Goal: Task Accomplishment & Management: Use online tool/utility

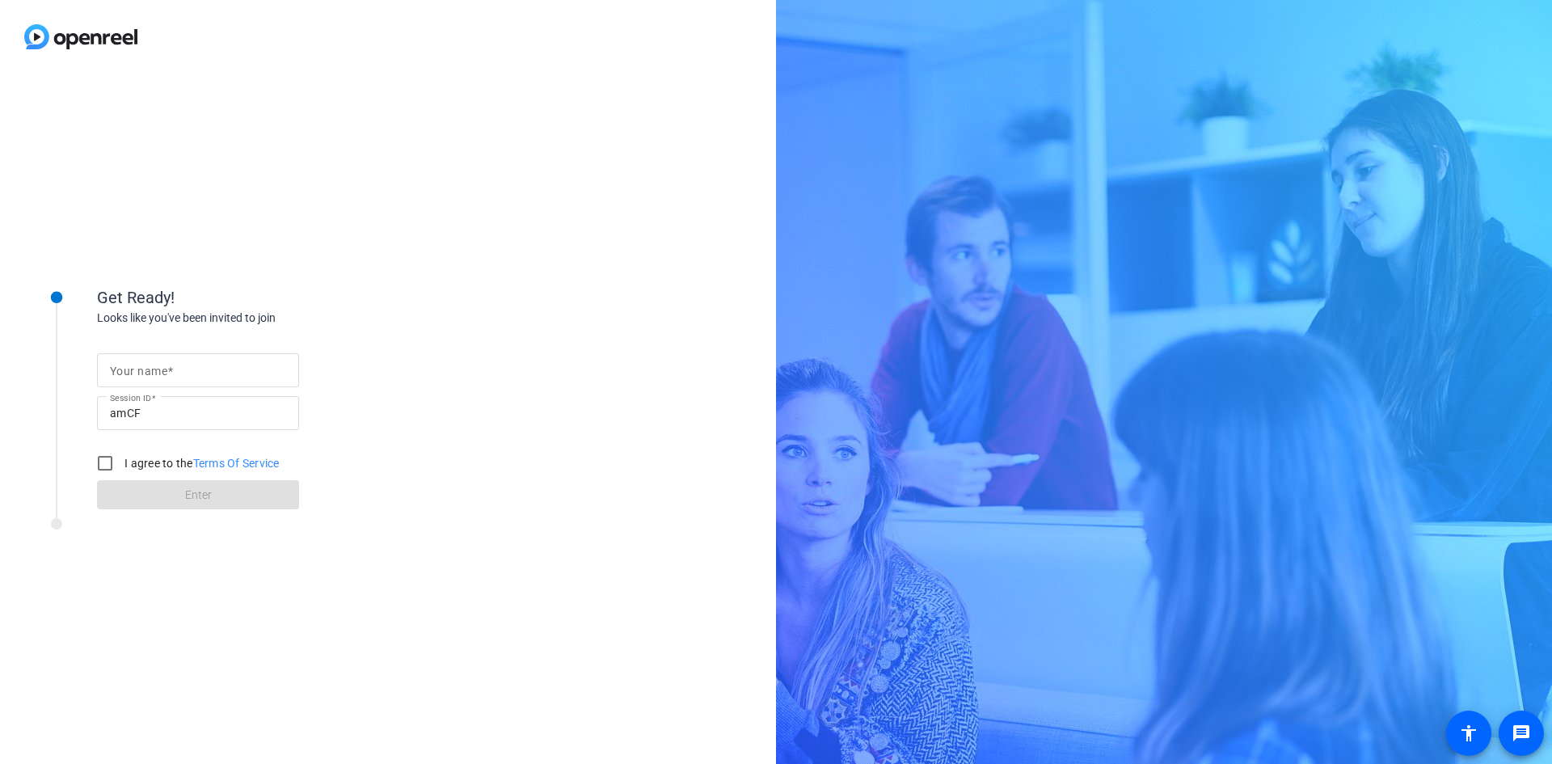
click at [237, 370] on input "Your name" at bounding box center [198, 369] width 176 height 19
type input "[PERSON_NAME]"
click at [103, 456] on input "I agree to the Terms Of Service" at bounding box center [105, 463] width 32 height 32
checkbox input "true"
click at [147, 508] on span at bounding box center [198, 494] width 202 height 39
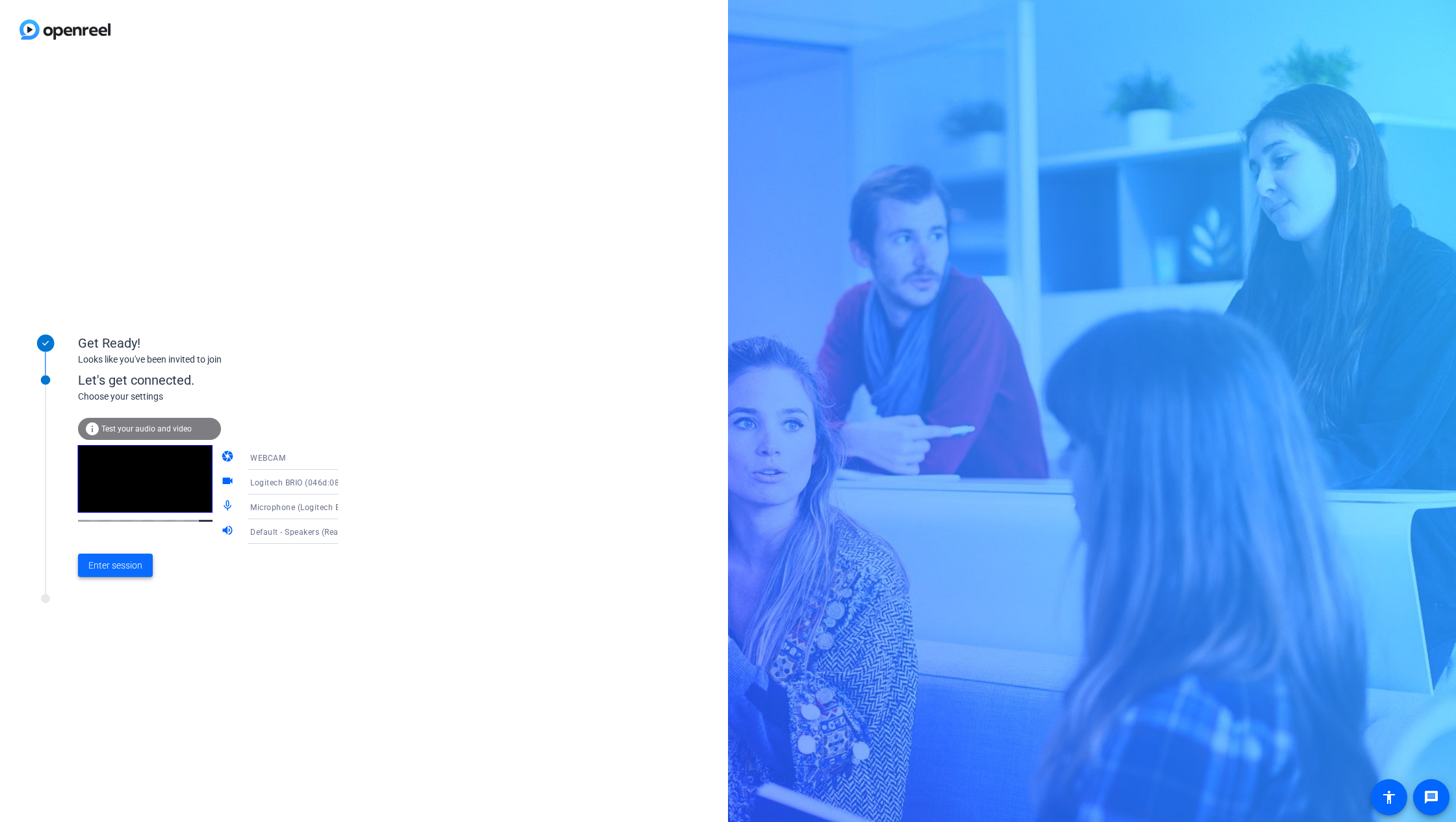
click at [113, 562] on span "Enter session" at bounding box center [115, 565] width 54 height 14
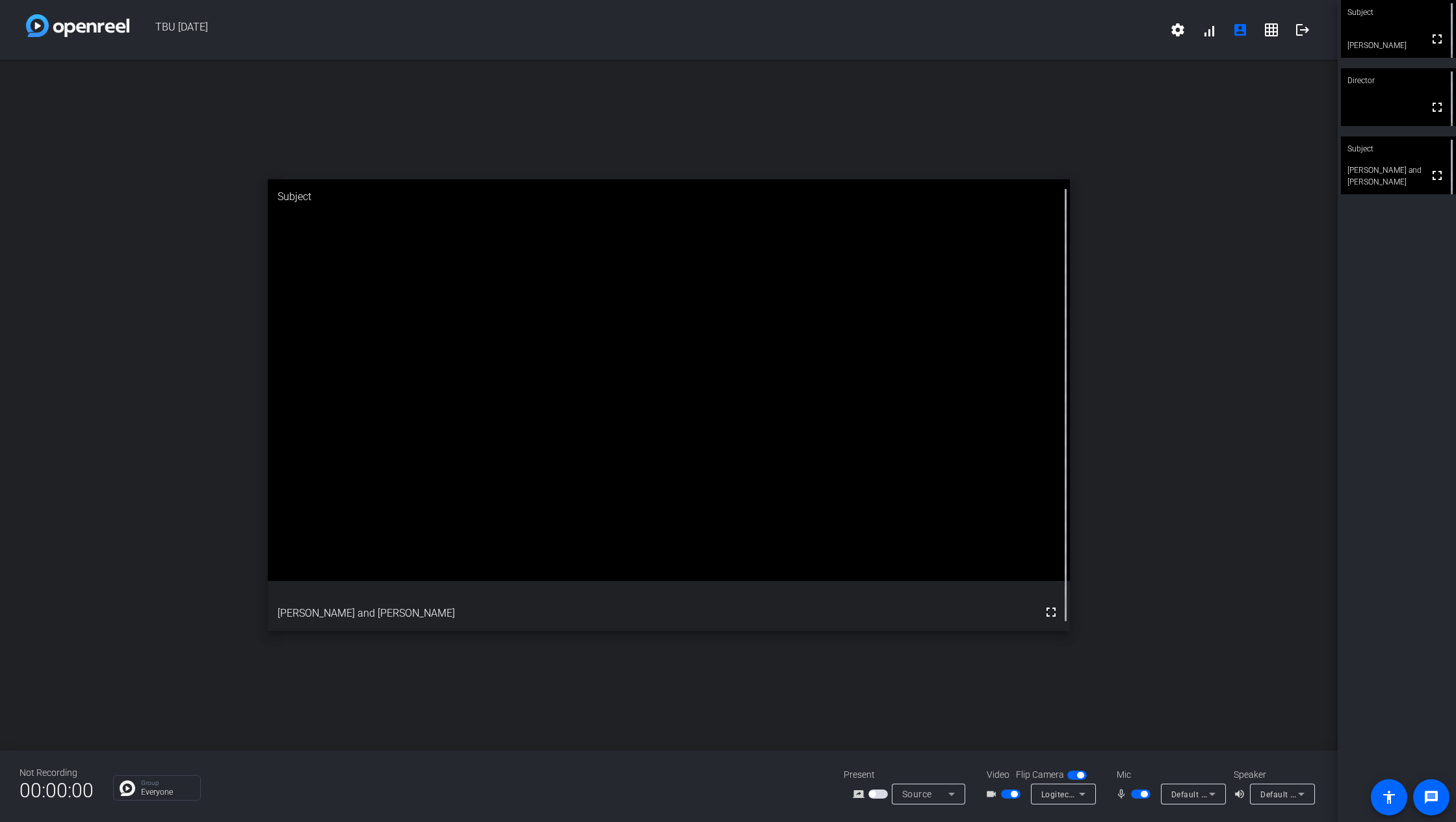
click at [1140, 614] on span "button" at bounding box center [1141, 794] width 19 height 9
click at [1137, 614] on span "button" at bounding box center [1141, 794] width 19 height 9
click at [1137, 614] on span "button" at bounding box center [1135, 795] width 6 height 6
click at [1209, 614] on icon at bounding box center [1212, 794] width 15 height 15
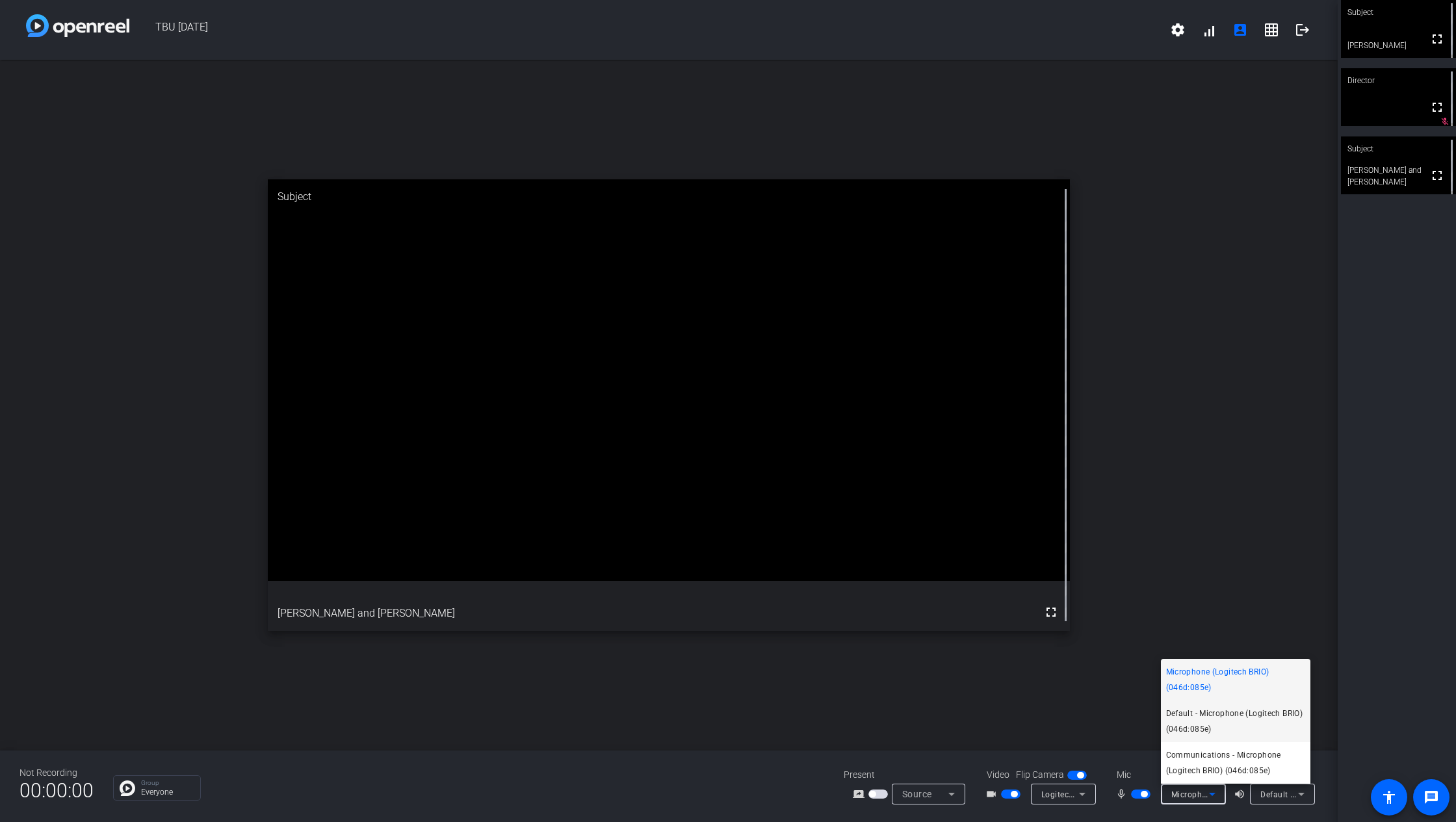
click at [1192, 614] on span "Default - Microphone (Logitech BRIO) (046d:085e)" at bounding box center [1236, 721] width 139 height 31
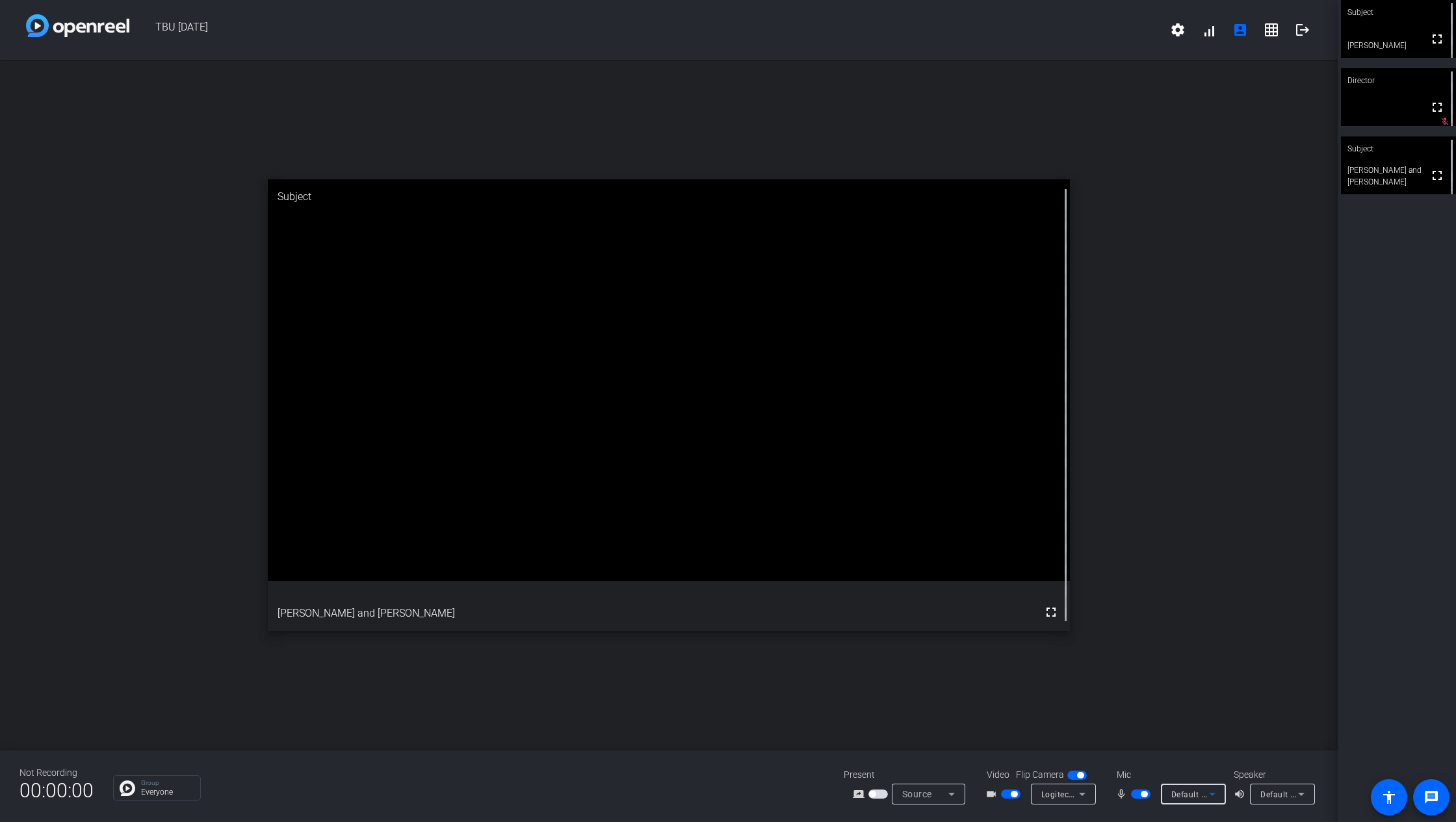
click at [1193, 614] on span "Default - Microphone (Logitech BRIO) (046d:085e)" at bounding box center [1265, 794] width 188 height 10
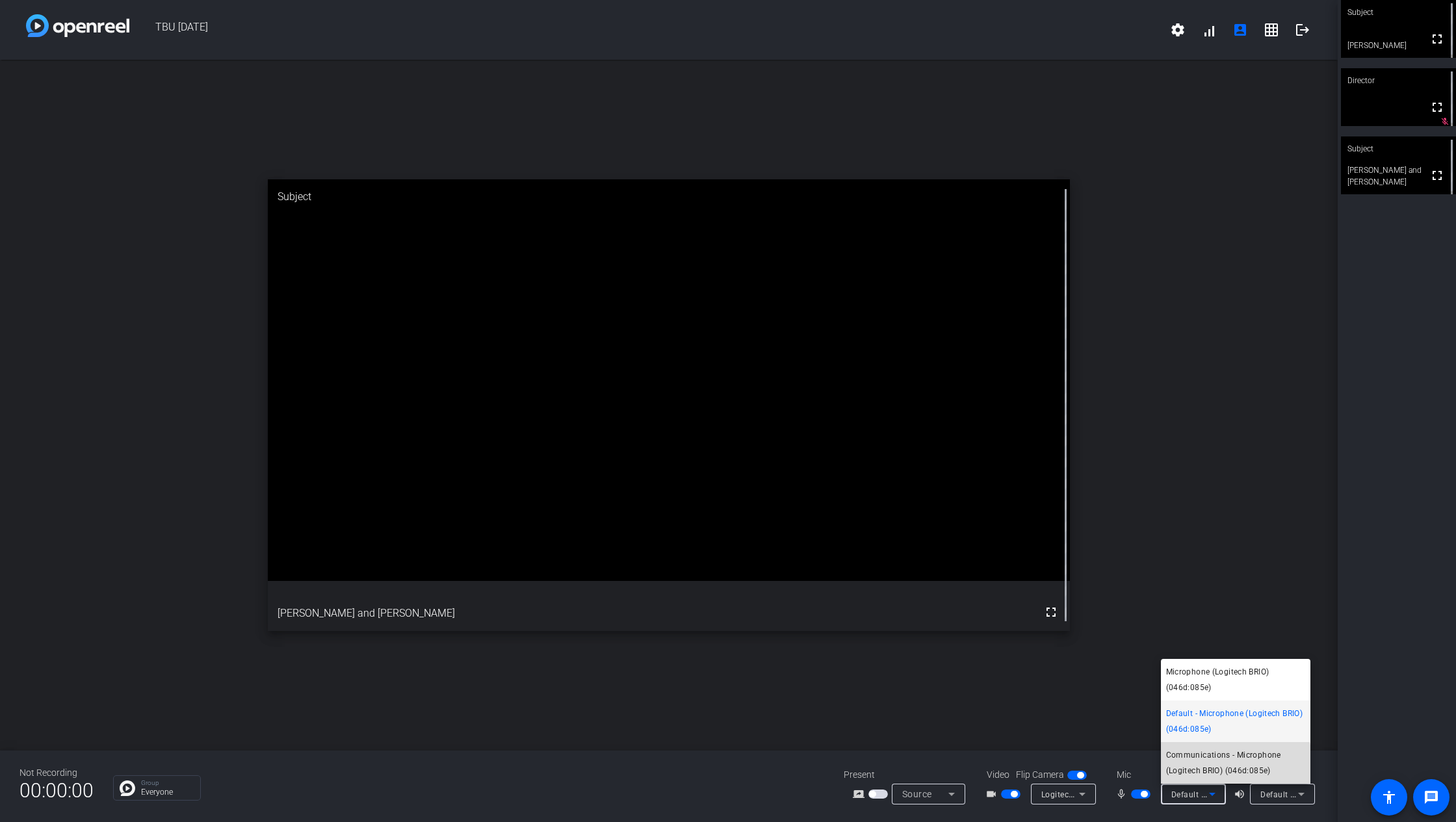
click at [1196, 614] on span "Communications - Microphone (Logitech BRIO) (046d:085e)" at bounding box center [1236, 762] width 139 height 31
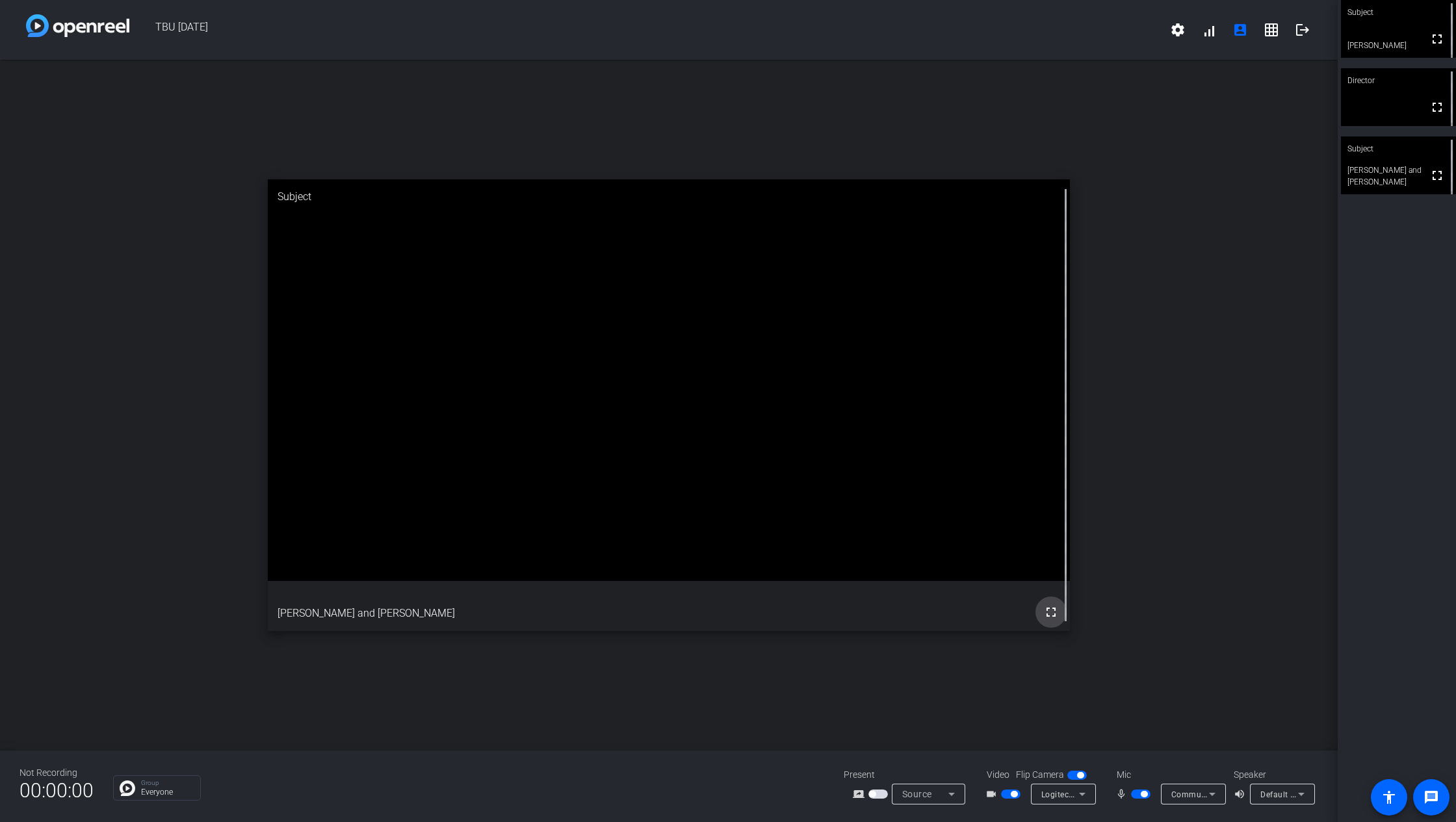
click at [1053, 608] on mat-icon "fullscreen" at bounding box center [1051, 612] width 15 height 15
click at [1184, 614] on div "Mic mic_none Microphone (Logitech BRIO) (046d:085e)" at bounding box center [1169, 786] width 130 height 36
click at [1188, 614] on span "Microphone (Logitech BRIO) (046d:085e)" at bounding box center [1248, 794] width 154 height 10
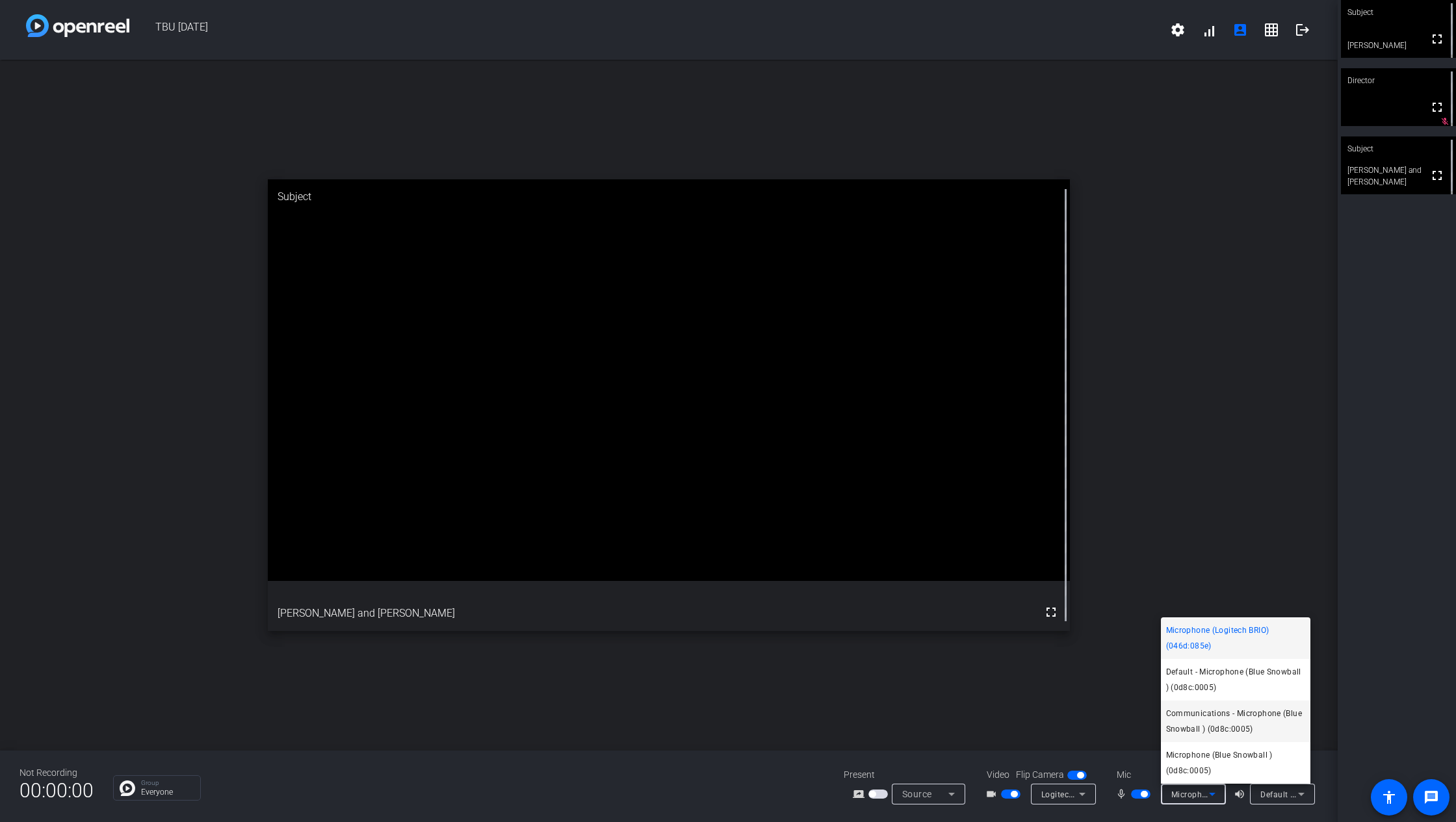
click at [1239, 614] on span "Communications - Microphone (Blue Snowball ) (0d8c:0005)" at bounding box center [1236, 721] width 139 height 31
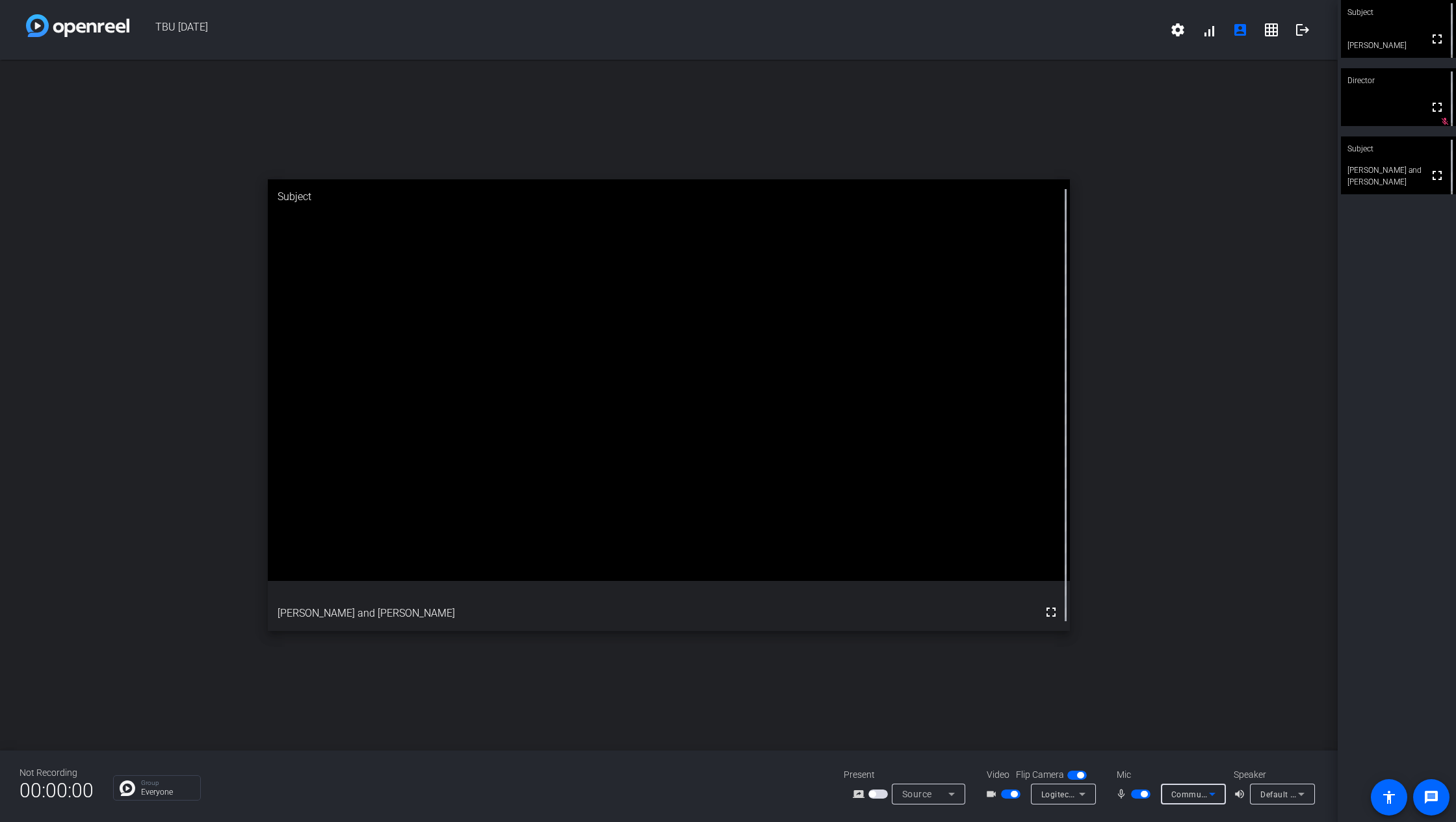
click at [1182, 614] on span "Communications - Microphone (Blue Snowball ) (0d8c:0005)" at bounding box center [1286, 794] width 230 height 10
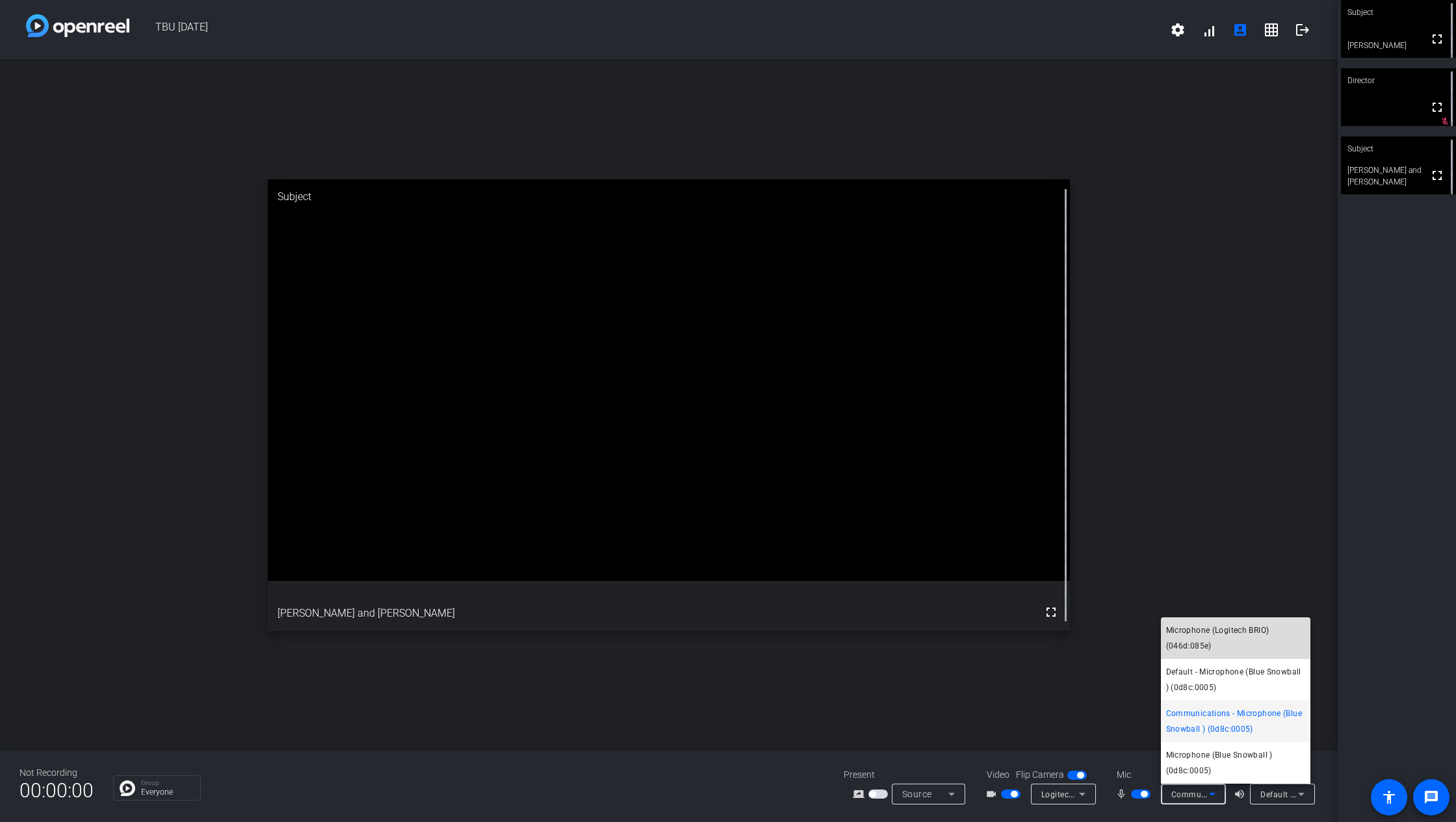
click at [1210, 614] on span "Microphone (Logitech BRIO) (046d:085e)" at bounding box center [1236, 638] width 139 height 31
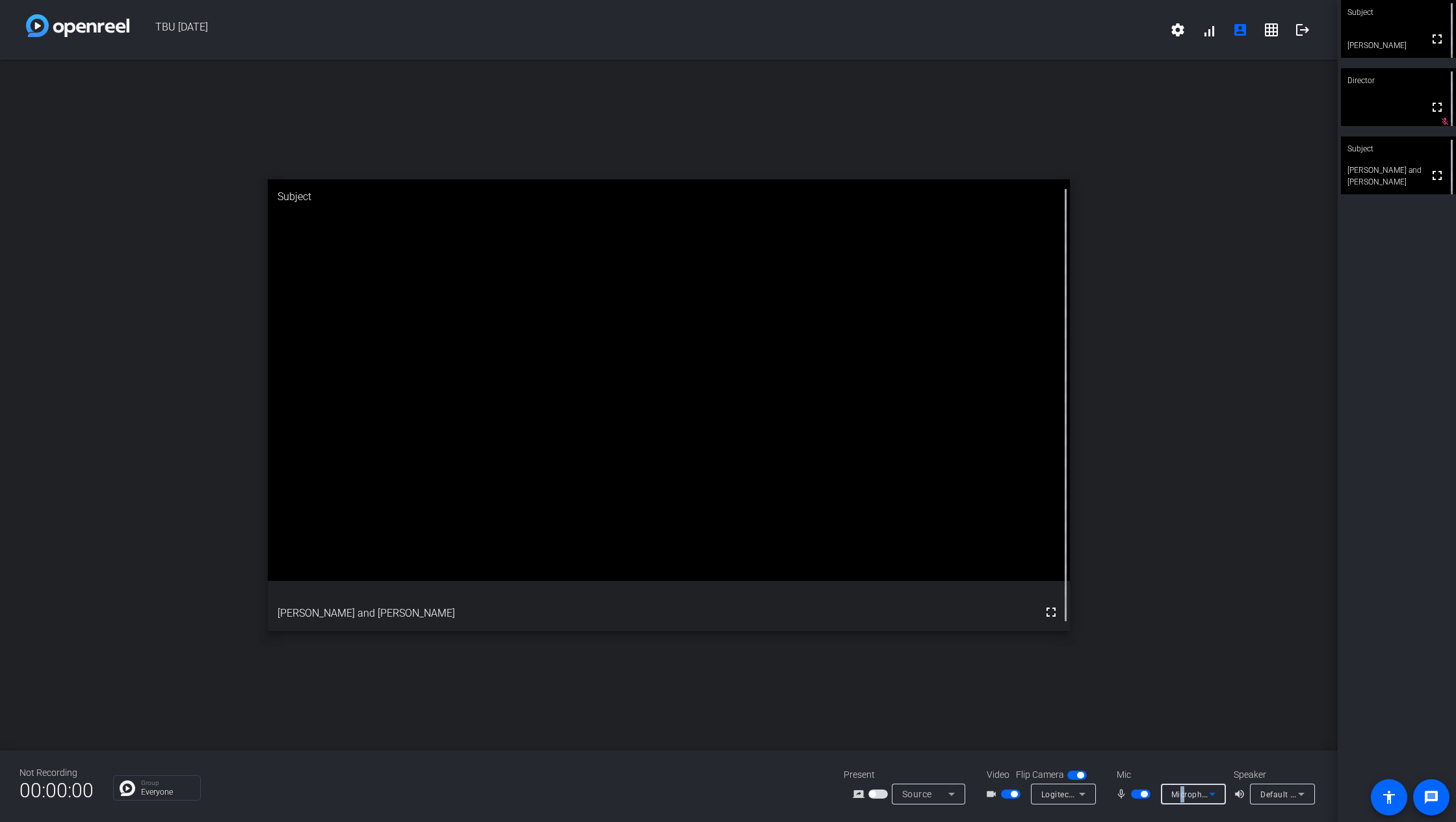
click at [1183, 614] on span "Microphone (Logitech BRIO) (046d:085e)" at bounding box center [1248, 794] width 154 height 10
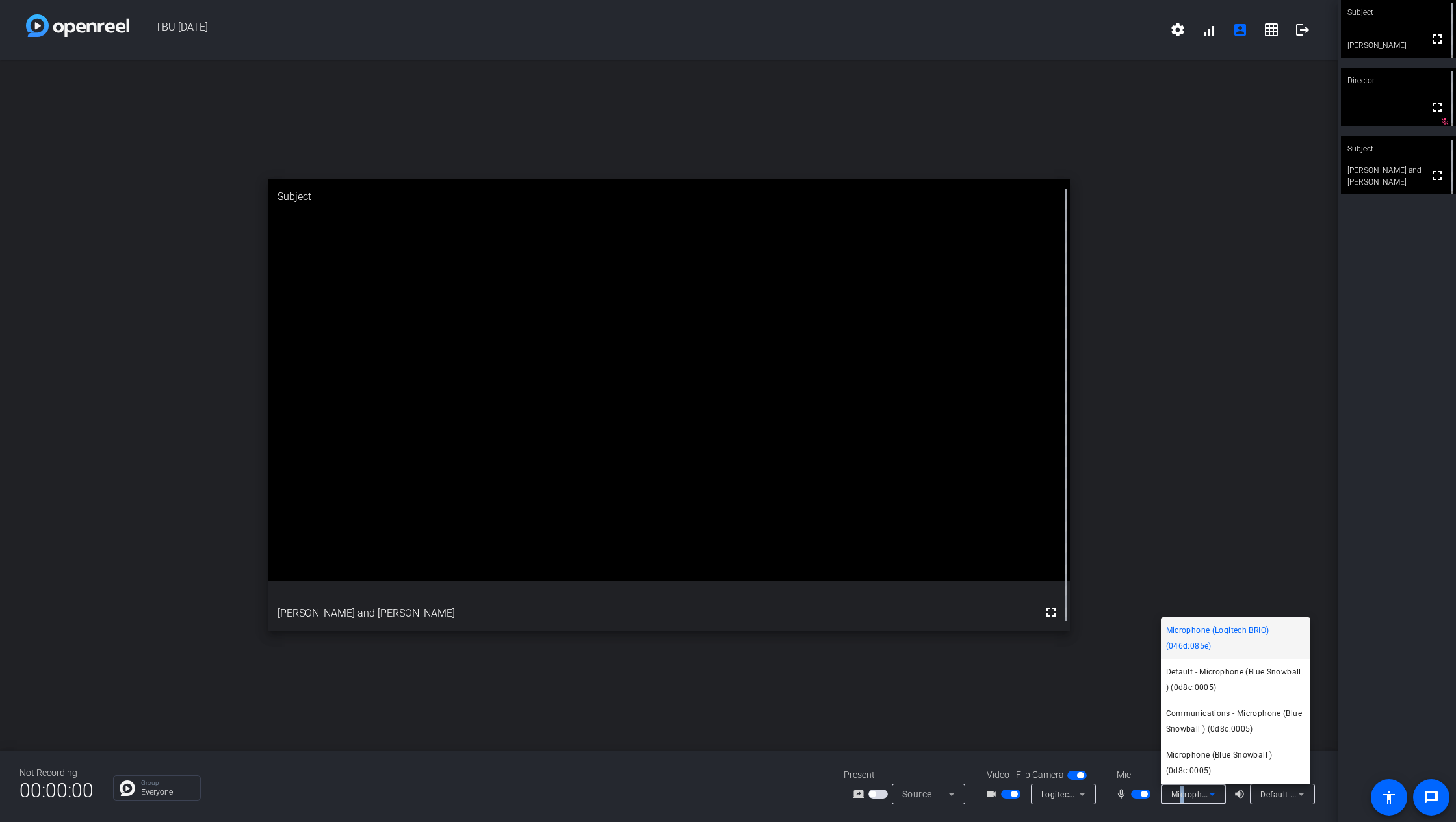
click at [1195, 614] on span "Communications - Microphone (Blue Snowball ) (0d8c:0005)" at bounding box center [1236, 721] width 139 height 31
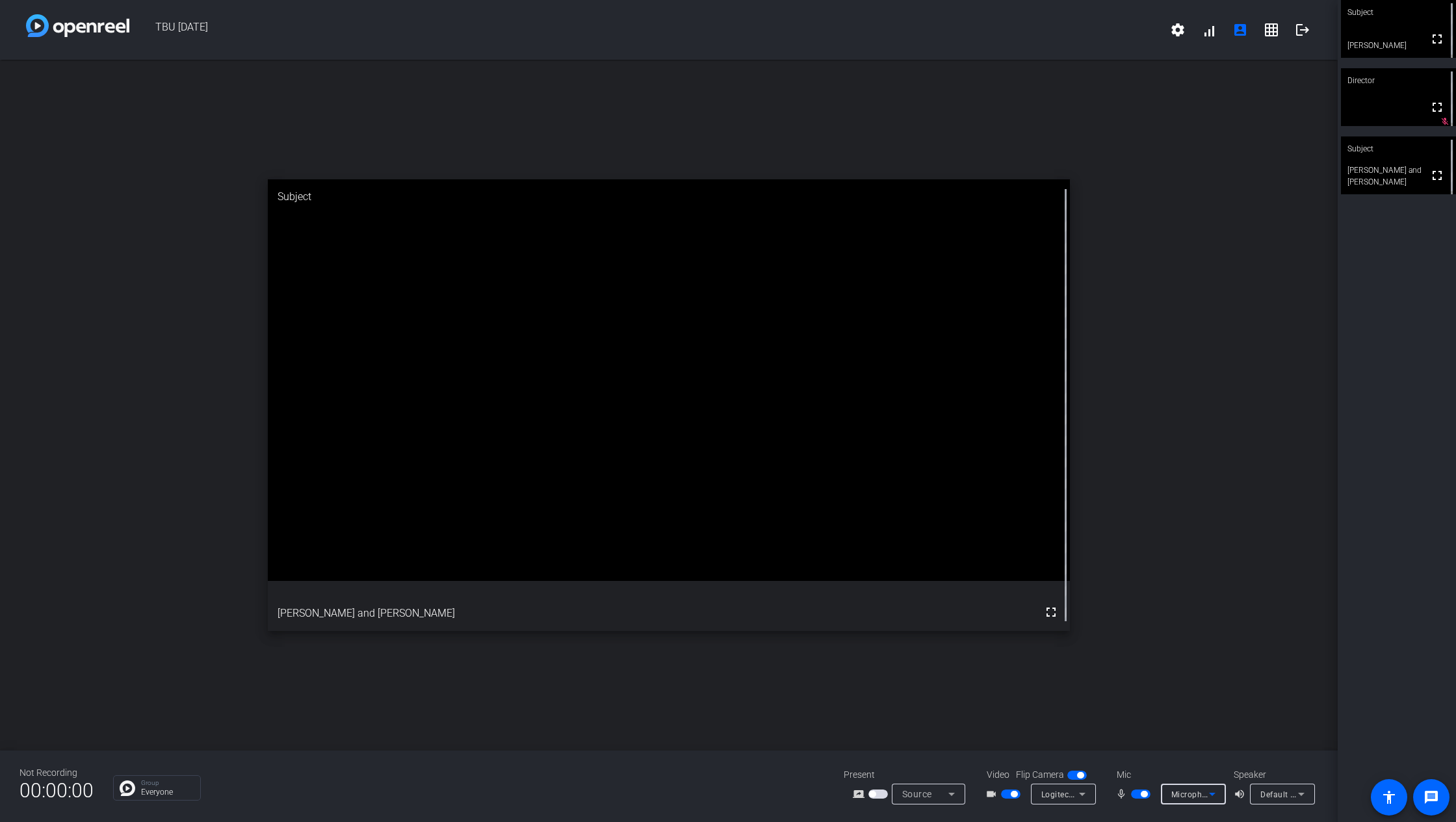
click at [1185, 614] on span "Microphone (Logitech BRIO) (046d:085e)" at bounding box center [1248, 794] width 154 height 10
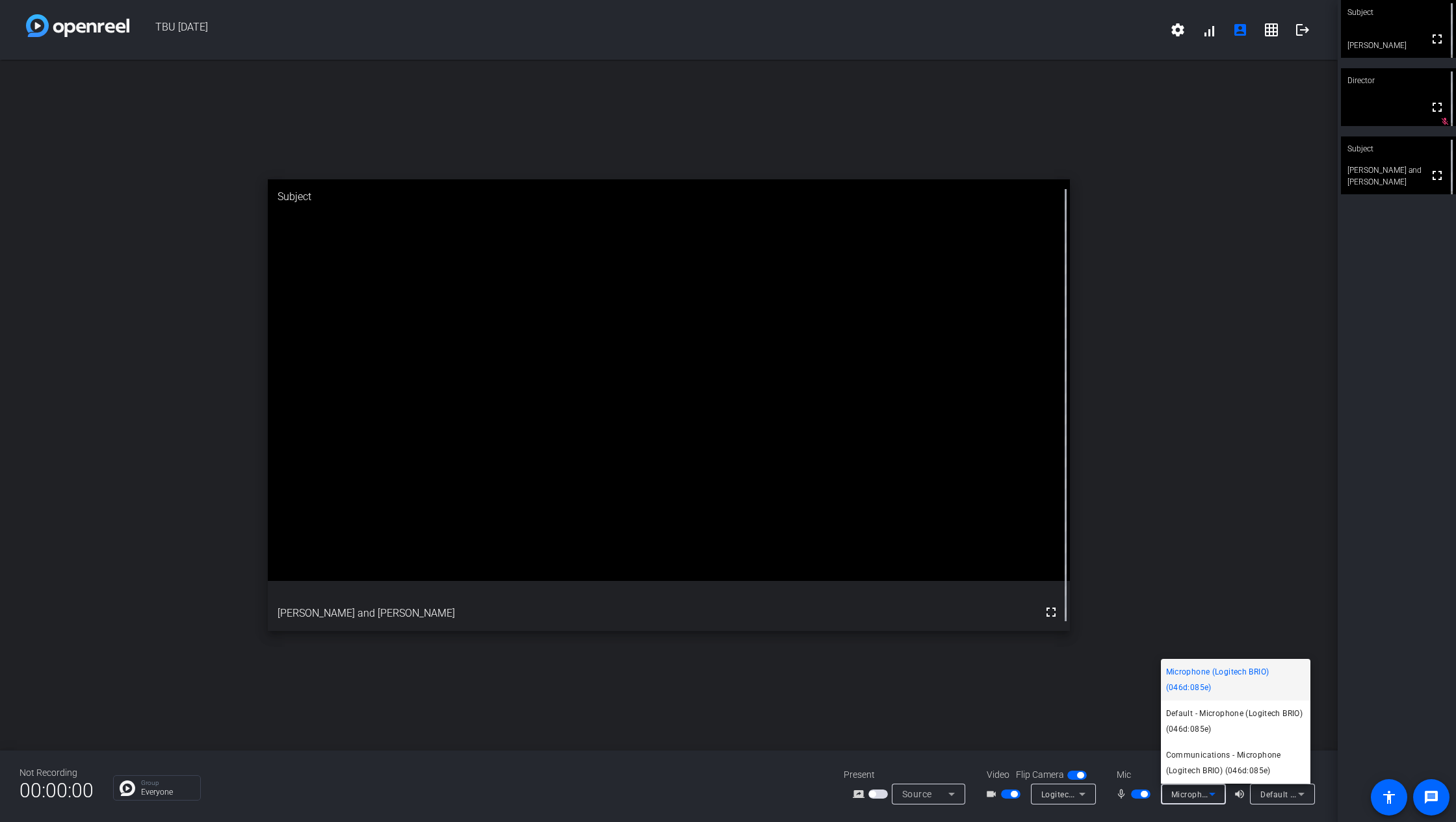
click at [1209, 614] on span "Default - Microphone (Logitech BRIO) (046d:085e)" at bounding box center [1236, 721] width 139 height 31
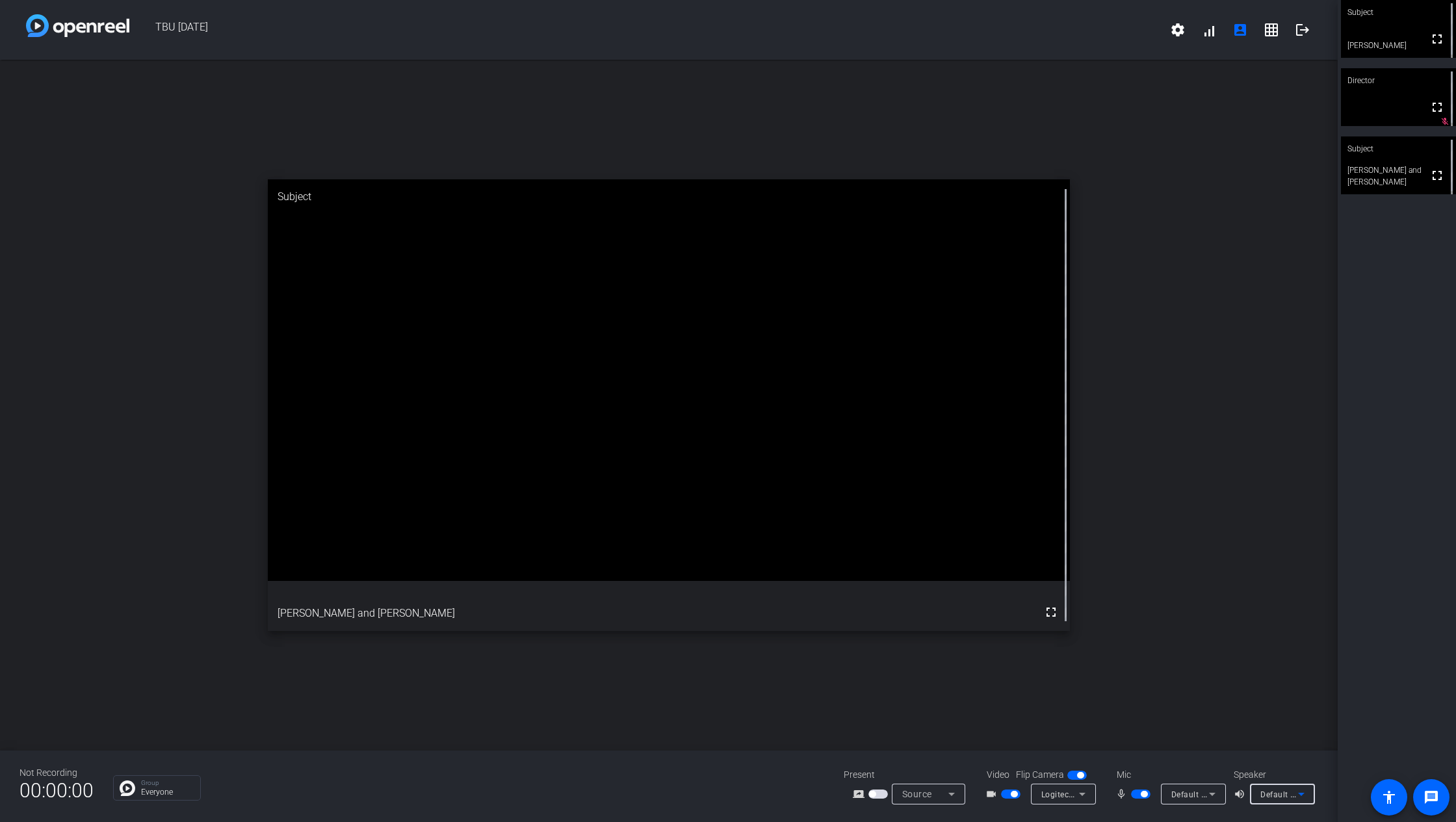
click at [1248, 614] on span "Default - Speakers (Realtek(R) Audio)" at bounding box center [1331, 794] width 141 height 10
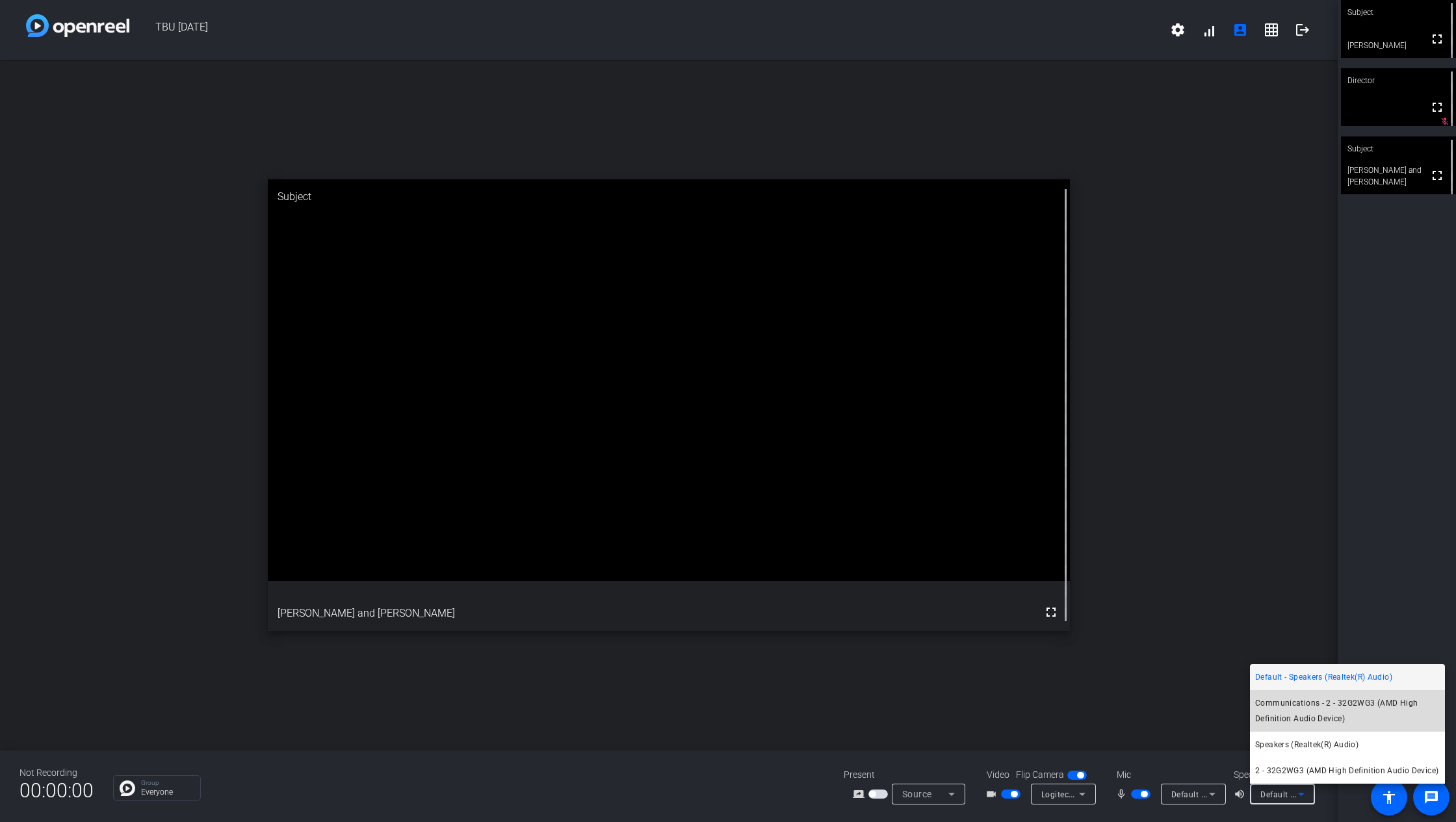
click at [1248, 614] on span "Communications - 2 - 32G2WG3 (AMD High Definition Audio Device)" at bounding box center [1348, 711] width 185 height 31
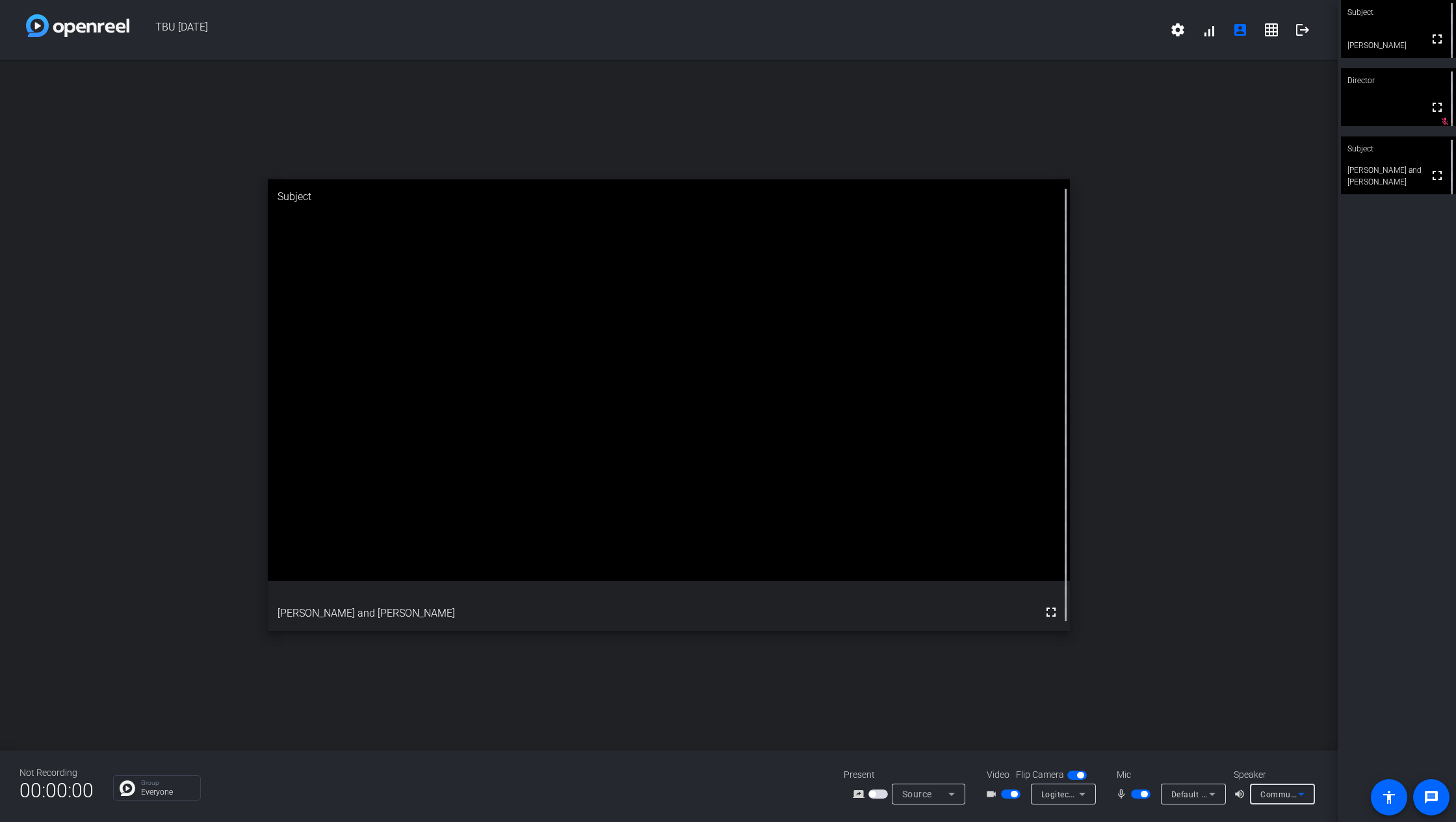
click at [1248, 614] on span "Communications - 2 - 32G2WG3 (AMD High Definition Audio Device)" at bounding box center [1390, 794] width 260 height 10
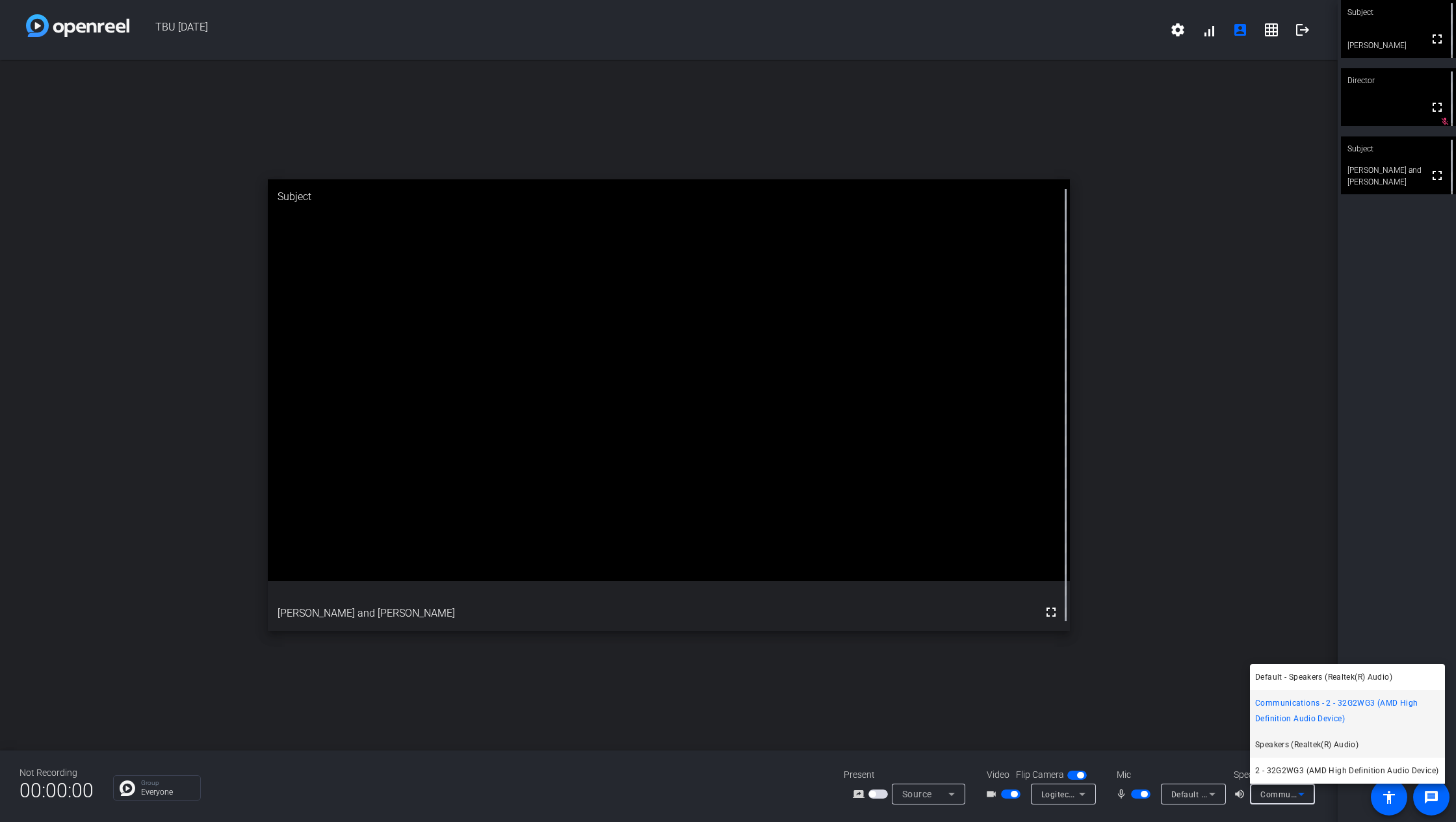
click at [1248, 614] on span "Speakers (Realtek(R) Audio)" at bounding box center [1307, 745] width 104 height 15
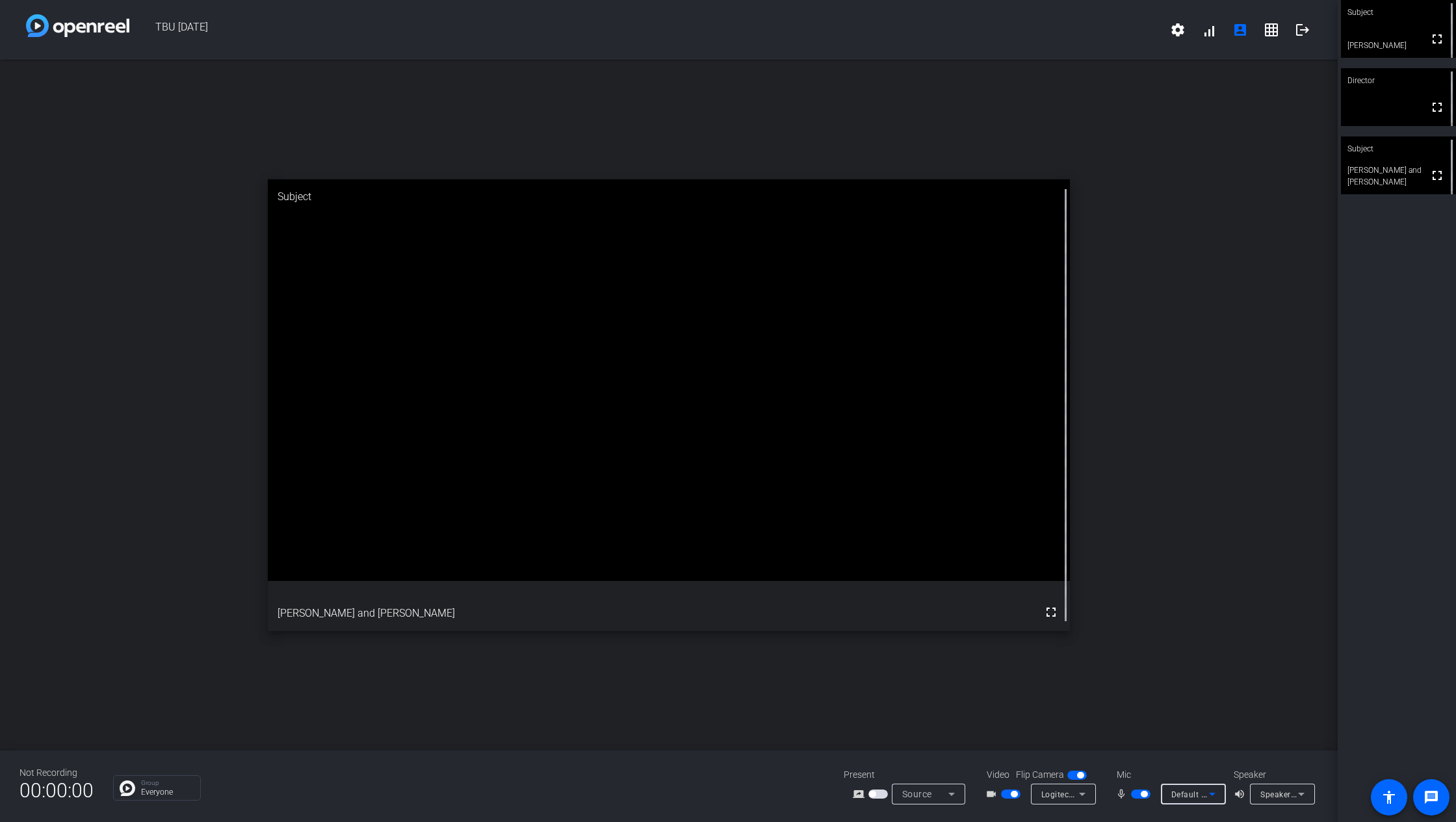
click at [1202, 614] on span "Default - Microphone (Logitech BRIO) (046d:085e)" at bounding box center [1265, 794] width 188 height 10
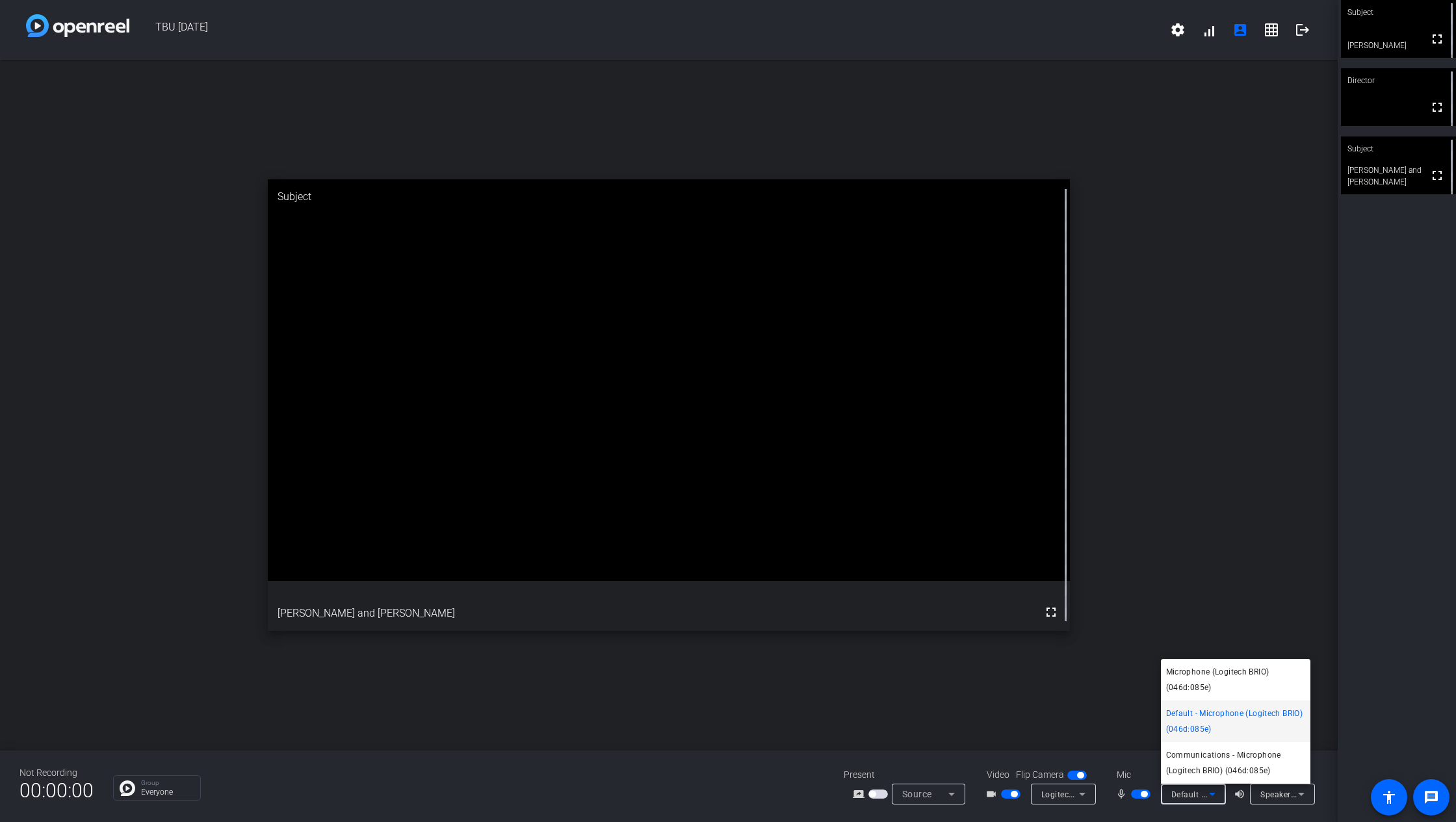
click at [1202, 614] on div at bounding box center [728, 411] width 1456 height 822
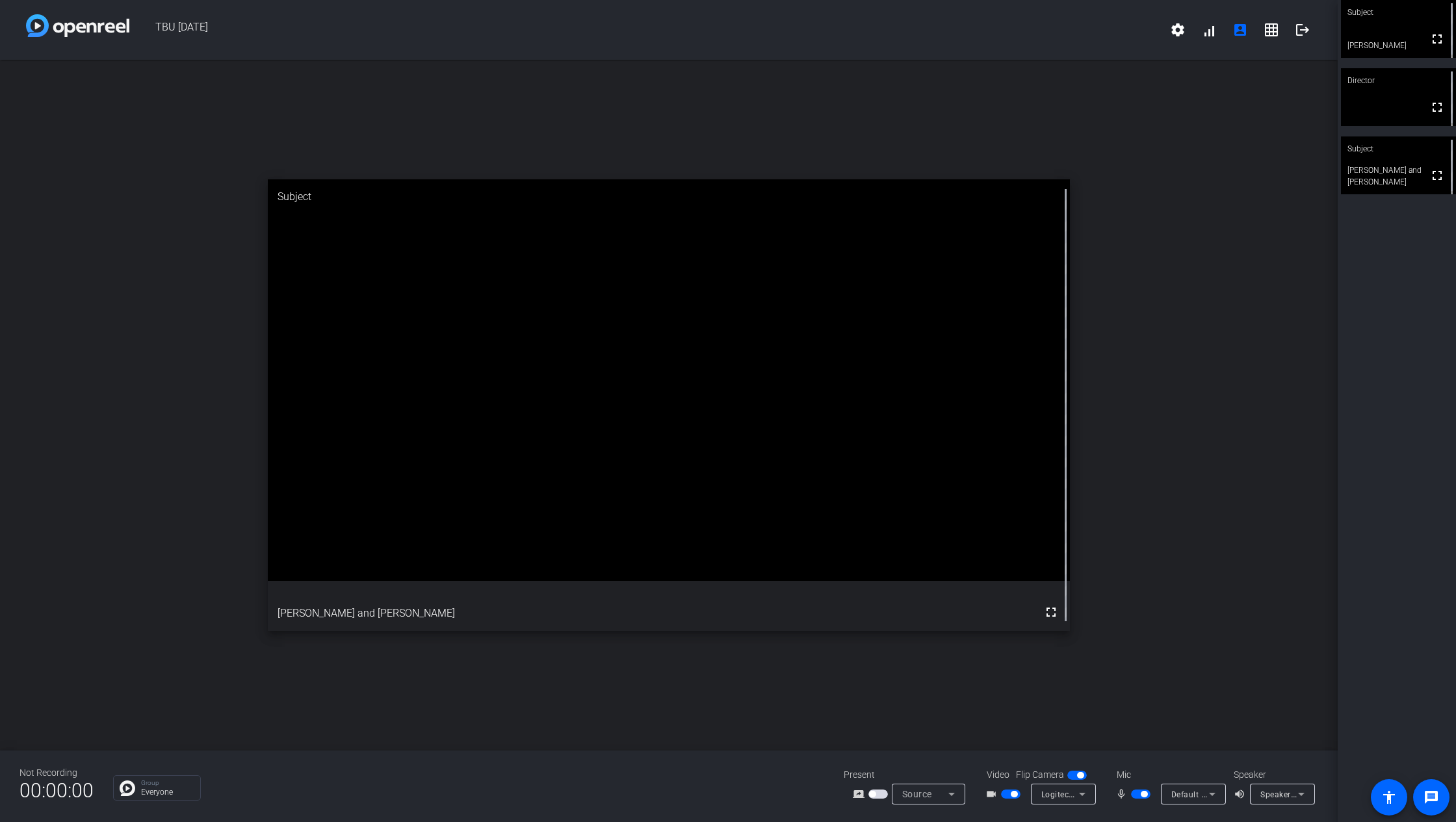
click at [1211, 614] on icon at bounding box center [1212, 794] width 15 height 15
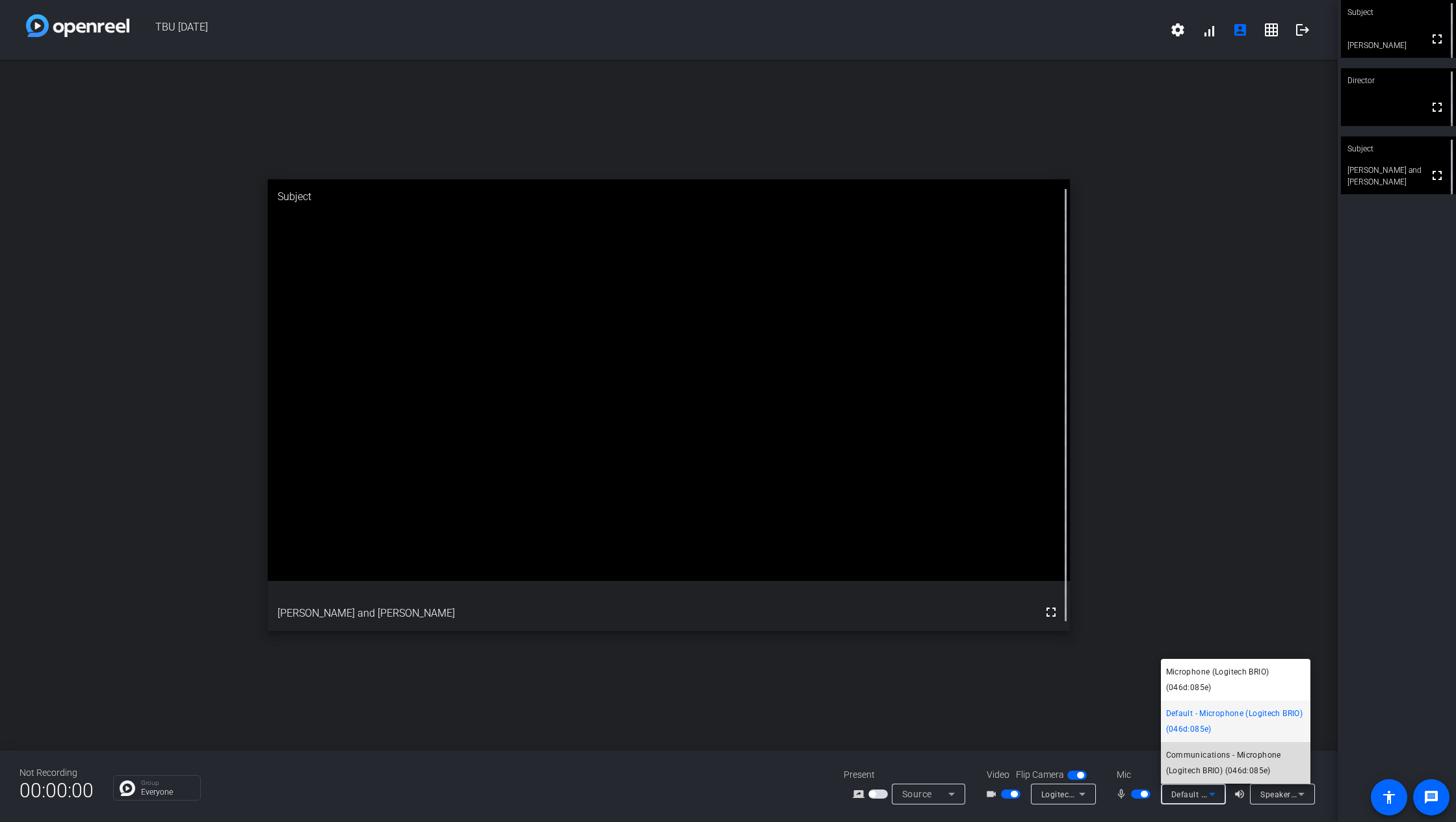
click at [1214, 614] on span "Communications - Microphone (Logitech BRIO) (046d:085e)" at bounding box center [1236, 762] width 139 height 31
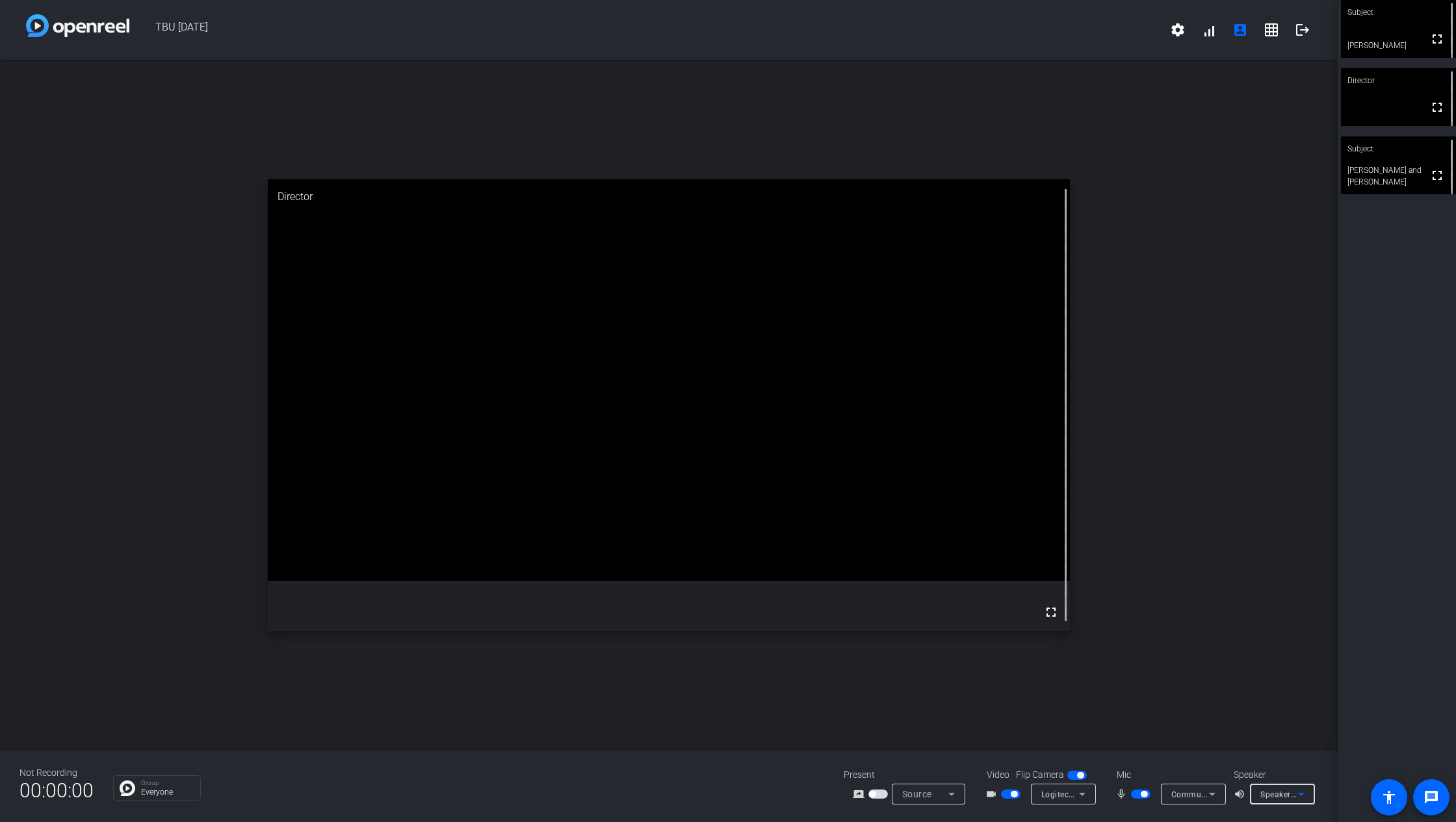
click at [1248, 614] on span "Speakers (Realtek(R) Audio)" at bounding box center [1314, 794] width 106 height 10
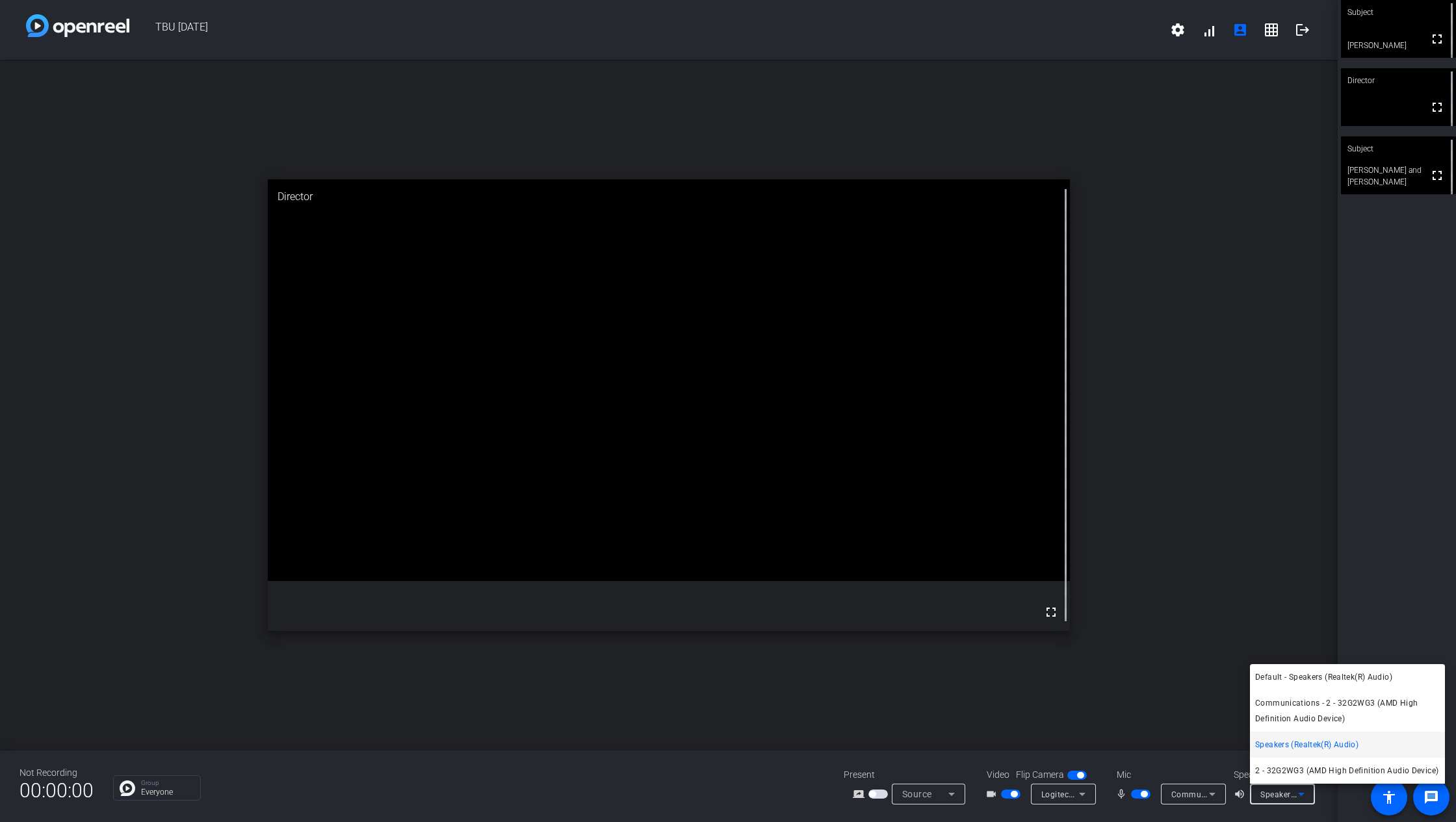
click at [1248, 614] on div at bounding box center [728, 411] width 1456 height 822
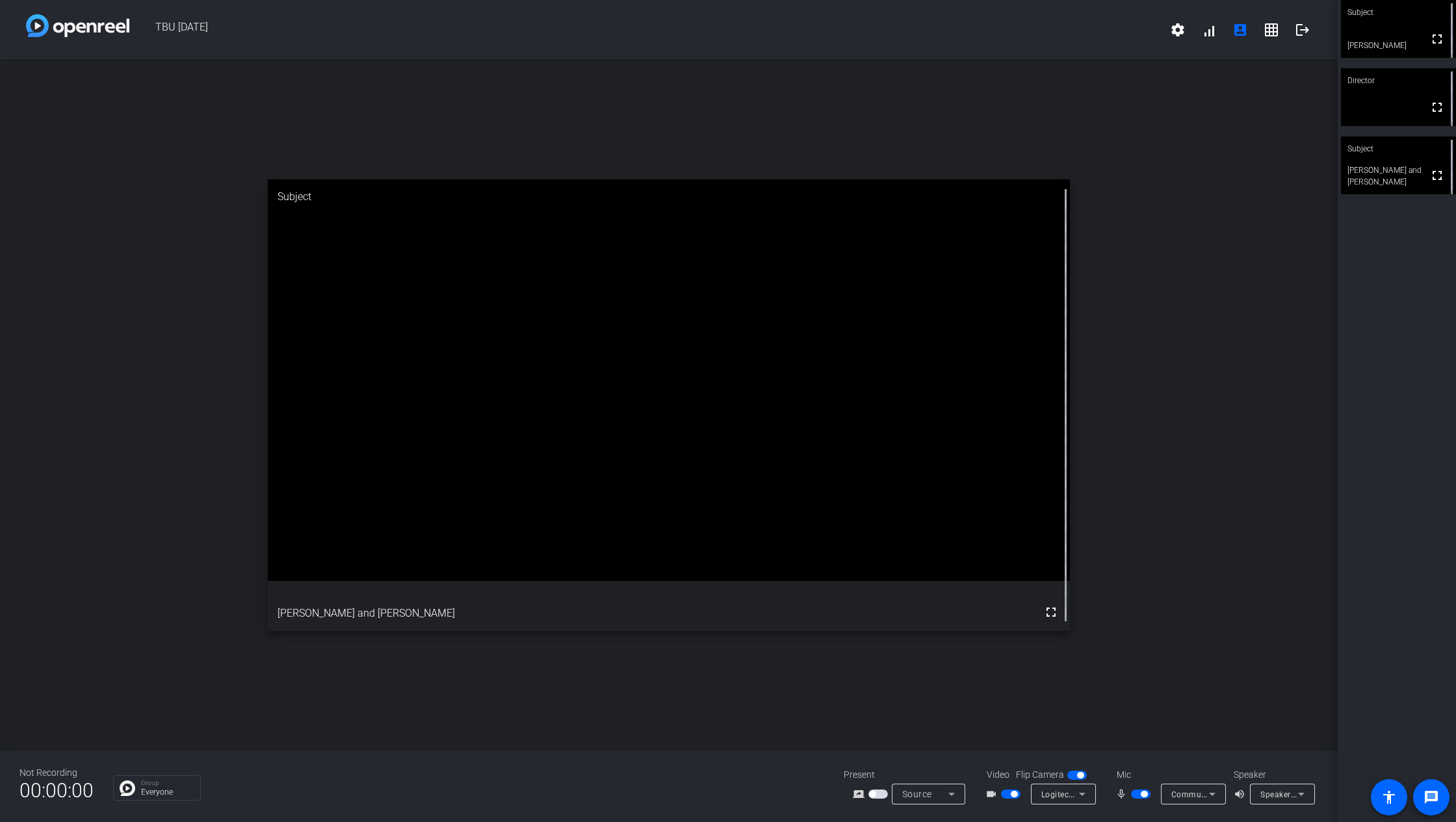
click at [1214, 614] on div "Communications - Microphone (Logitech BRIO) (046d:085e)" at bounding box center [1194, 795] width 65 height 21
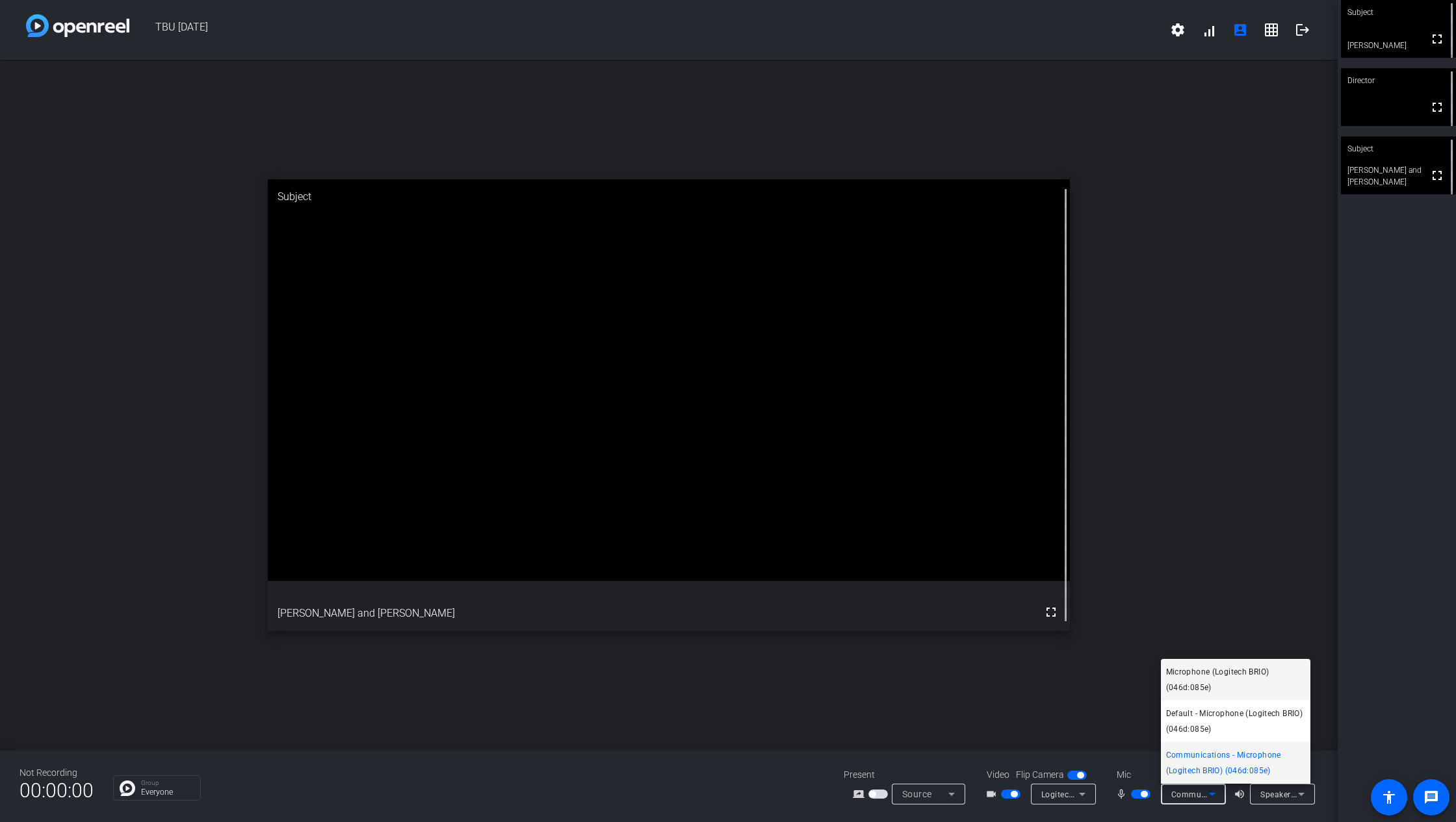
click at [1194, 614] on span "Microphone (Logitech BRIO) (046d:085e)" at bounding box center [1236, 680] width 139 height 31
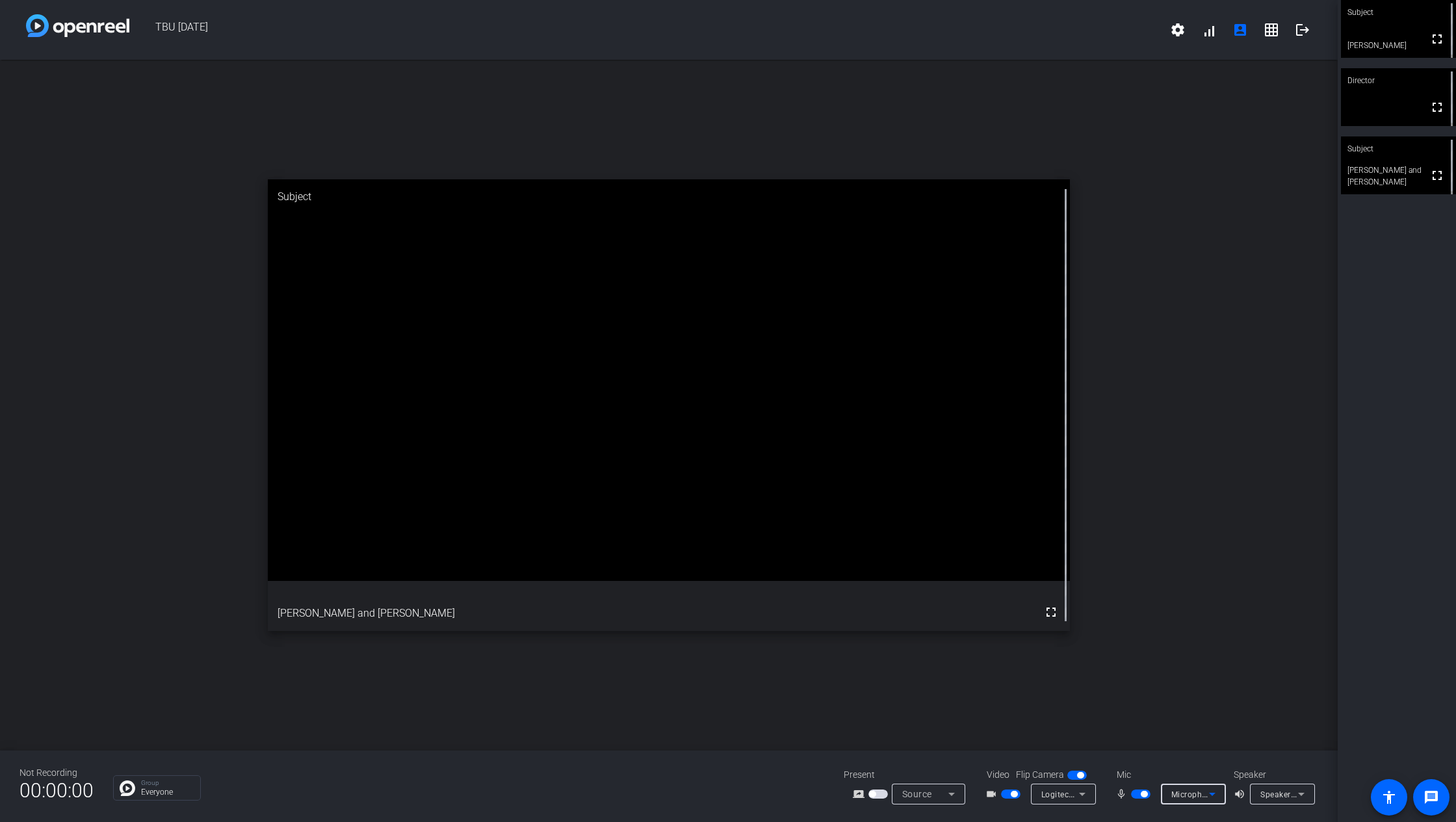
click at [1248, 614] on span "Speakers (Realtek(R) Audio)" at bounding box center [1314, 794] width 106 height 10
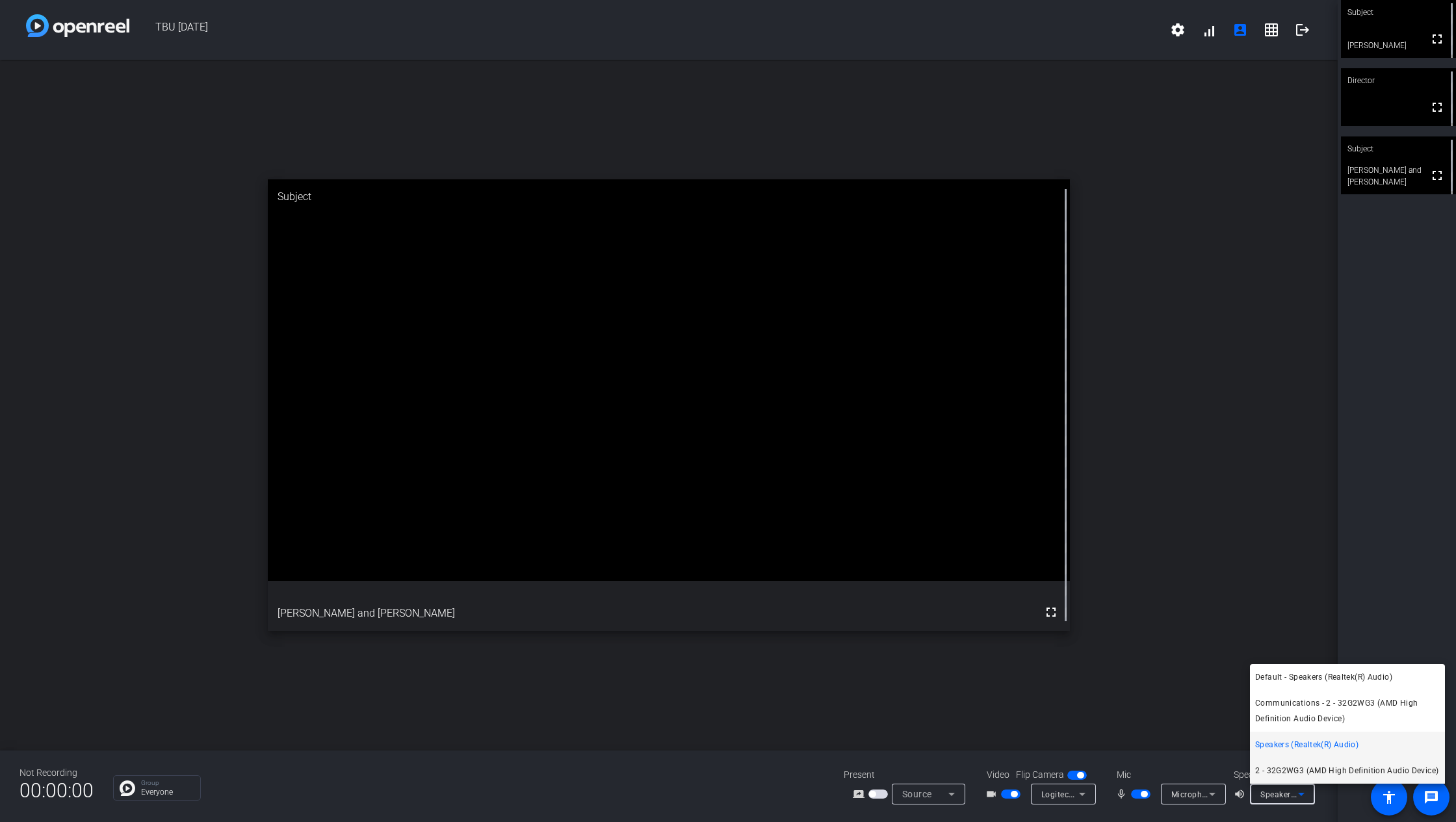
click at [1248, 614] on span "2 - 32G2WG3 (AMD High Definition Audio Device)" at bounding box center [1347, 771] width 183 height 15
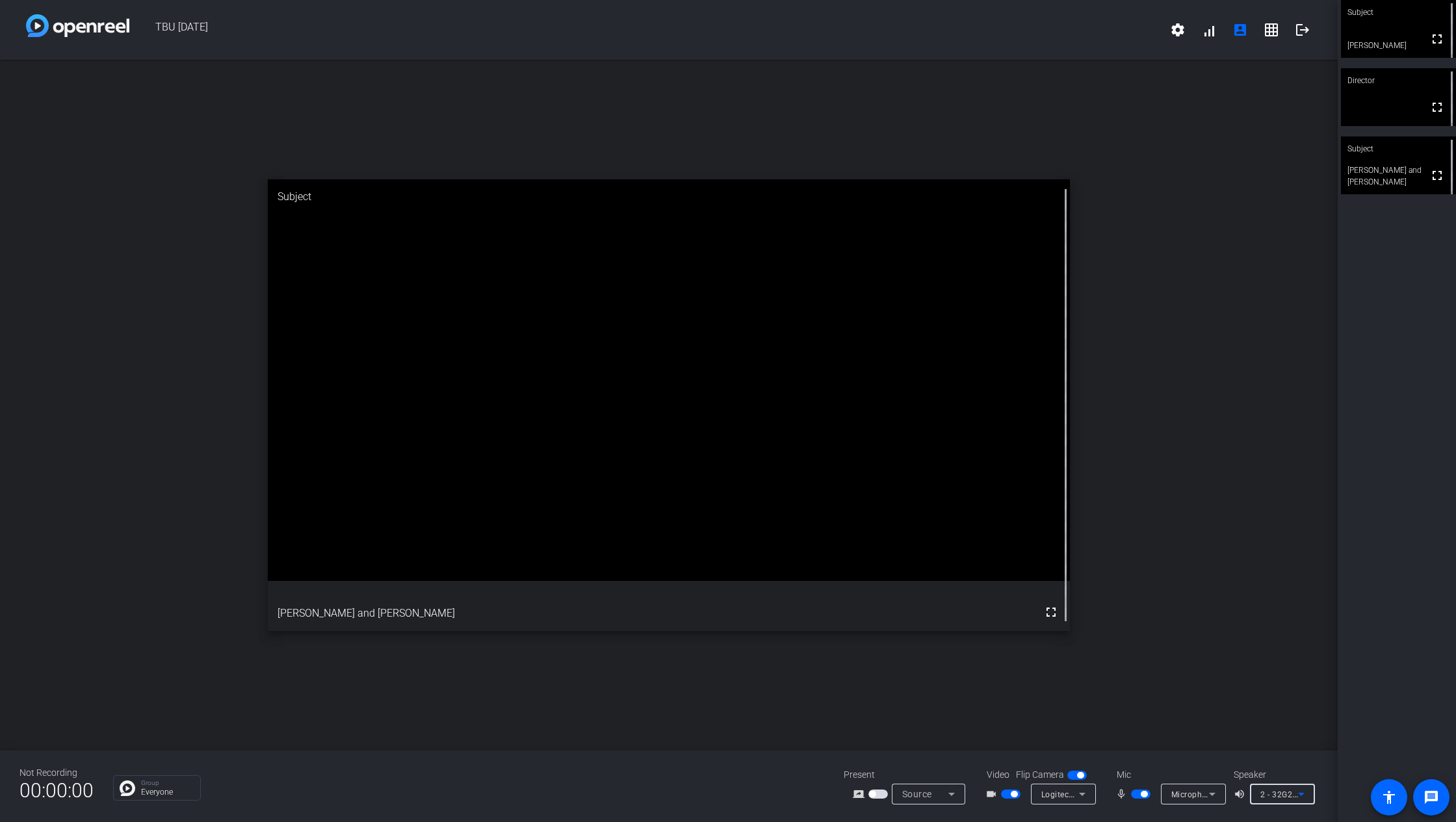
click at [1248, 614] on span "2 - 32G2WG3 (AMD High Definition Audio Device)" at bounding box center [1354, 794] width 187 height 10
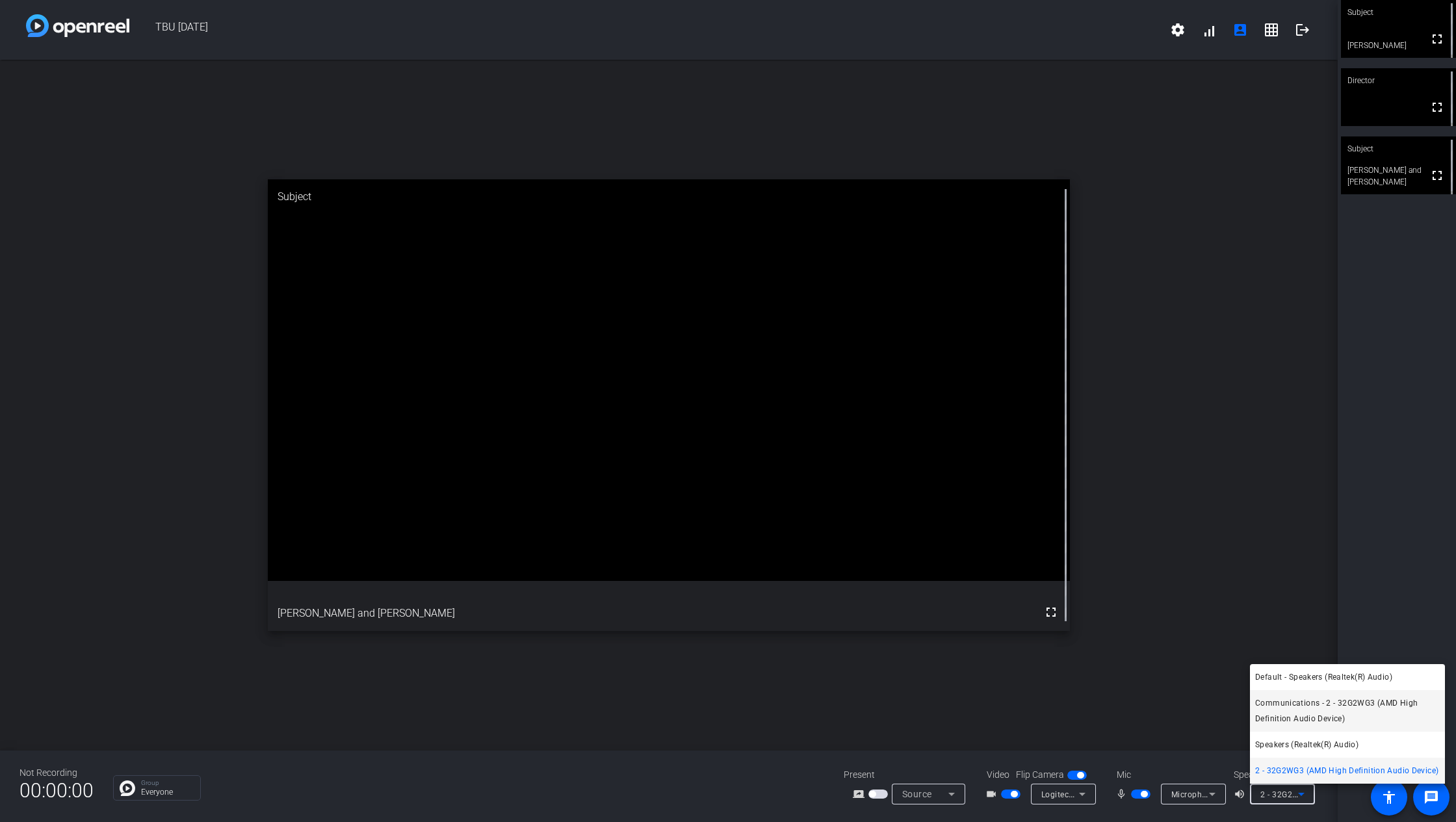
click at [1248, 614] on span "Communications - 2 - 32G2WG3 (AMD High Definition Audio Device)" at bounding box center [1348, 711] width 185 height 31
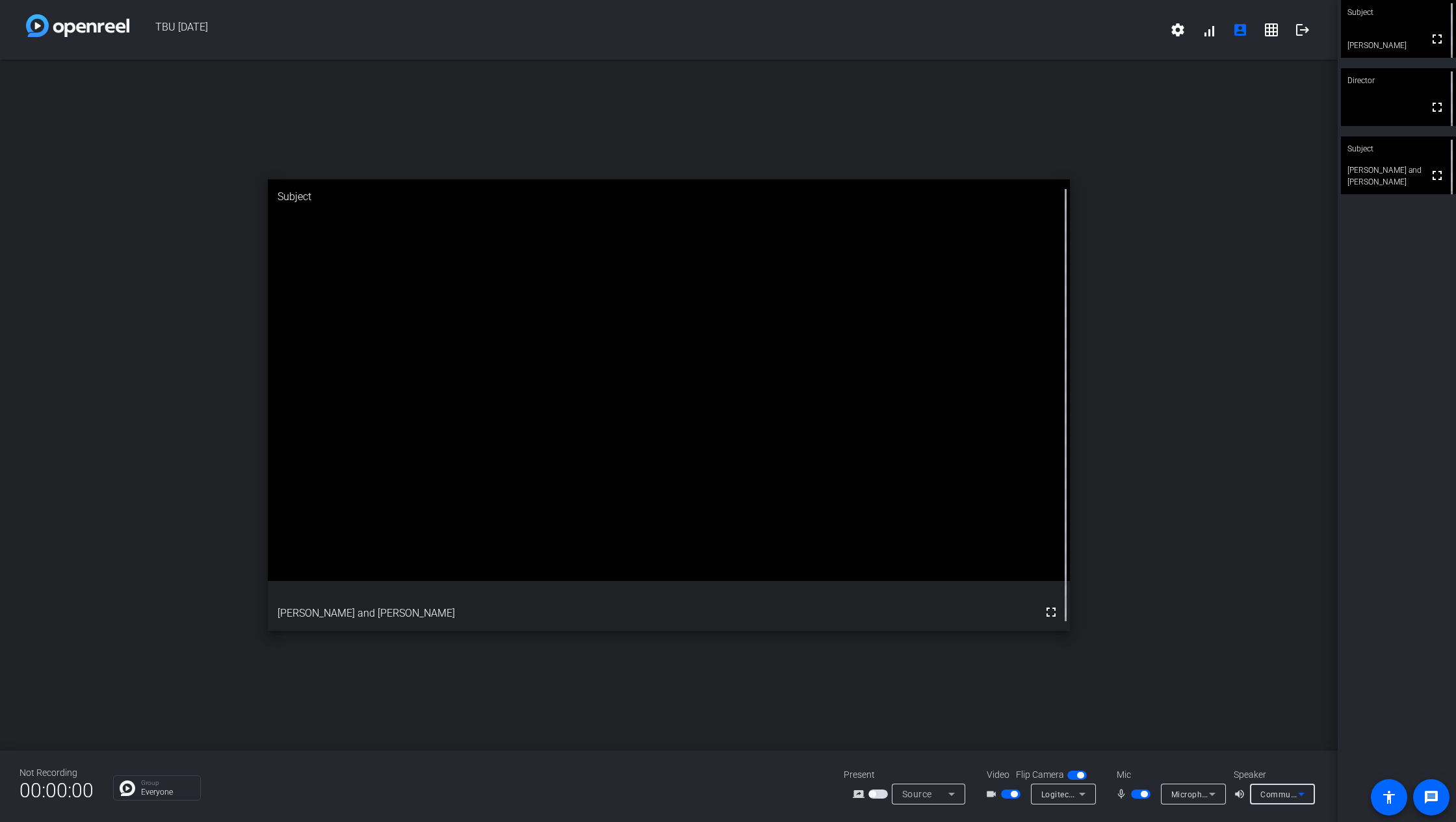
click at [1248, 614] on span "Communications - 2 - 32G2WG3 (AMD High Definition Audio Device)" at bounding box center [1390, 794] width 260 height 10
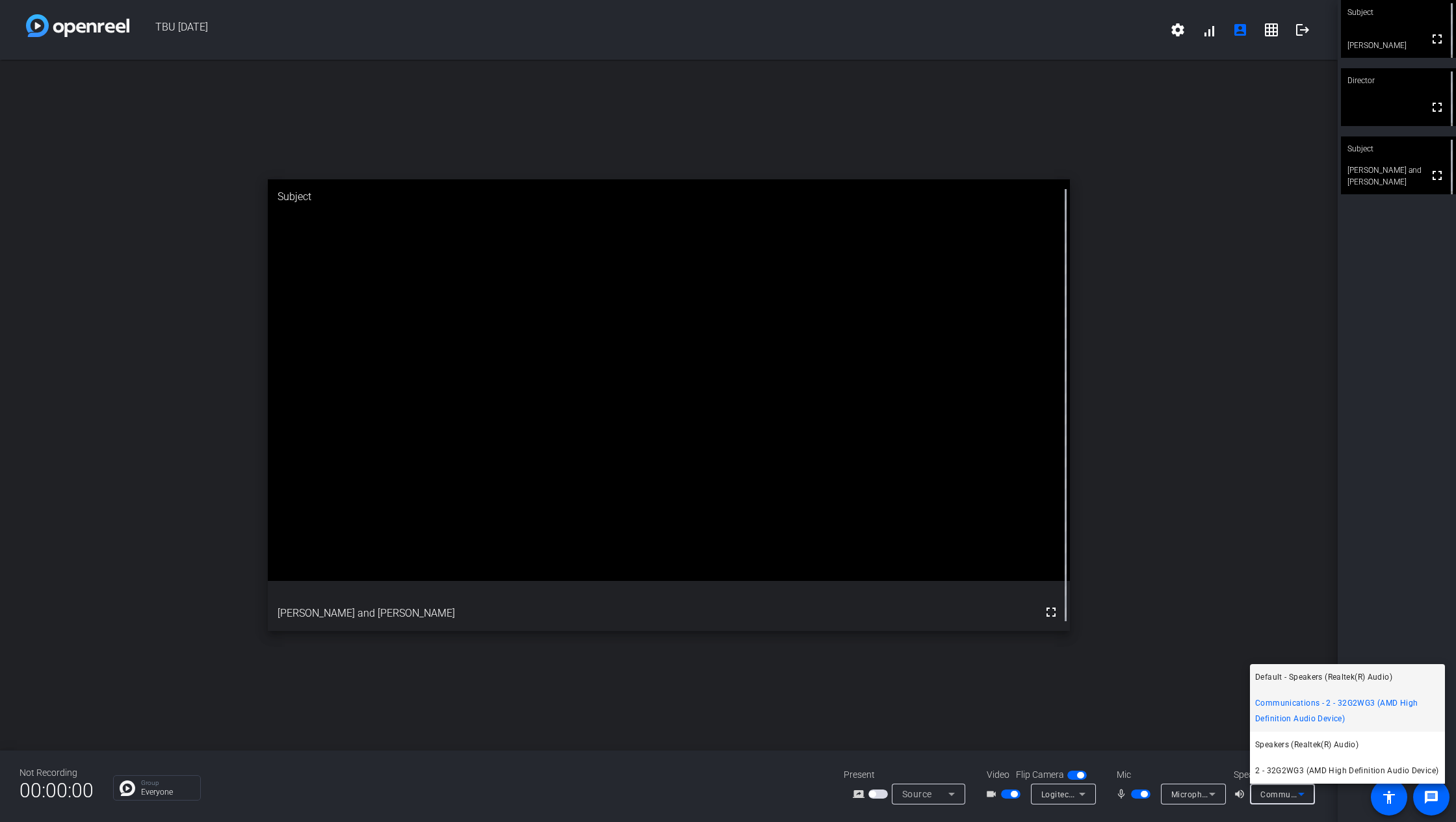
click at [1248, 614] on span "Default - Speakers (Realtek(R) Audio)" at bounding box center [1324, 676] width 138 height 15
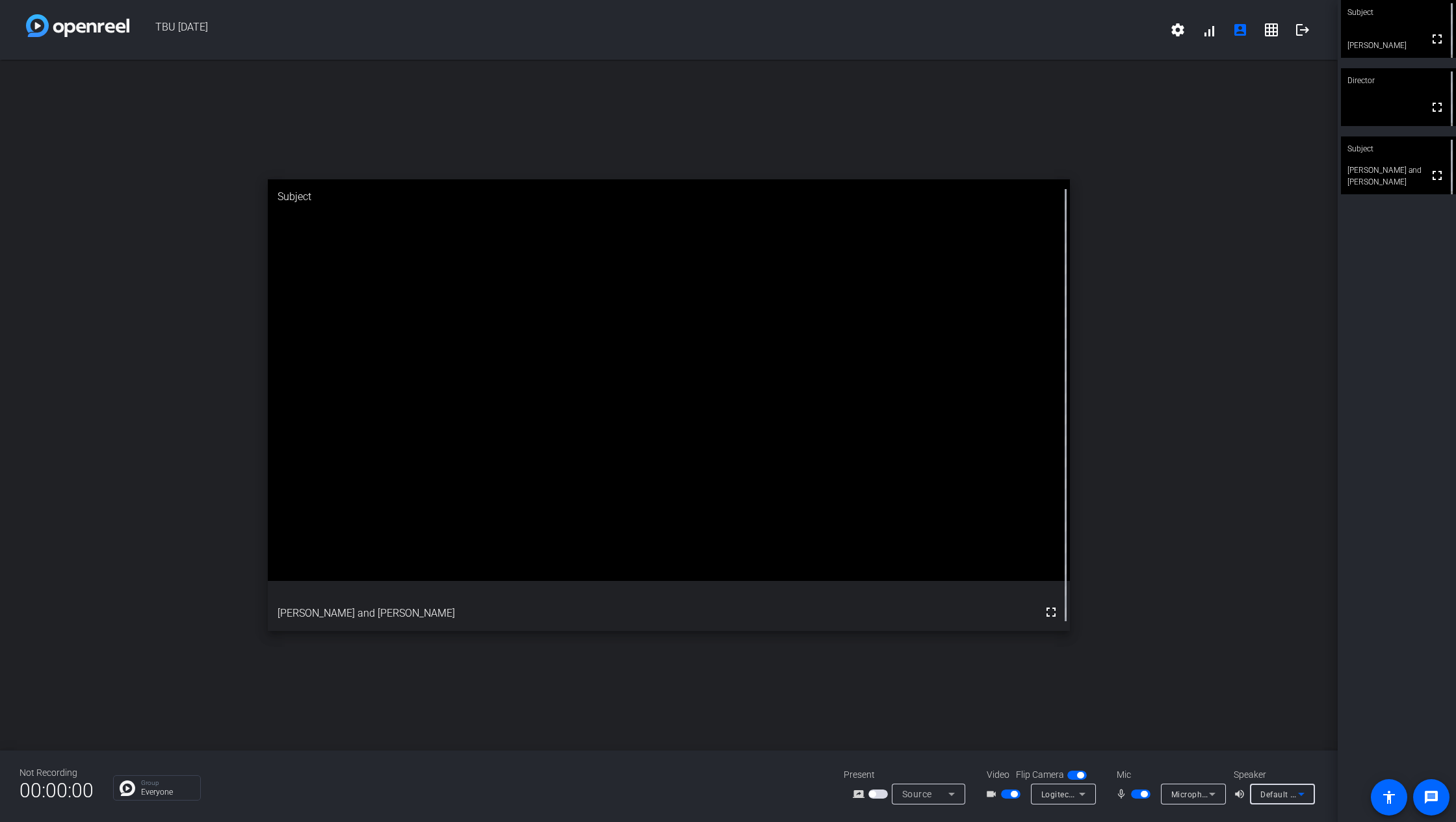
click at [1184, 614] on span "Microphone (Logitech BRIO) (046d:085e)" at bounding box center [1248, 794] width 154 height 10
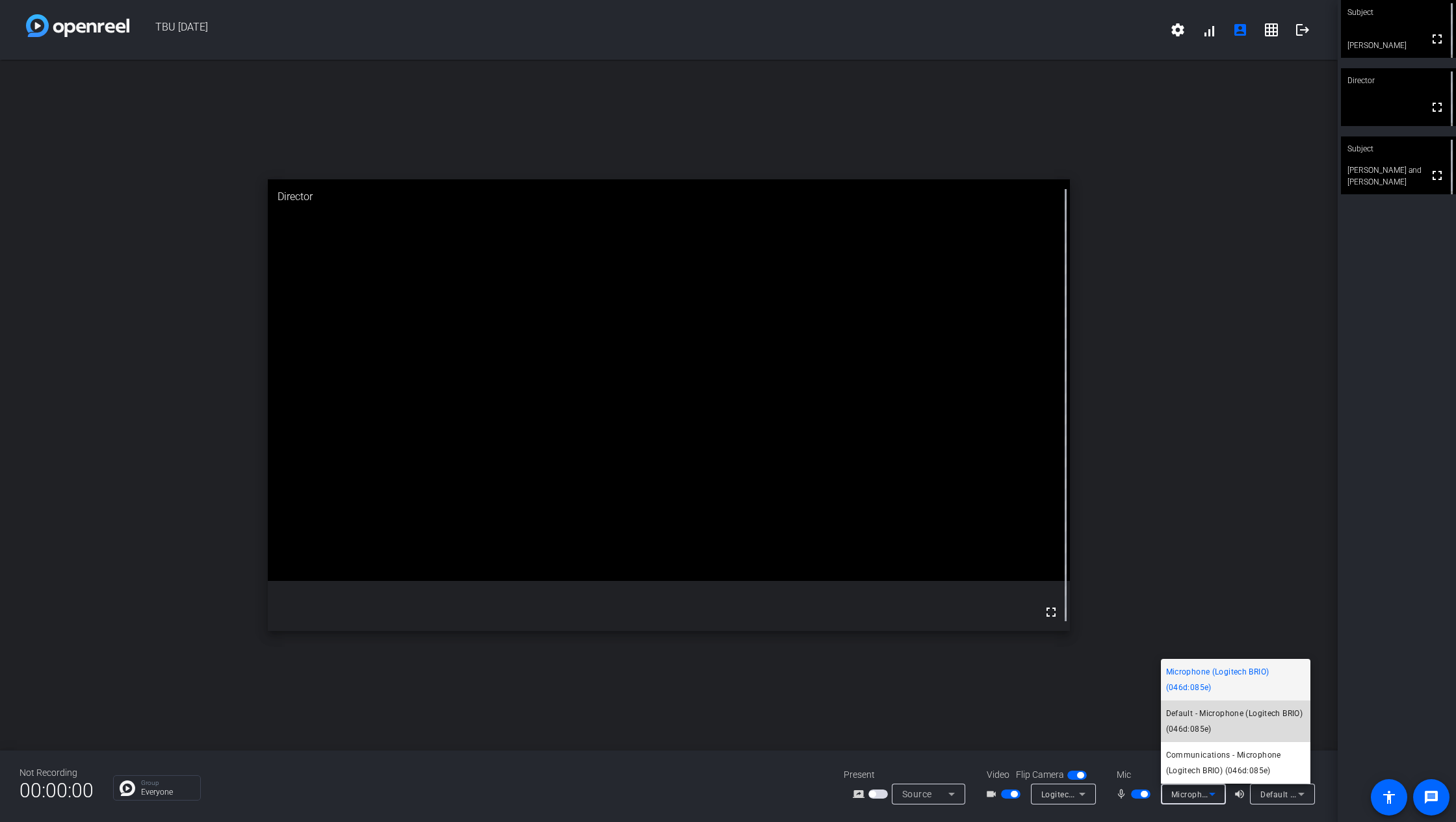
click at [1197, 614] on span "Default - Microphone (Logitech BRIO) (046d:085e)" at bounding box center [1236, 721] width 139 height 31
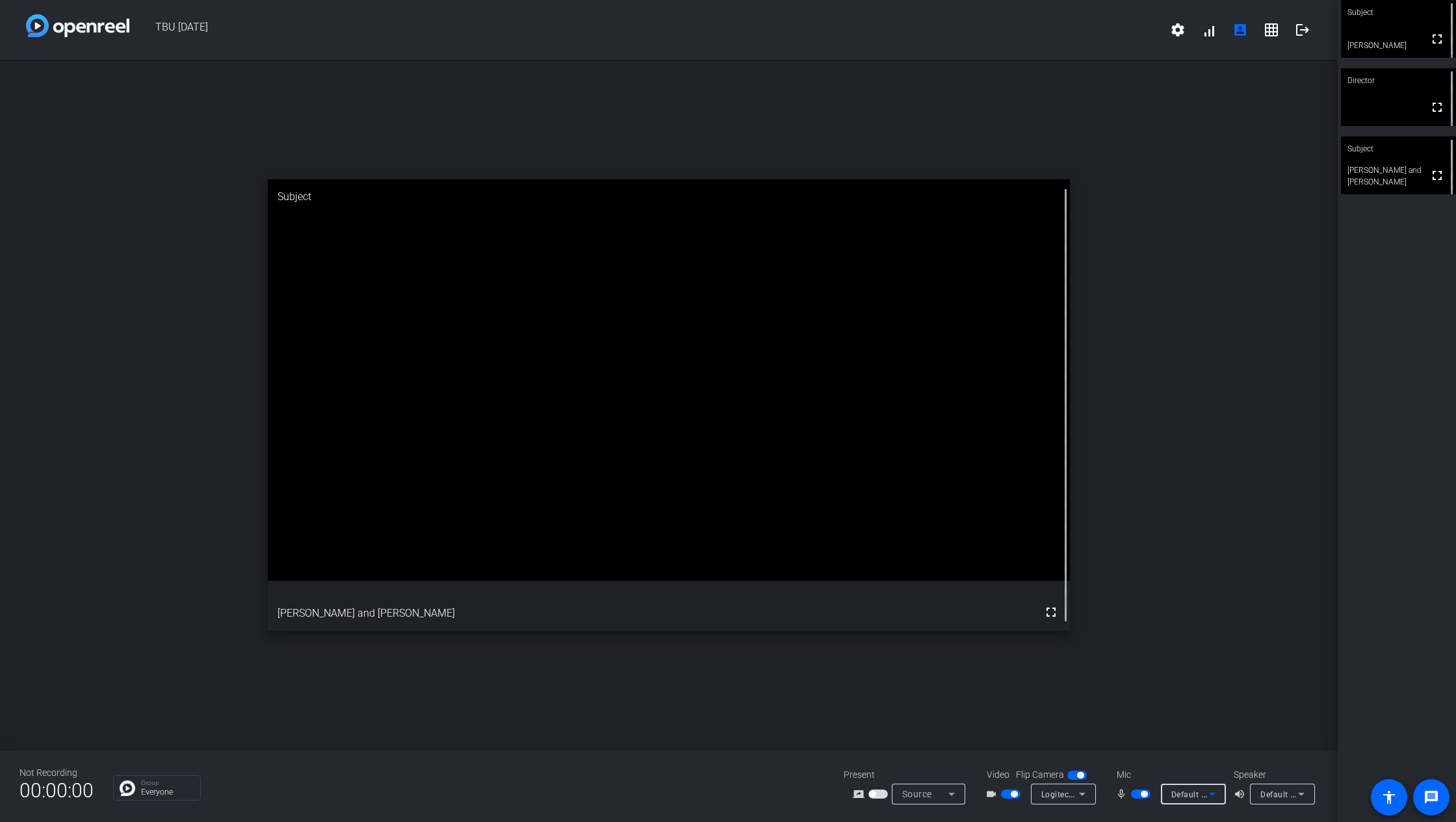
click at [1188, 614] on span "Default - Microphone (Logitech BRIO) (046d:085e)" at bounding box center [1265, 794] width 188 height 10
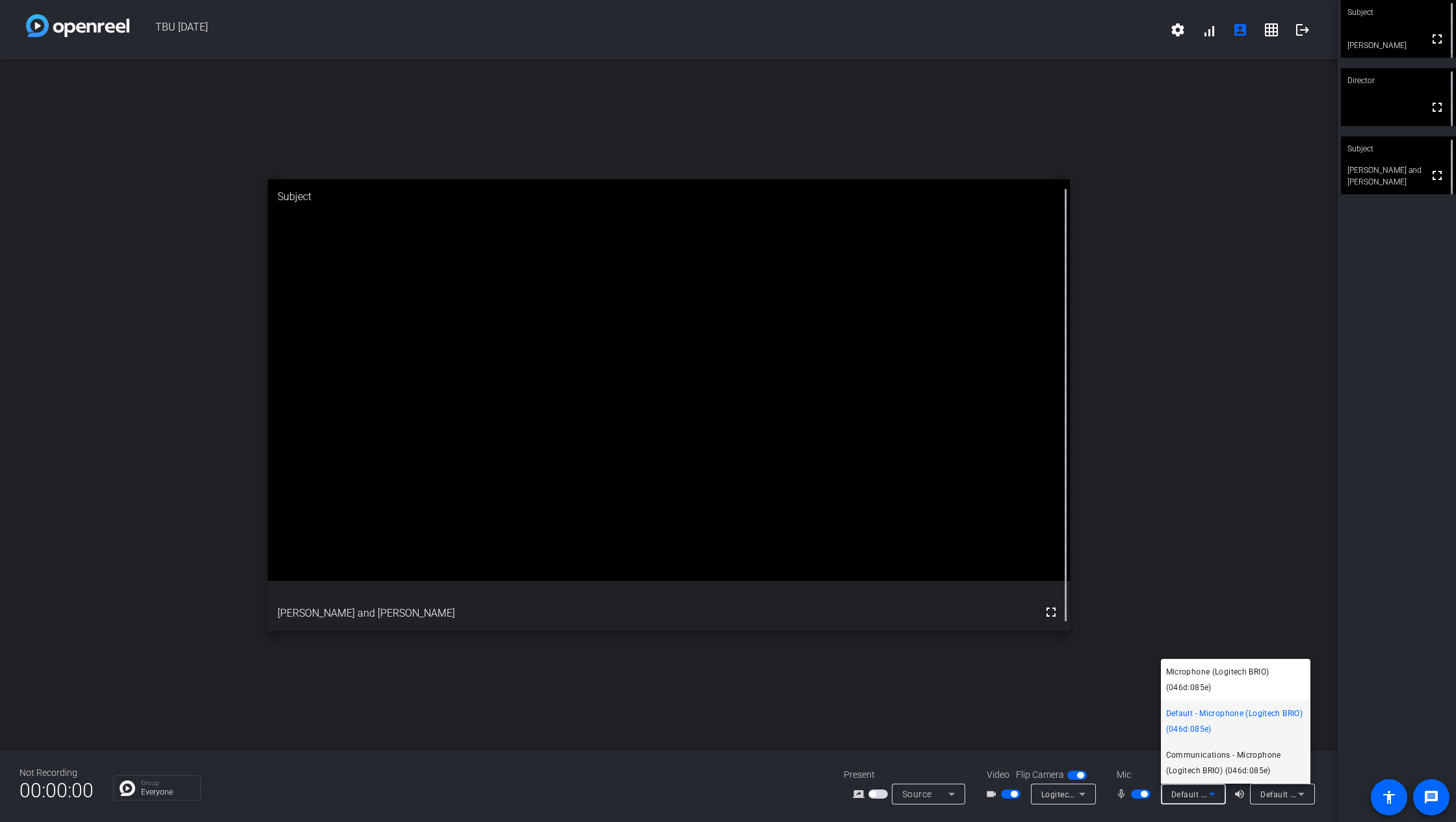
click at [1205, 614] on span "Communications - Microphone (Logitech BRIO) (046d:085e)" at bounding box center [1236, 762] width 139 height 31
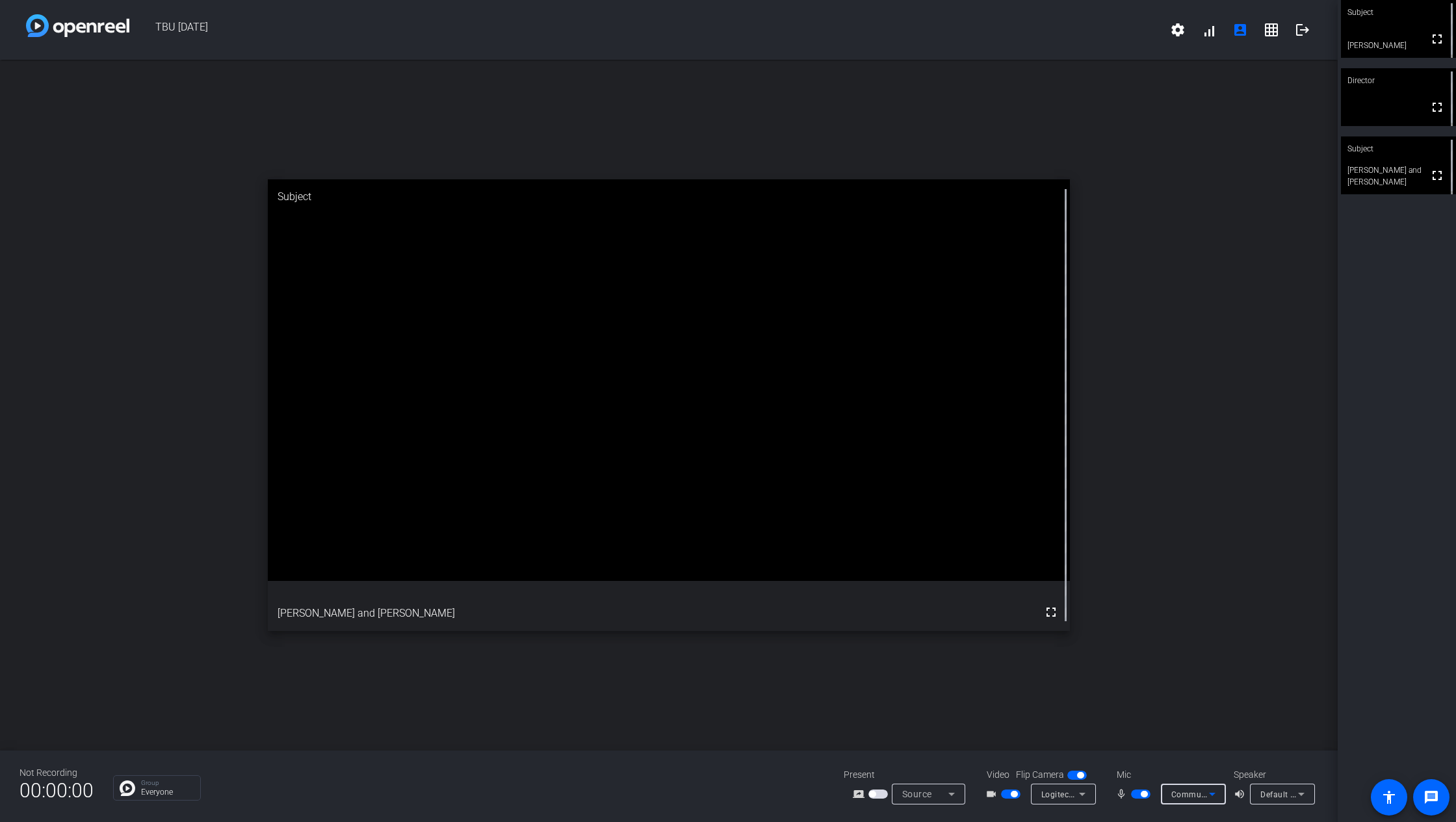
click at [1248, 614] on icon at bounding box center [1301, 794] width 15 height 15
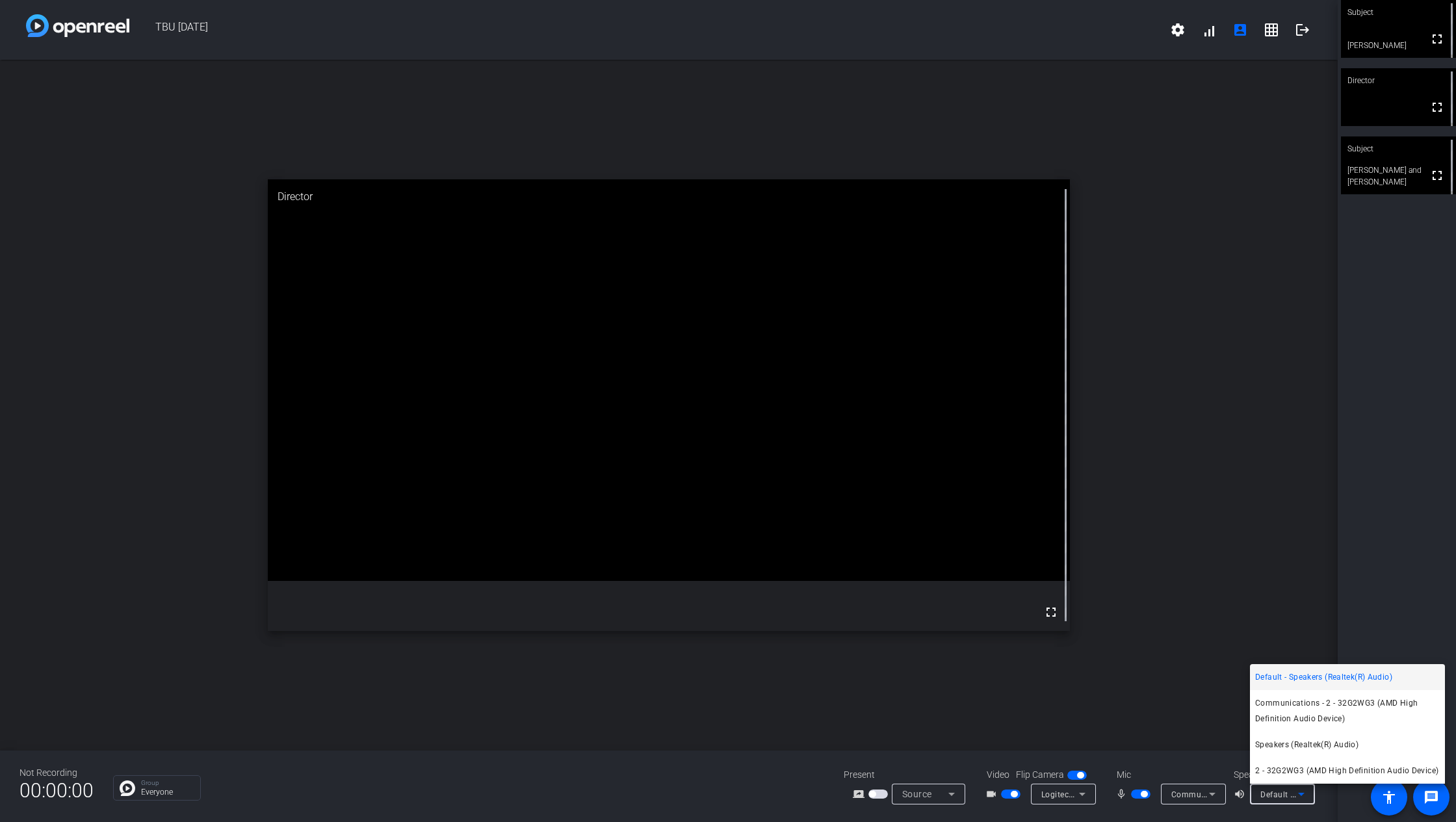
click at [907, 614] on div at bounding box center [728, 411] width 1456 height 822
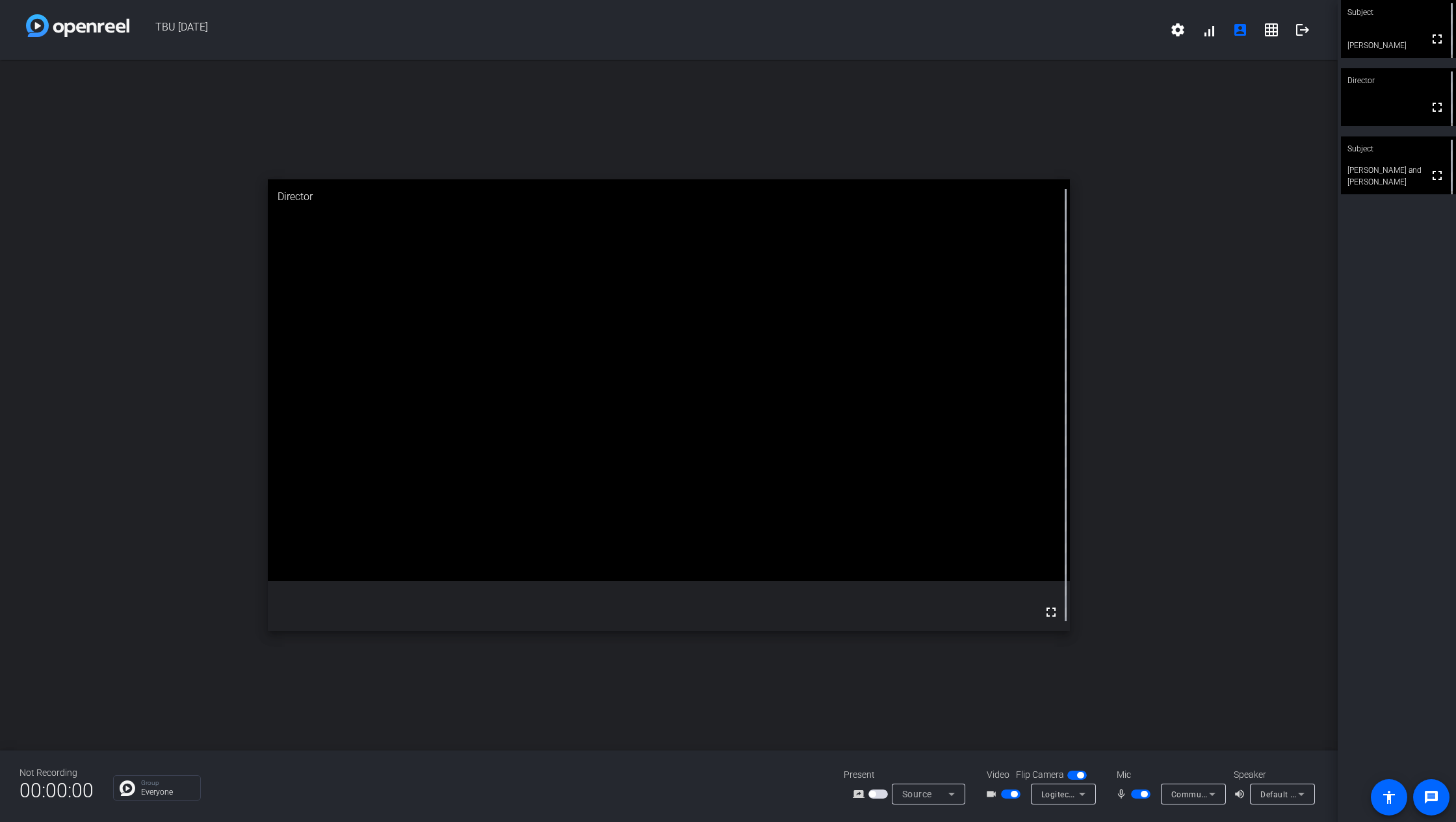
click at [1248, 614] on span "Default - Speakers (Realtek(R) Audio)" at bounding box center [1331, 794] width 141 height 10
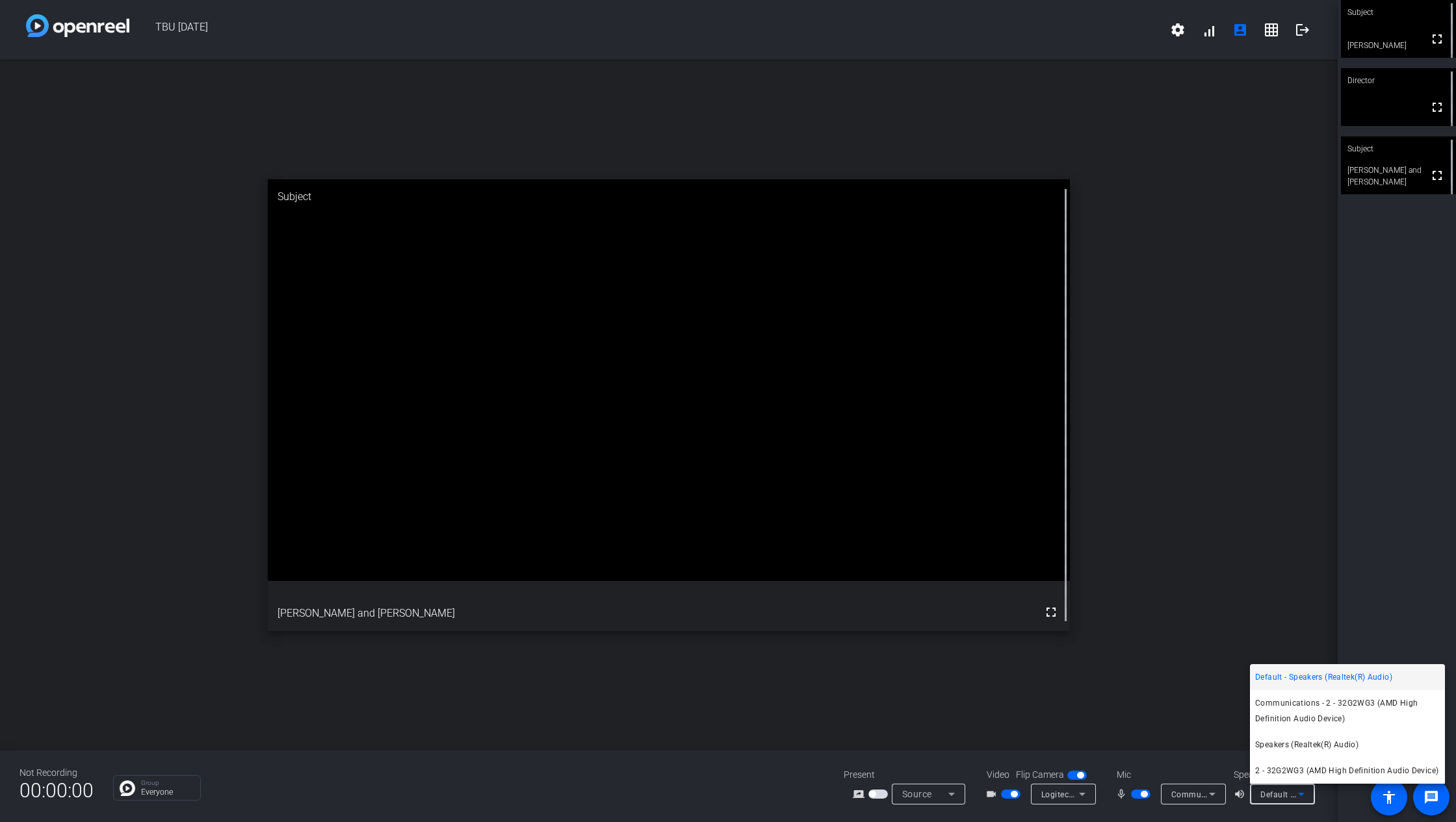
click at [1248, 614] on div at bounding box center [728, 411] width 1456 height 822
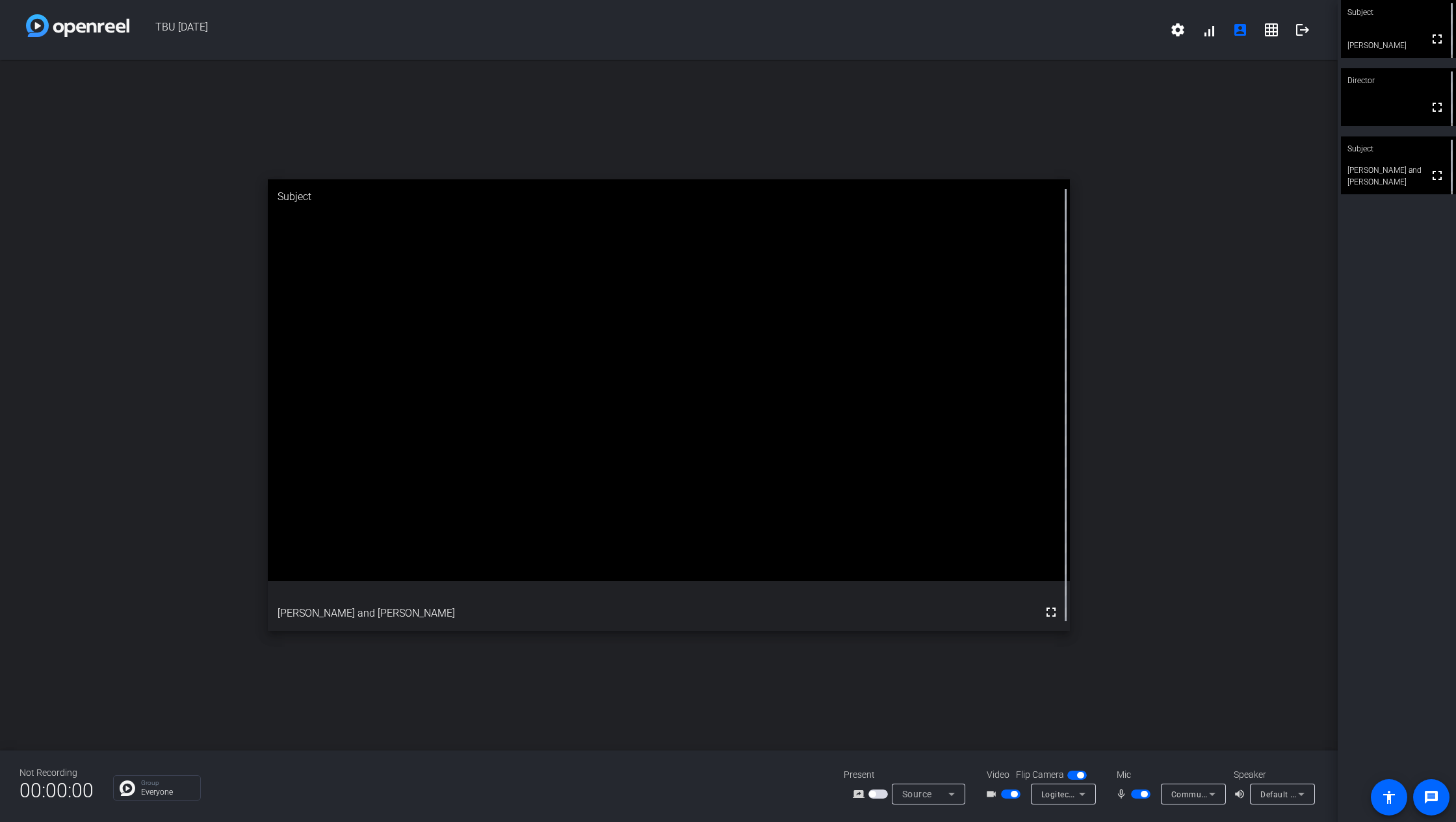
click at [1248, 614] on div "Speaker volume_up Default - Speakers (Realtek(R) Audio)" at bounding box center [1273, 786] width 78 height 36
click at [1248, 614] on span "Default - Speakers (Realtek(R) Audio)" at bounding box center [1331, 794] width 141 height 10
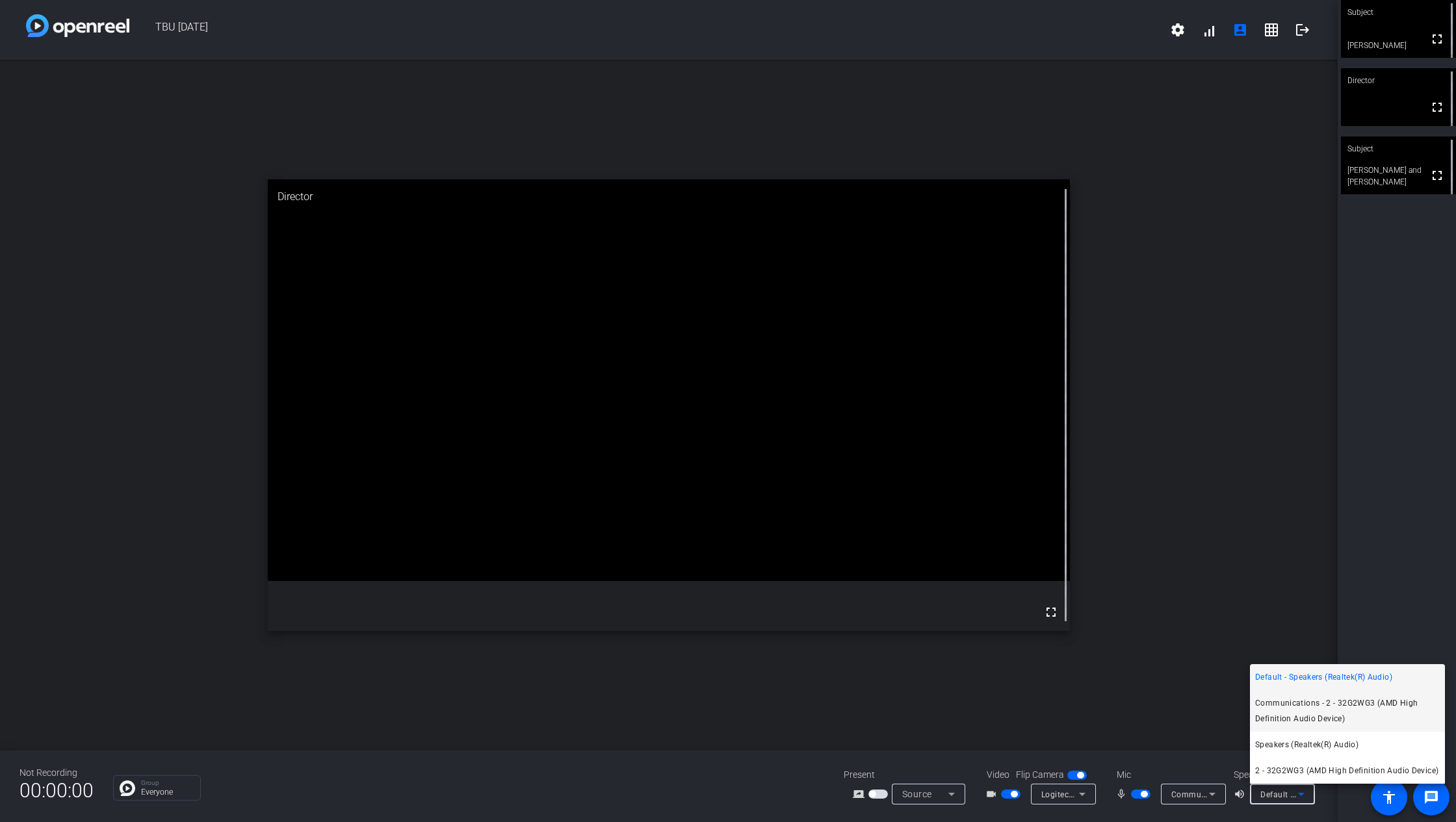
click at [1248, 614] on span "Communications - 2 - 32G2WG3 (AMD High Definition Audio Device)" at bounding box center [1348, 711] width 185 height 31
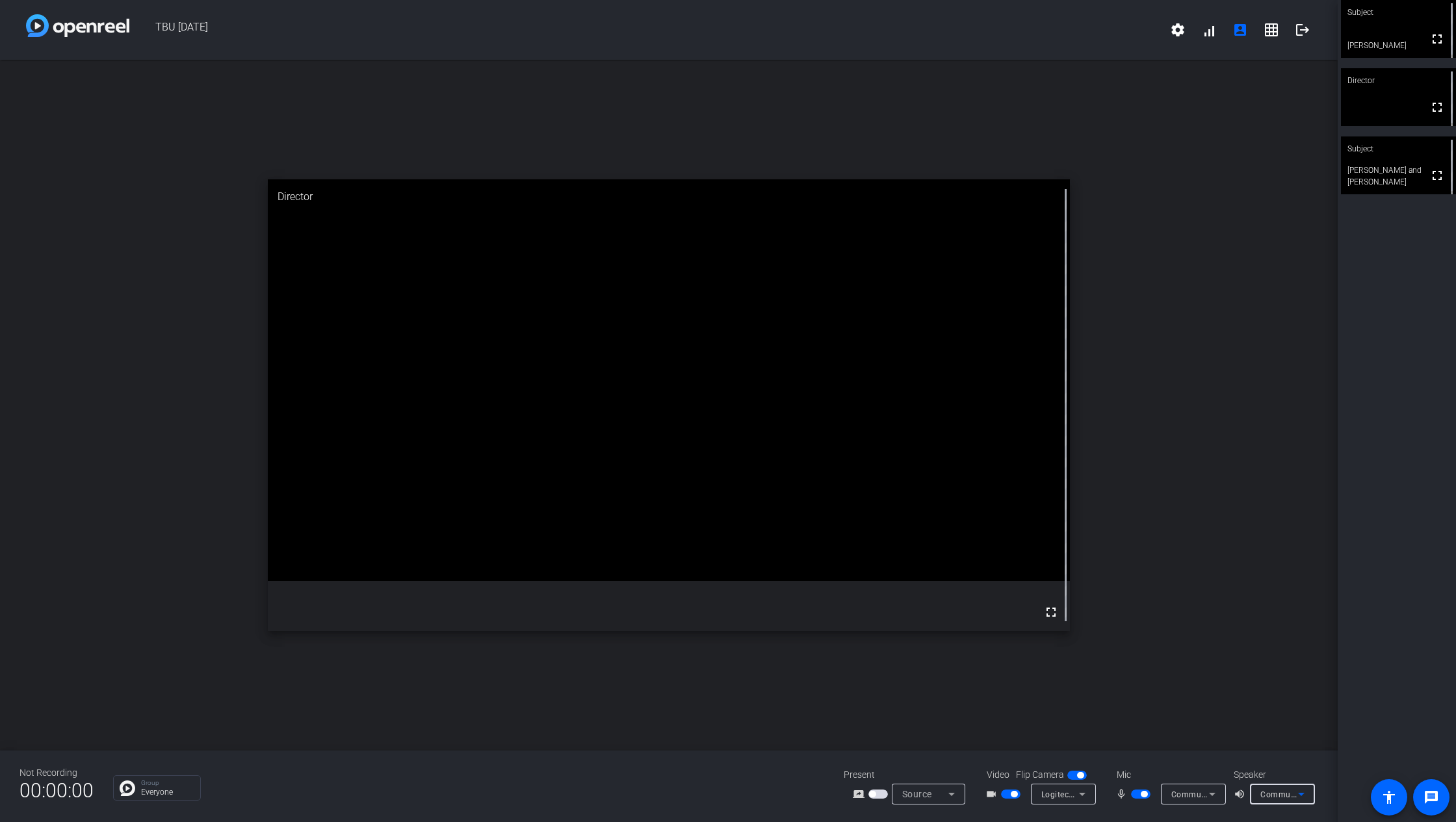
click at [1200, 614] on span "Communications - Microphone (Logitech BRIO) (046d:085e)" at bounding box center [1285, 794] width 227 height 10
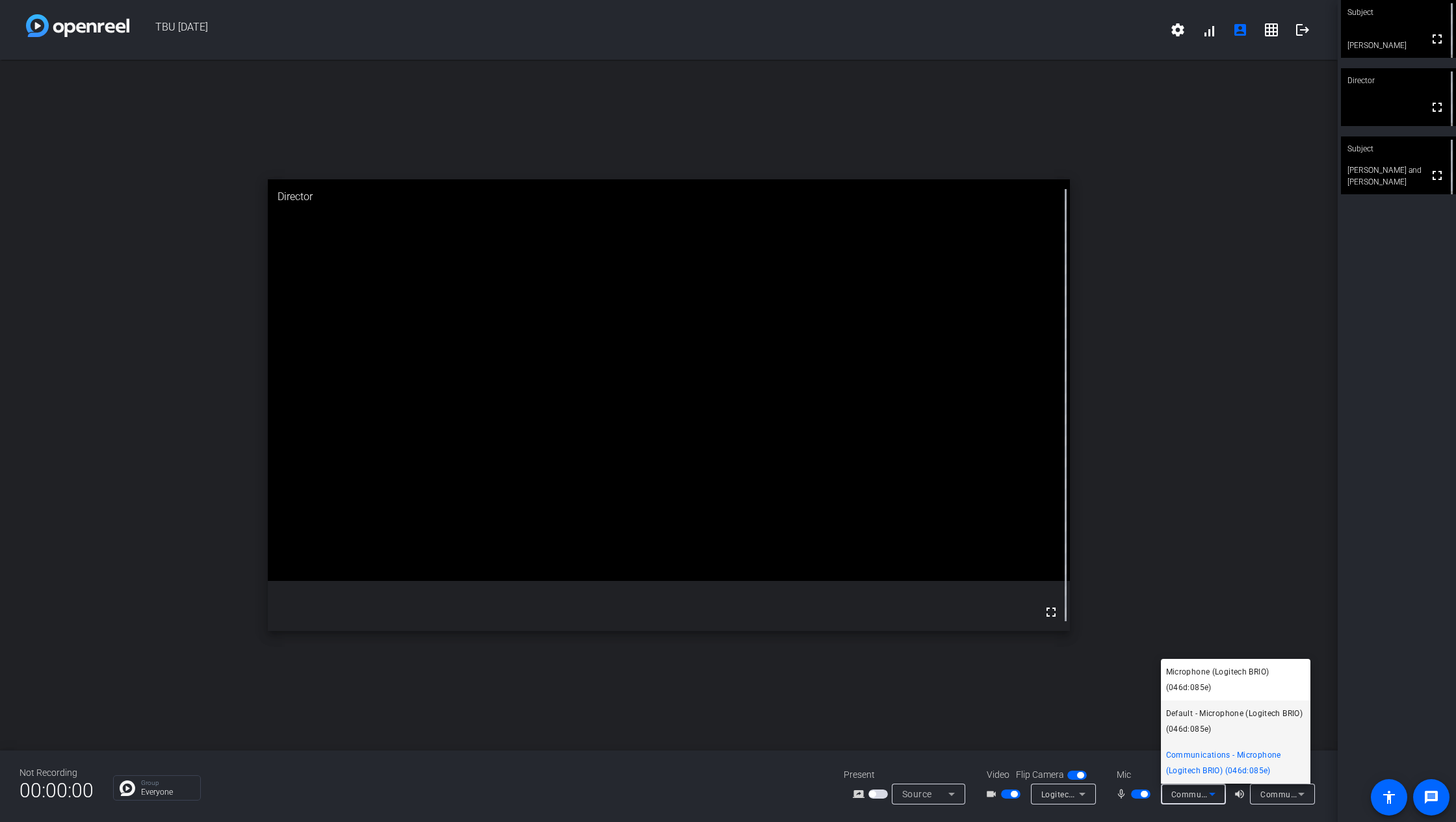
click at [1191, 614] on span "Default - Microphone (Logitech BRIO) (046d:085e)" at bounding box center [1236, 721] width 139 height 31
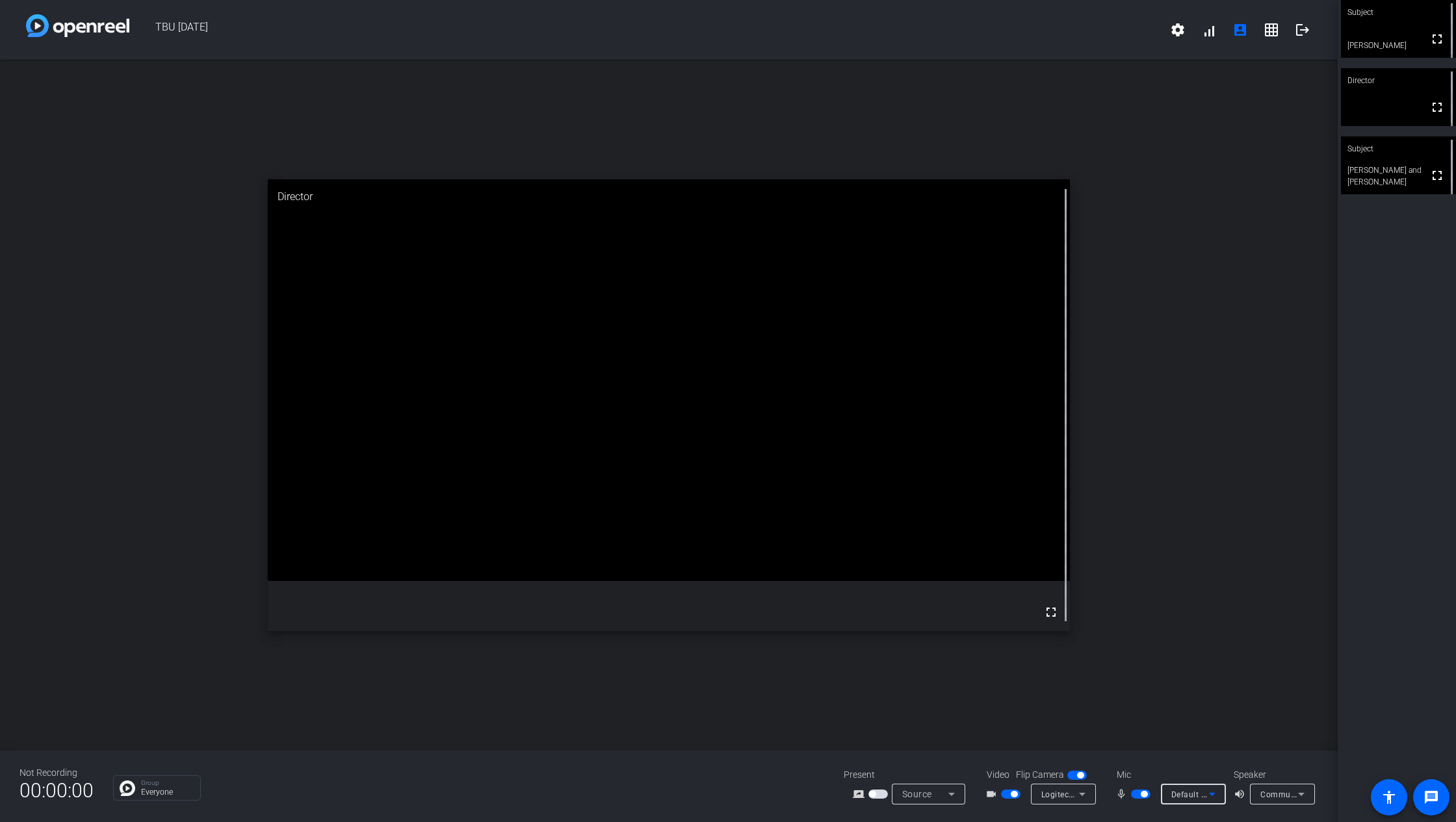
click at [911, 614] on span "Source" at bounding box center [917, 794] width 30 height 10
click at [914, 614] on div at bounding box center [728, 411] width 1456 height 822
click at [1199, 614] on div "Default - Microphone (Logitech BRIO) (046d:085e)" at bounding box center [1190, 795] width 38 height 16
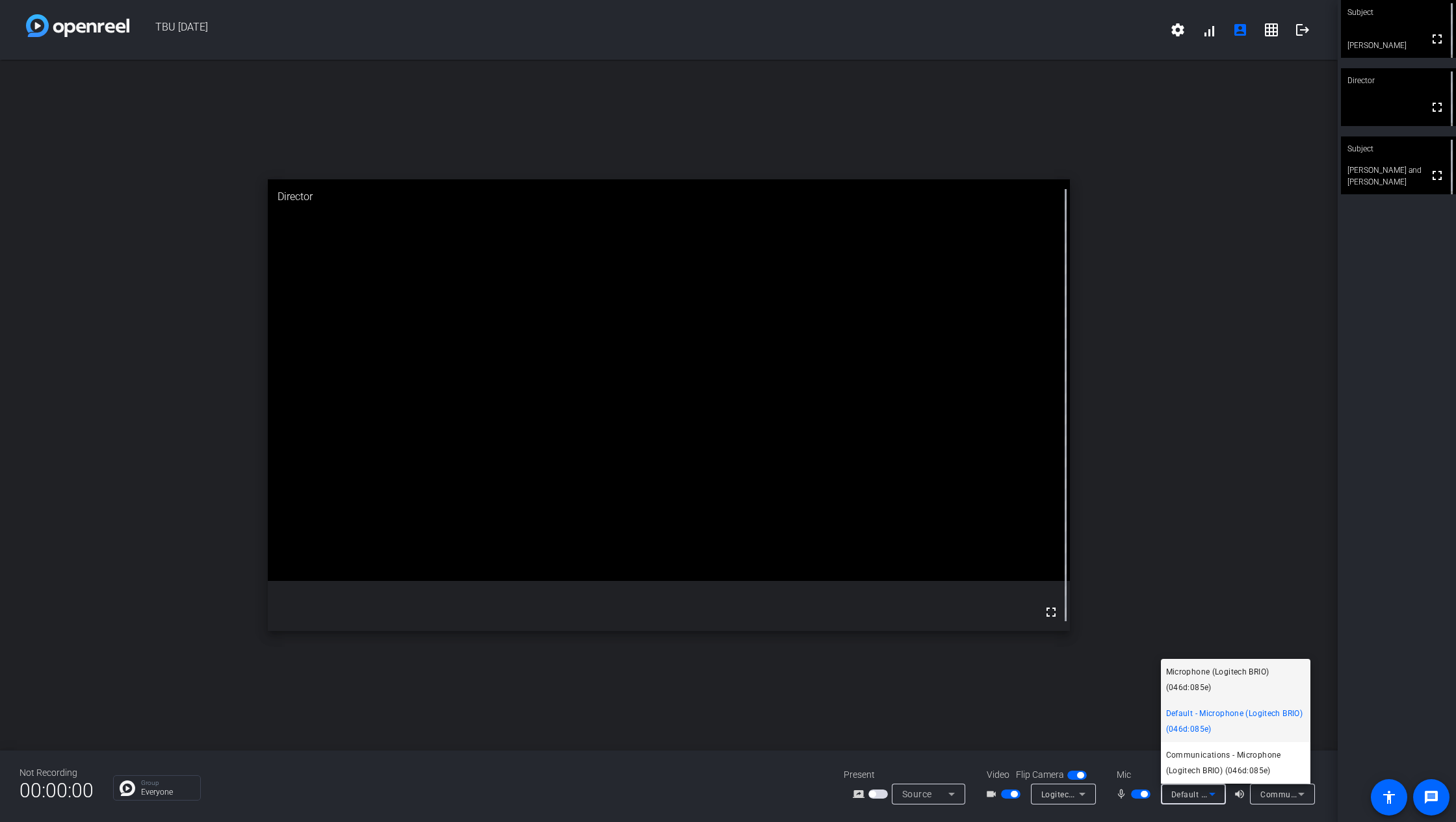
click at [1191, 614] on span "Microphone (Logitech BRIO) (046d:085e)" at bounding box center [1236, 680] width 139 height 31
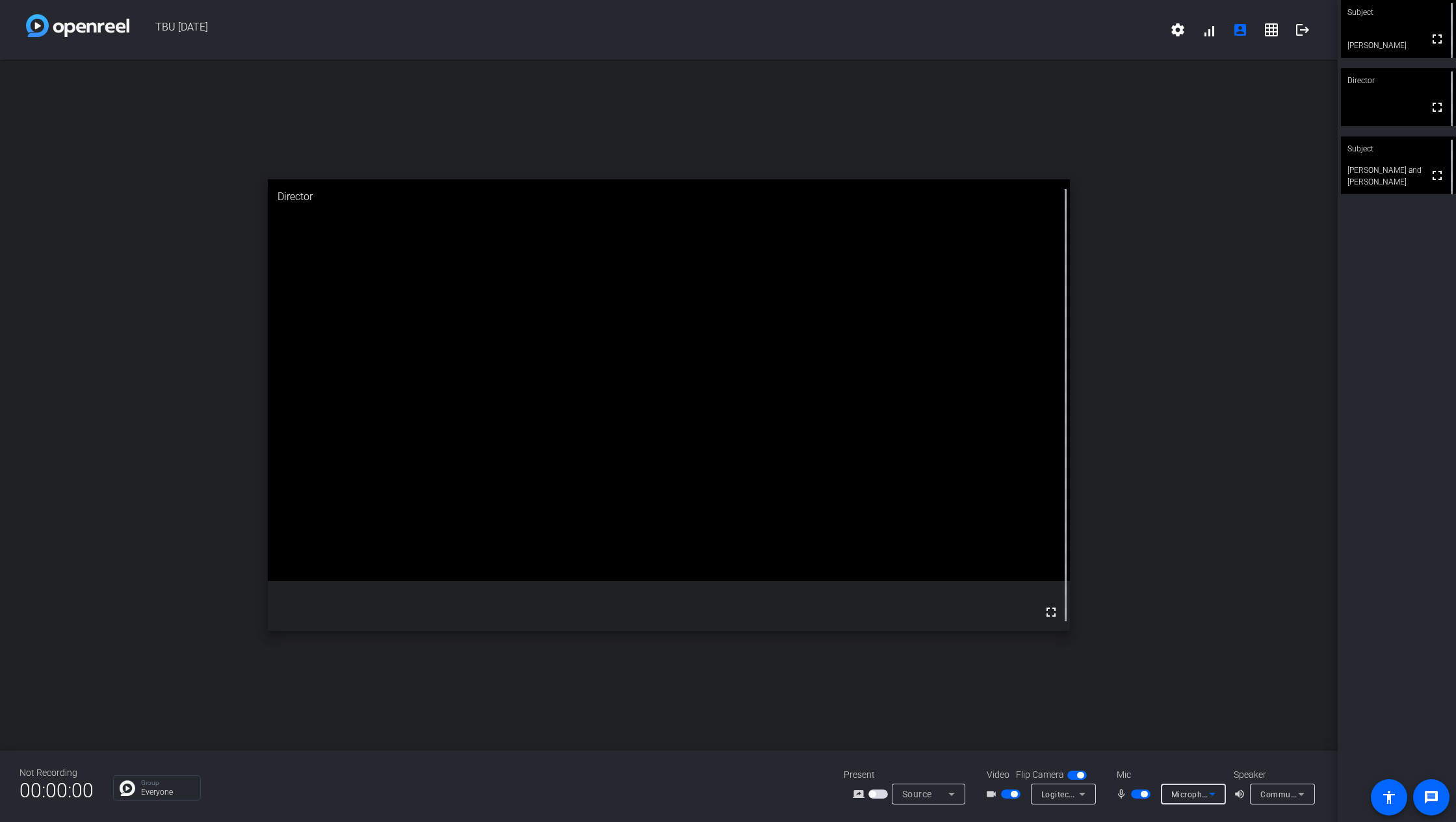
click at [1248, 614] on div "Speaker volume_up Communications - 2 - 32G2WG3 (AMD High Definition Audio Devic…" at bounding box center [1273, 786] width 78 height 36
click at [1248, 614] on span "Communications - 2 - 32G2WG3 (AMD High Definition Audio Device)" at bounding box center [1390, 794] width 260 height 10
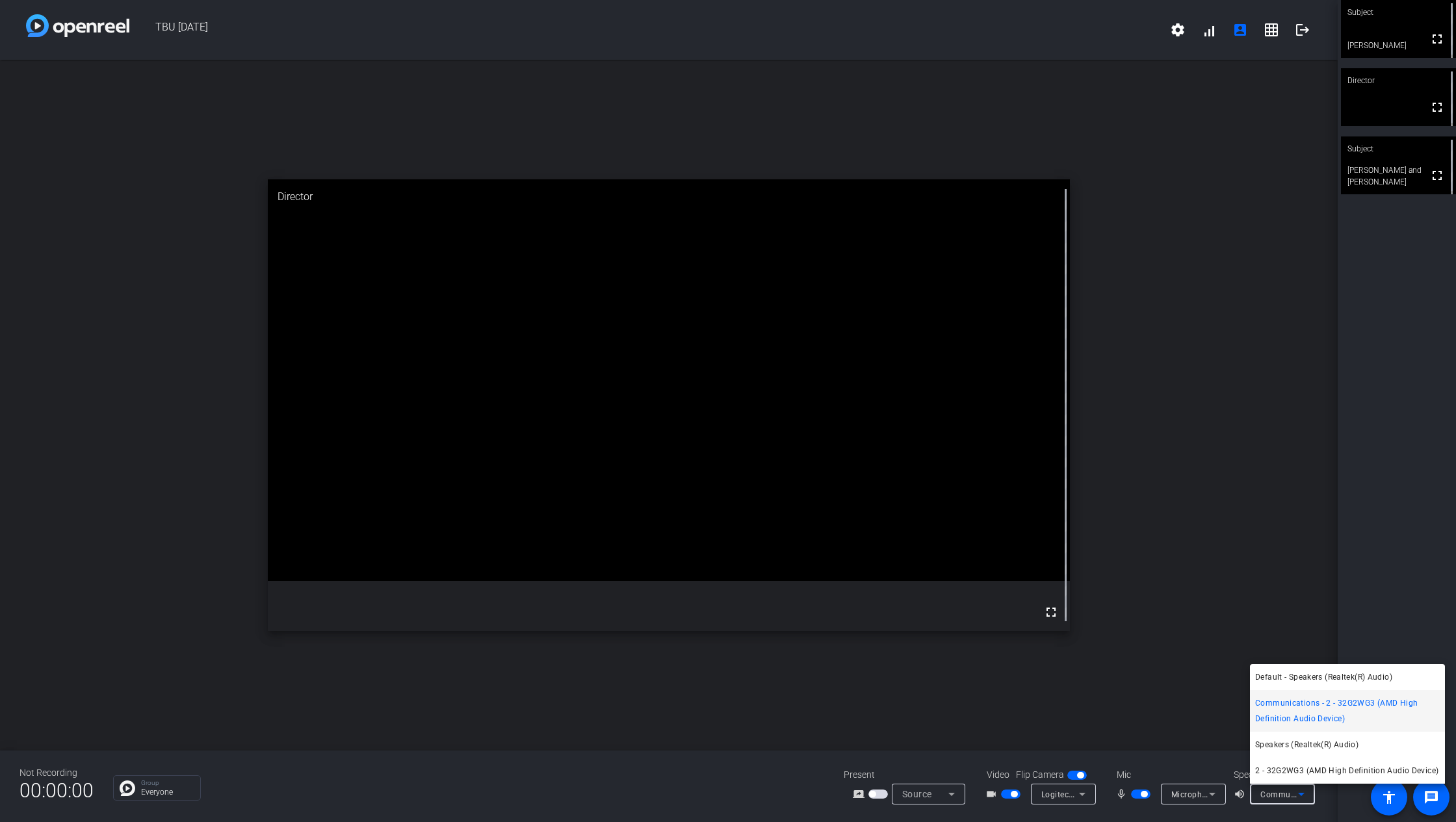
click at [1248, 614] on mat-option "Communications - 2 - 32G2WG3 (AMD High Definition Audio Device)" at bounding box center [1347, 711] width 195 height 42
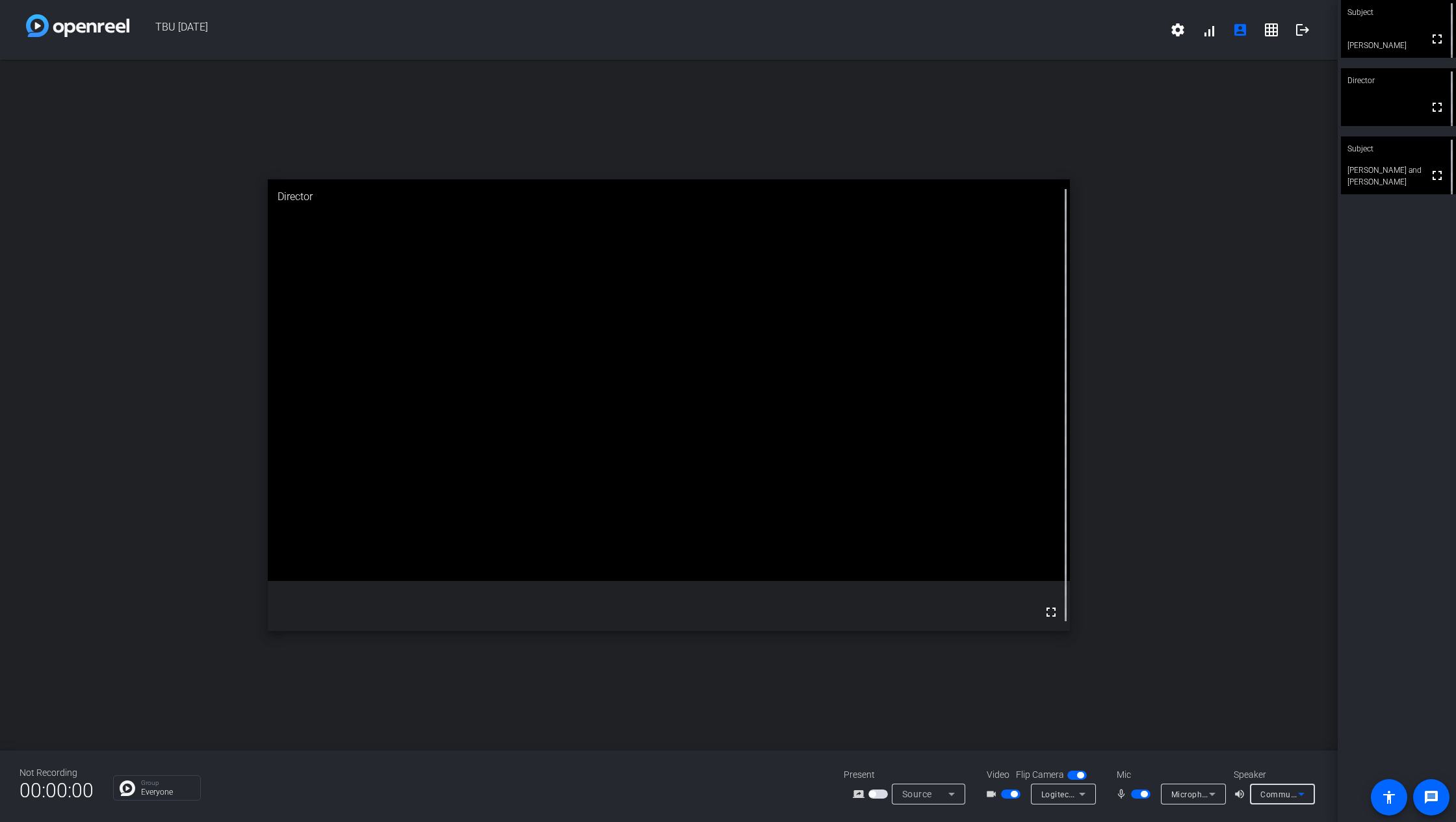
click at [1248, 614] on span "Communications - 2 - 32G2WG3 (AMD High Definition Audio Device)" at bounding box center [1390, 794] width 260 height 10
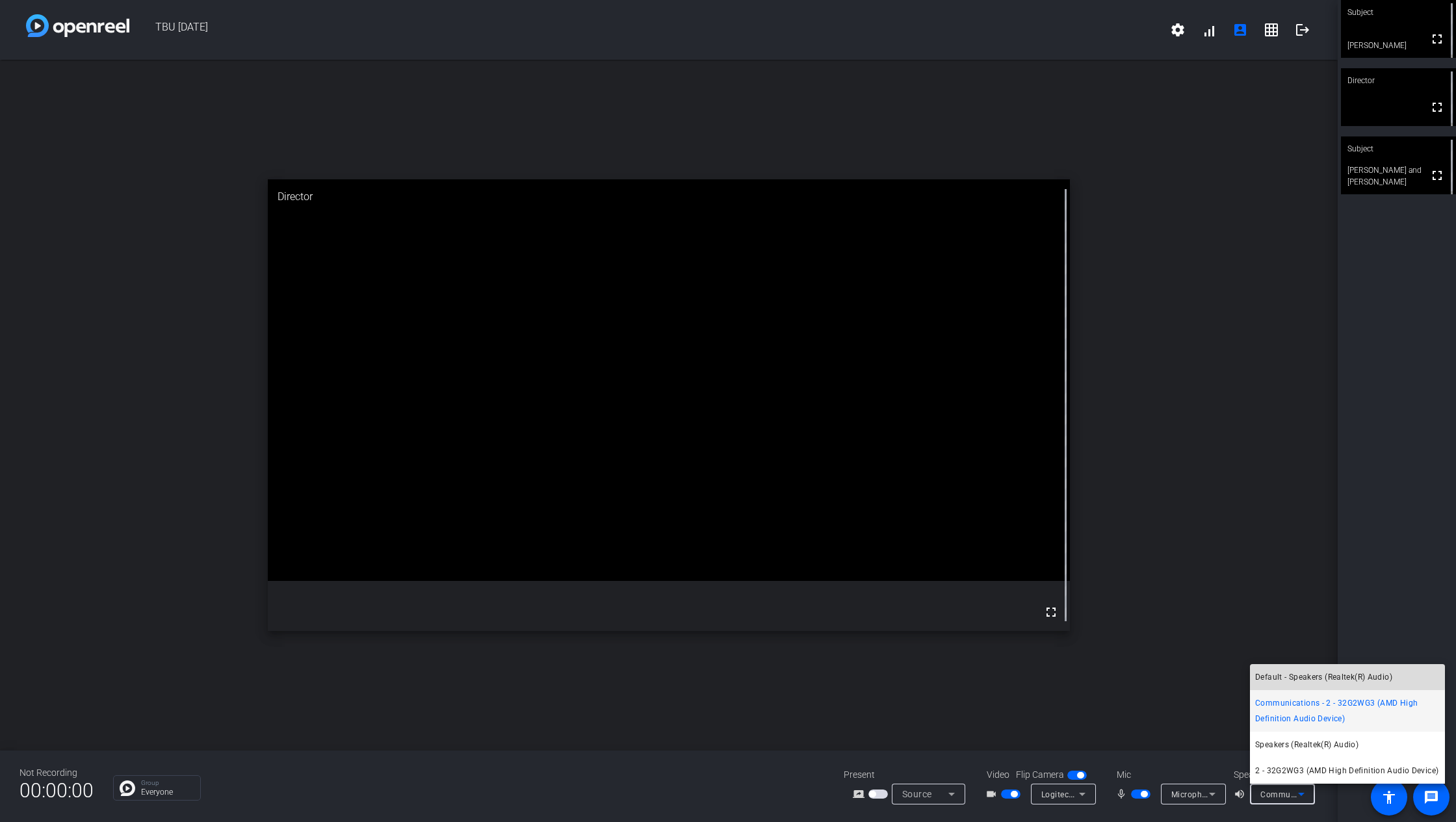
drag, startPoint x: 1291, startPoint y: 674, endPoint x: 1282, endPoint y: 684, distance: 13.5
click at [1248, 614] on span "Default - Speakers (Realtek(R) Audio)" at bounding box center [1324, 676] width 138 height 15
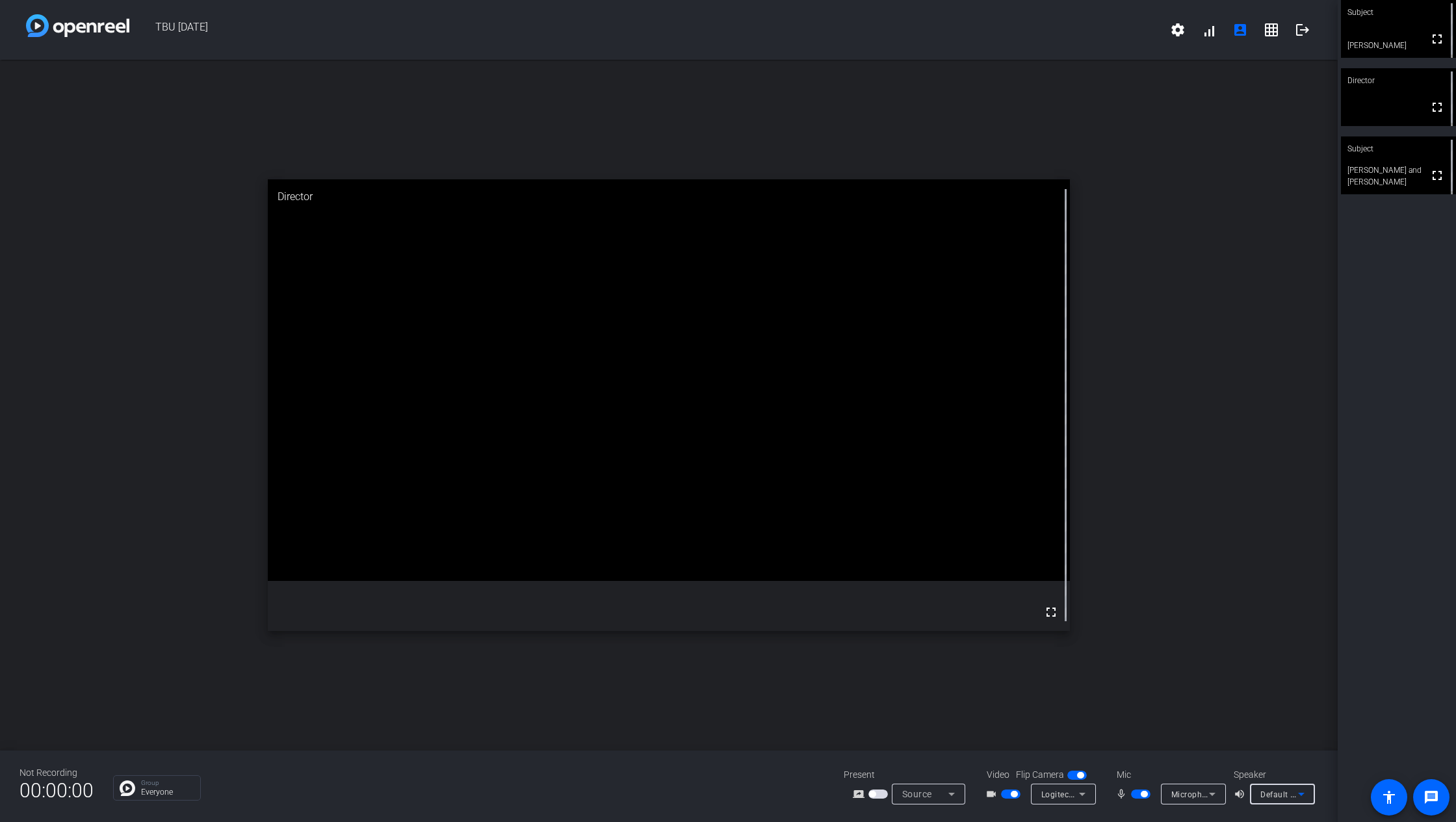
click at [1190, 614] on span "Microphone (Logitech BRIO) (046d:085e)" at bounding box center [1248, 794] width 154 height 10
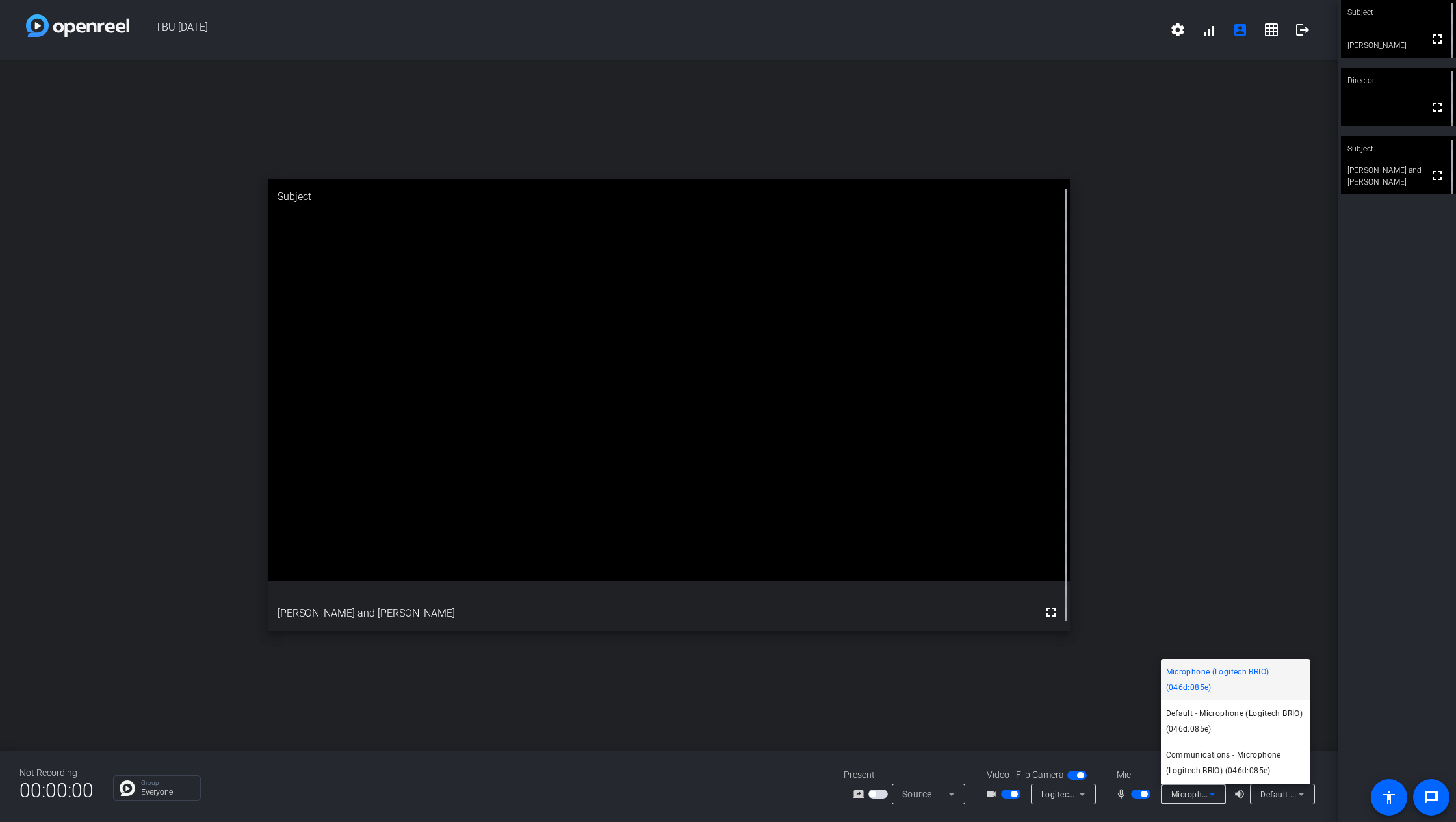
click at [591, 614] on div at bounding box center [728, 411] width 1456 height 822
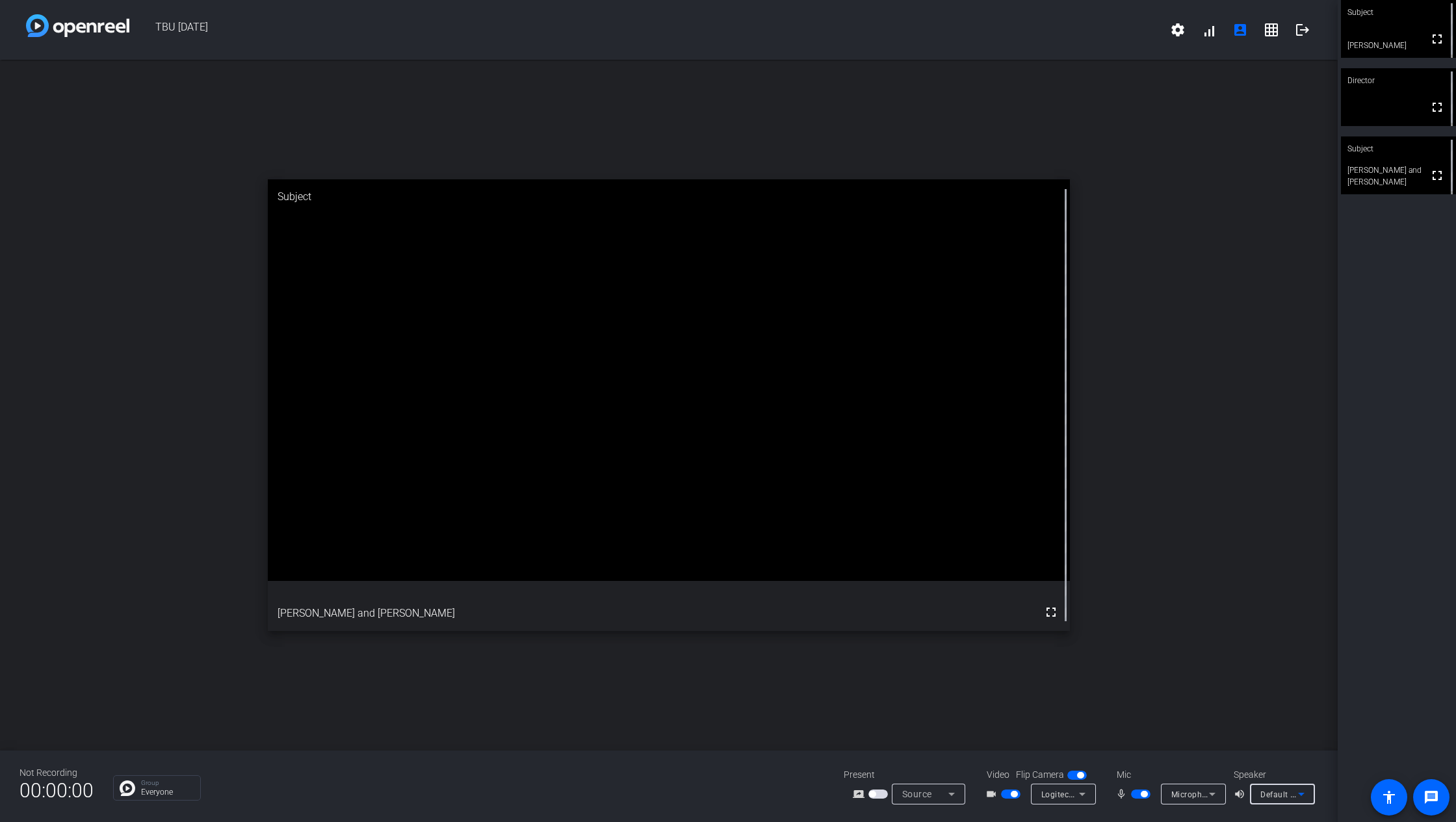
click at [1248, 614] on div "Default - Speakers (Realtek(R) Audio)" at bounding box center [1279, 795] width 38 height 16
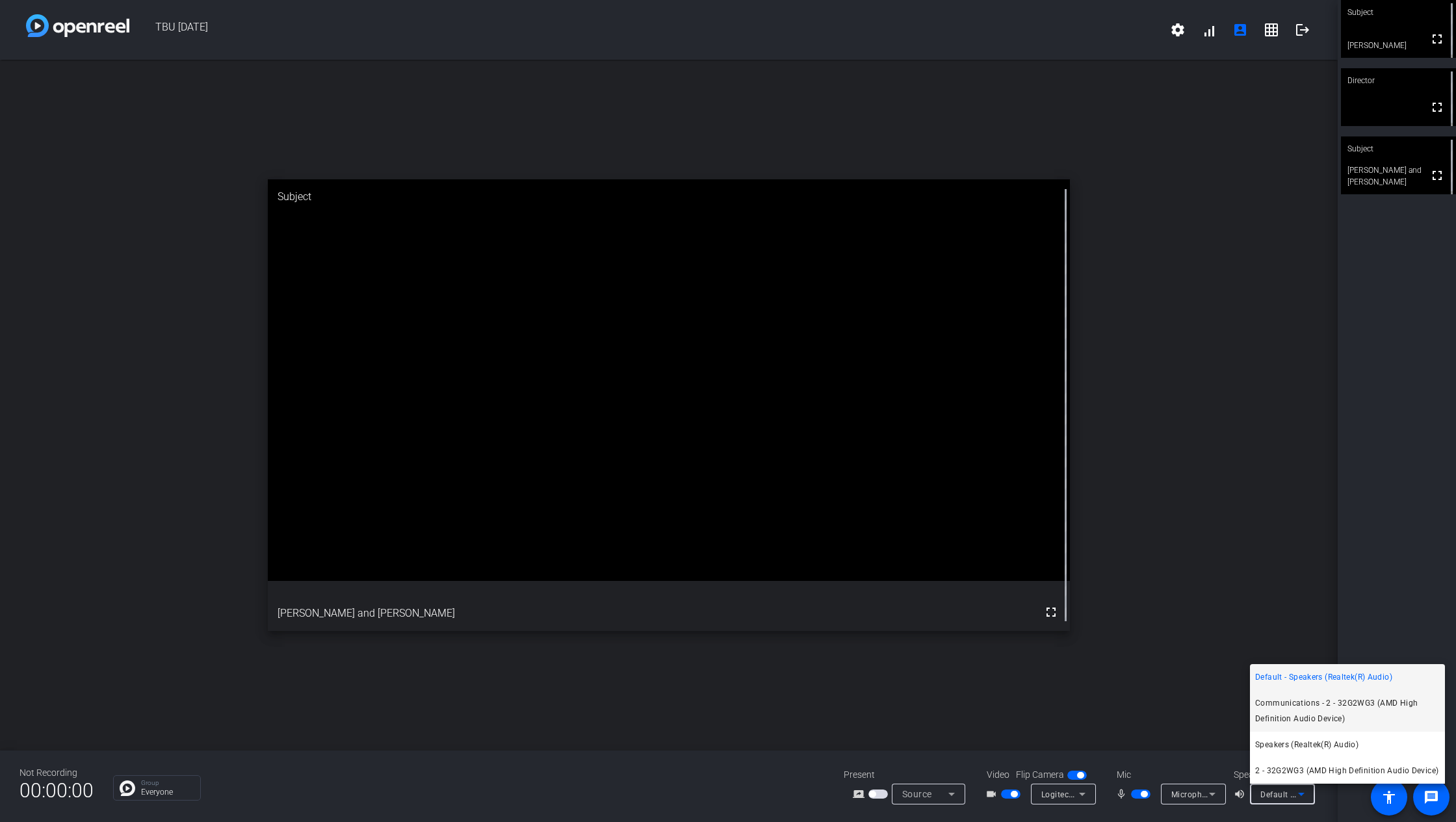
click at [1248, 614] on span "Communications - 2 - 32G2WG3 (AMD High Definition Audio Device)" at bounding box center [1348, 711] width 185 height 31
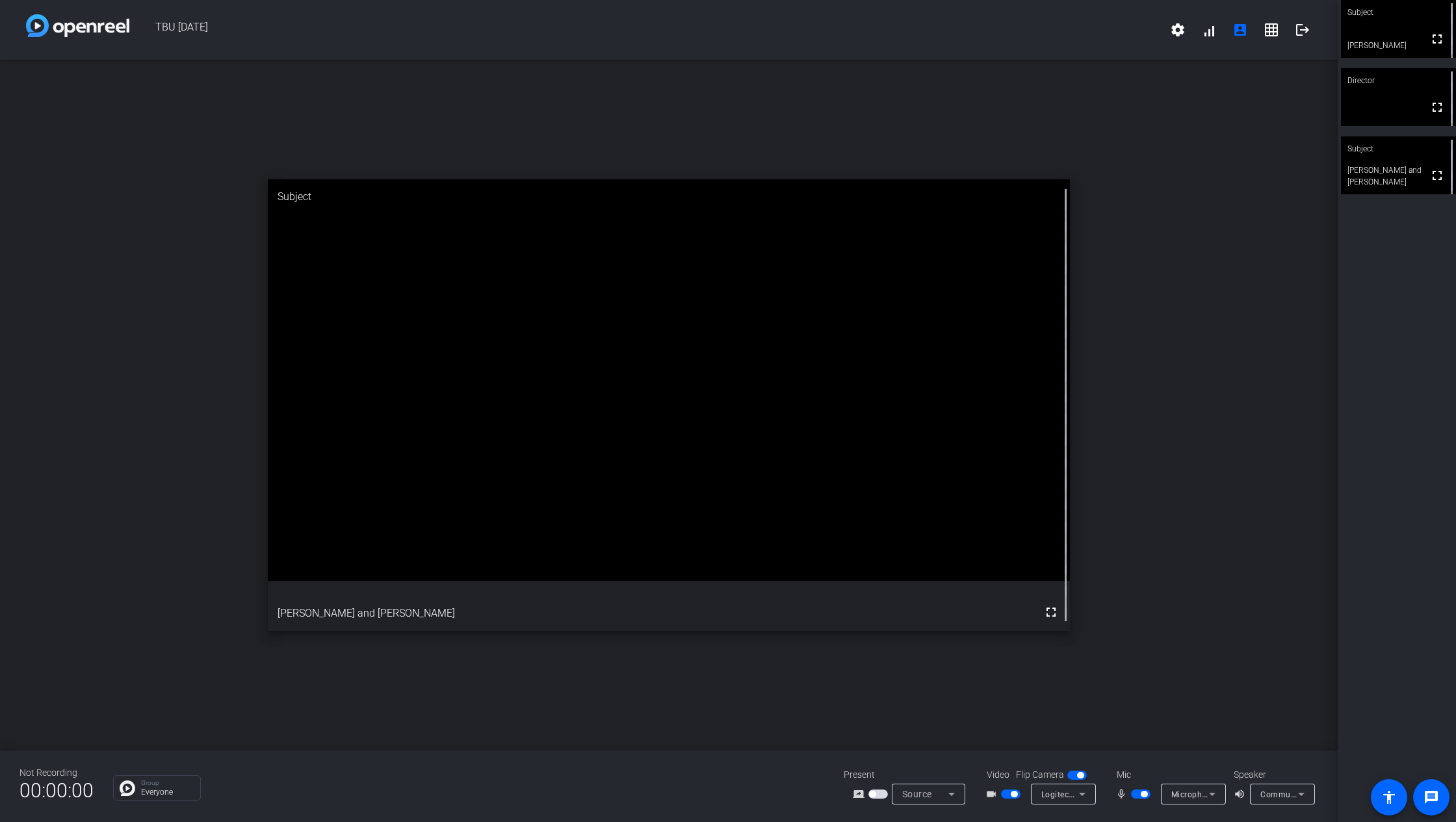
click at [1248, 614] on div "Communications - 2 - 32G2WG3 (AMD High Definition Audio Device)" at bounding box center [1282, 795] width 44 height 21
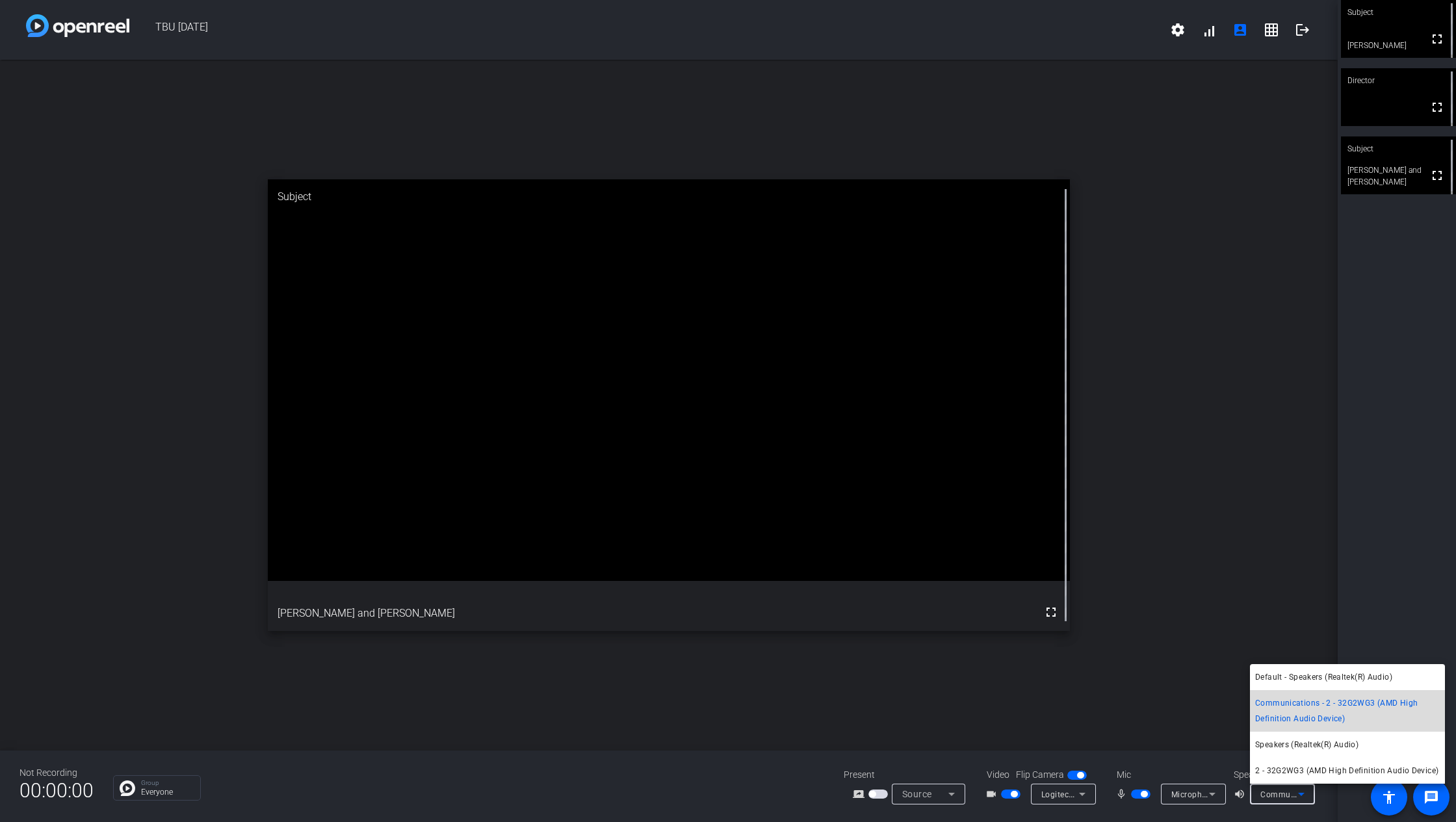
click at [1248, 614] on mat-option "Communications - 2 - 32G2WG3 (AMD High Definition Audio Device)" at bounding box center [1347, 711] width 195 height 42
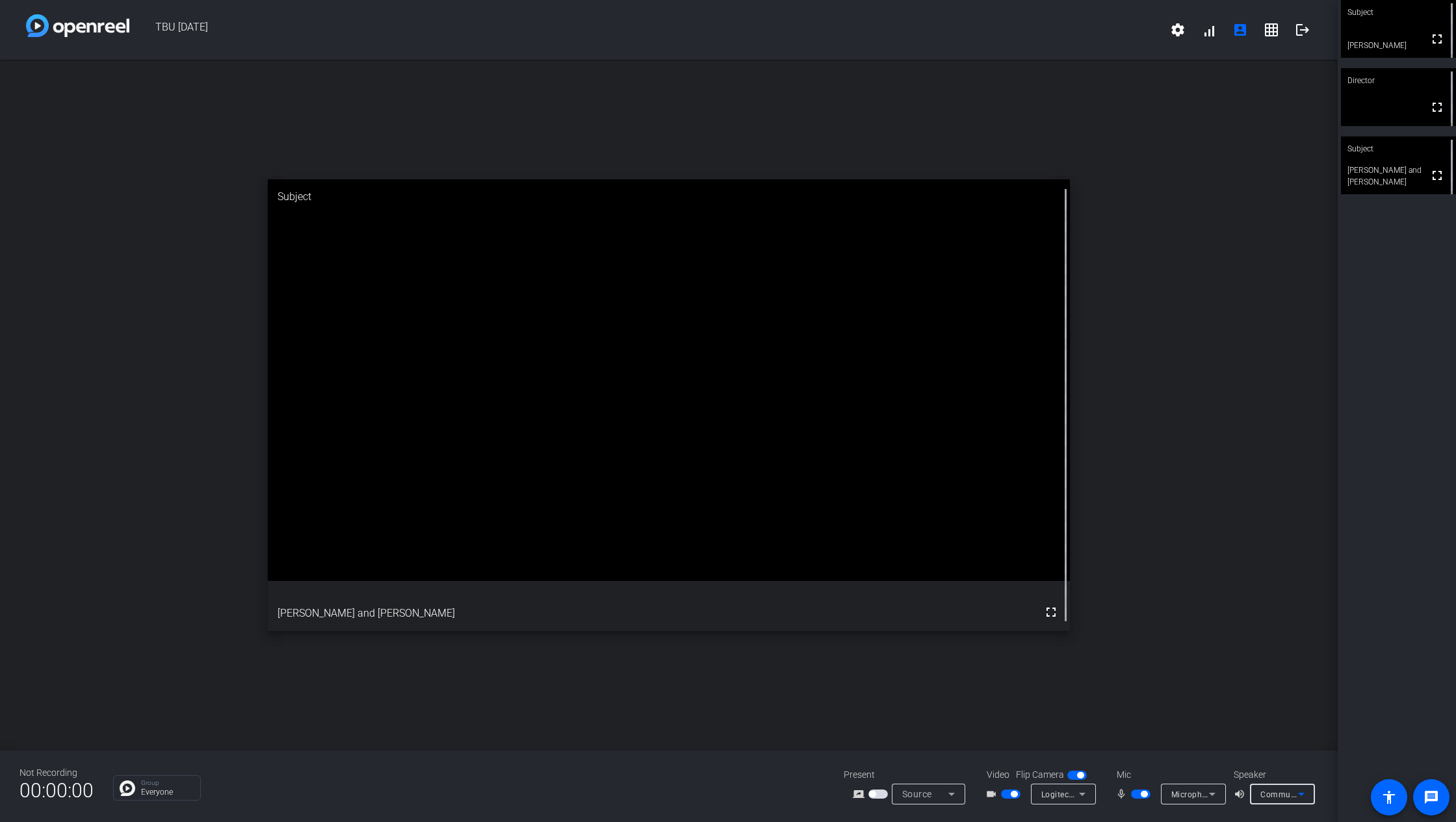
click at [1248, 614] on div "Communications - 2 - 32G2WG3 (AMD High Definition Audio Device)" at bounding box center [1279, 795] width 38 height 16
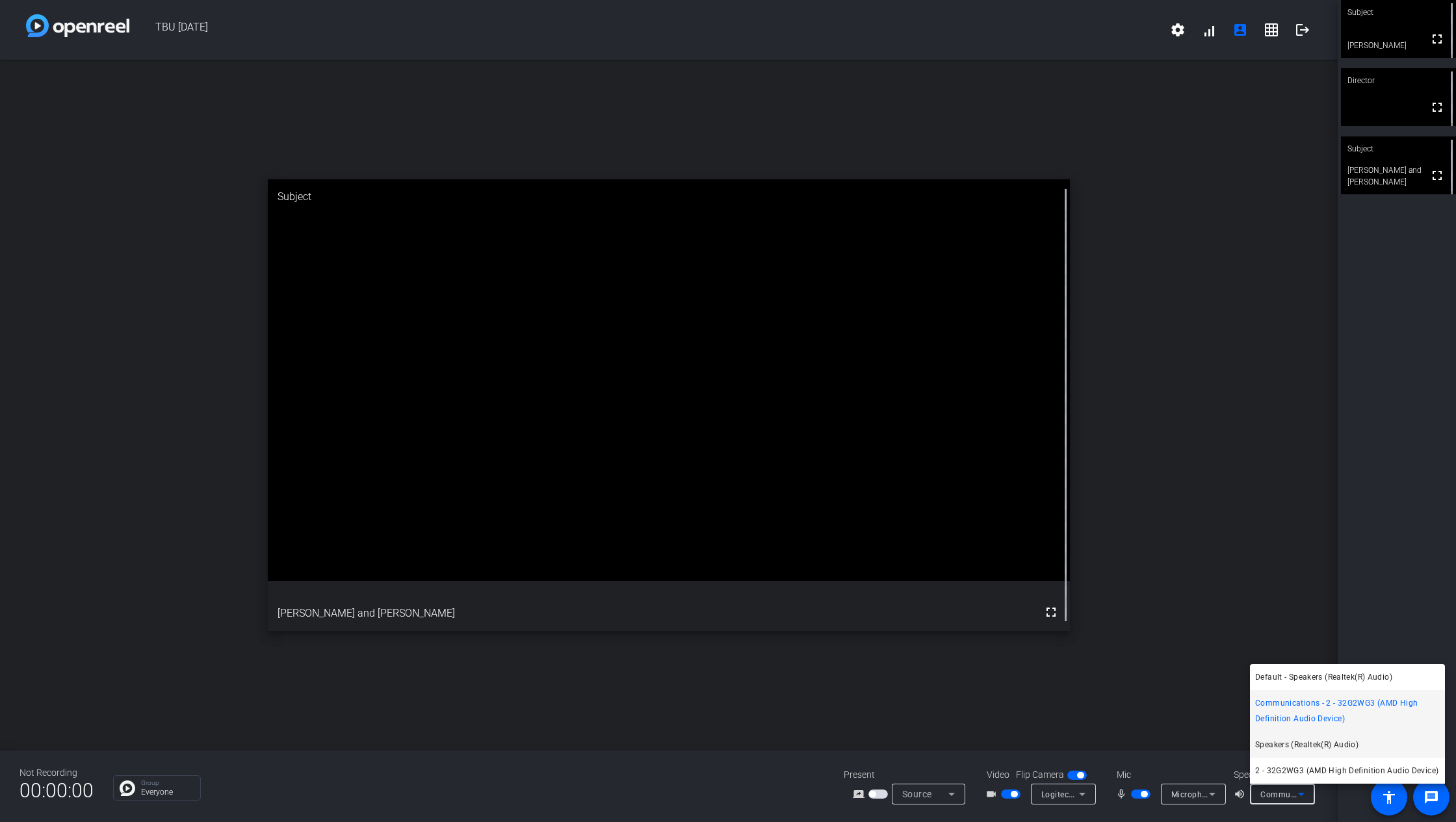
click at [1248, 614] on span "Speakers (Realtek(R) Audio)" at bounding box center [1307, 745] width 104 height 15
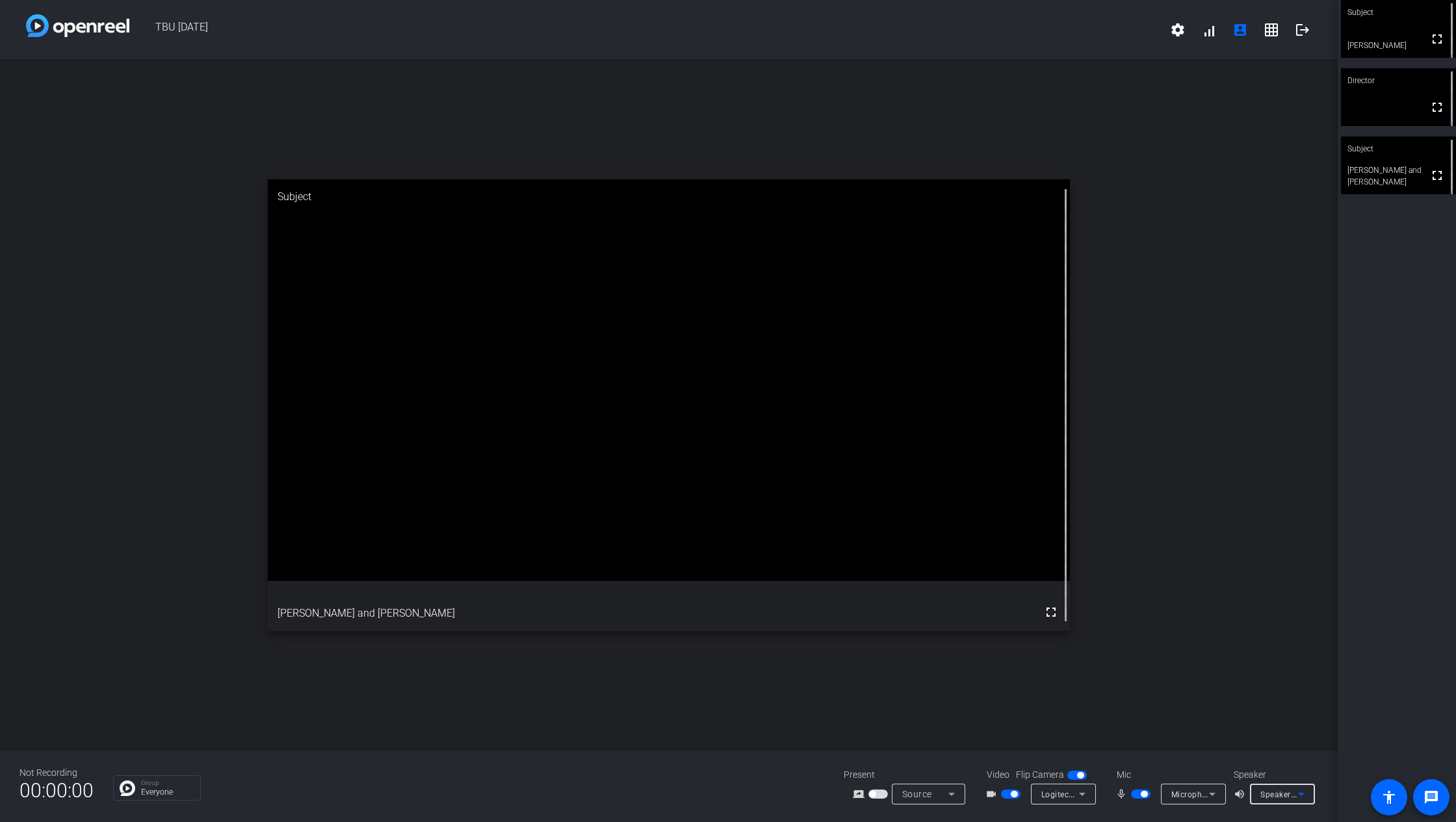
click at [1248, 614] on span "Speakers (Realtek(R) Audio)" at bounding box center [1314, 794] width 106 height 10
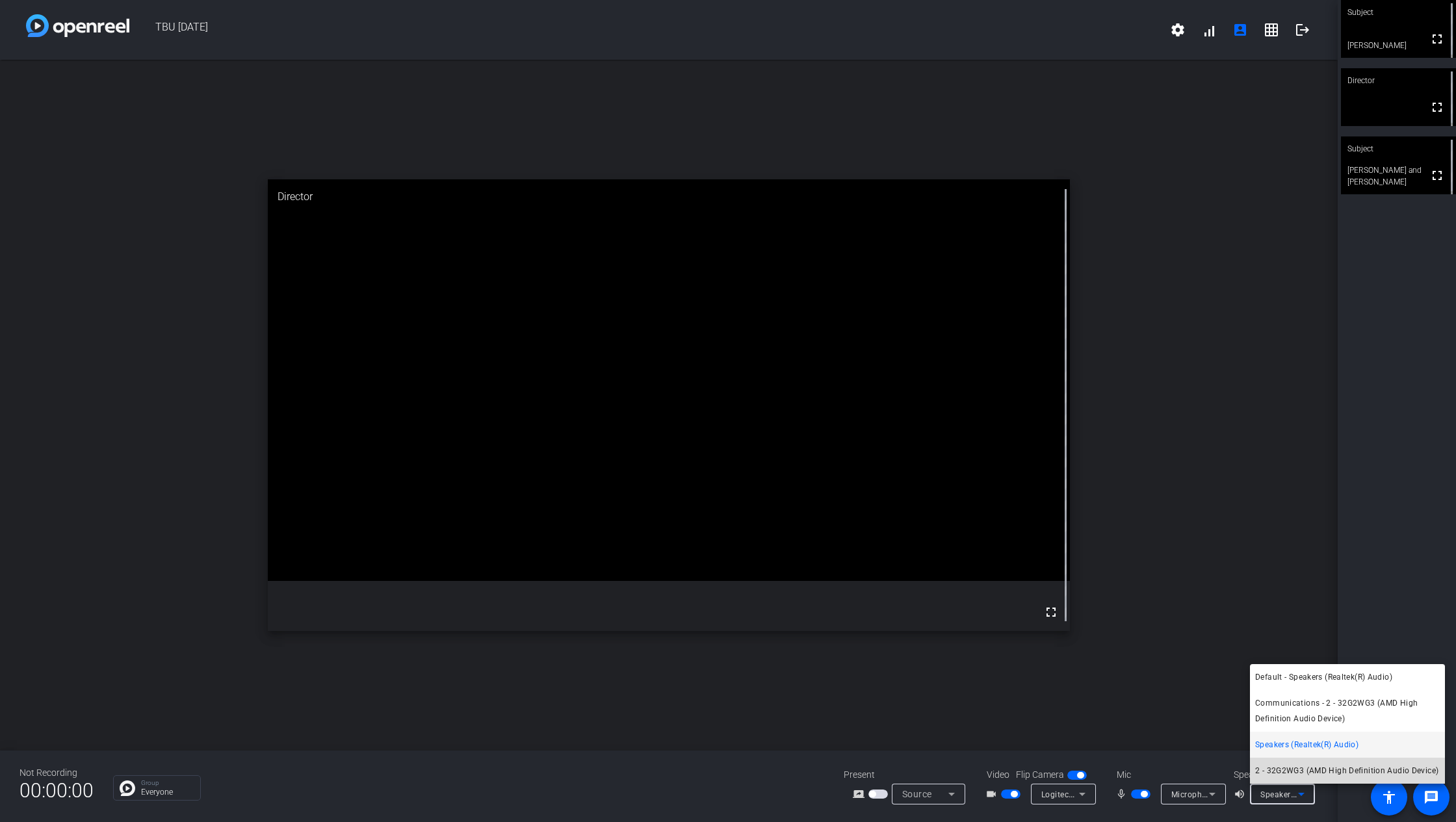
click at [1248, 614] on span "2 - 32G2WG3 (AMD High Definition Audio Device)" at bounding box center [1347, 771] width 183 height 15
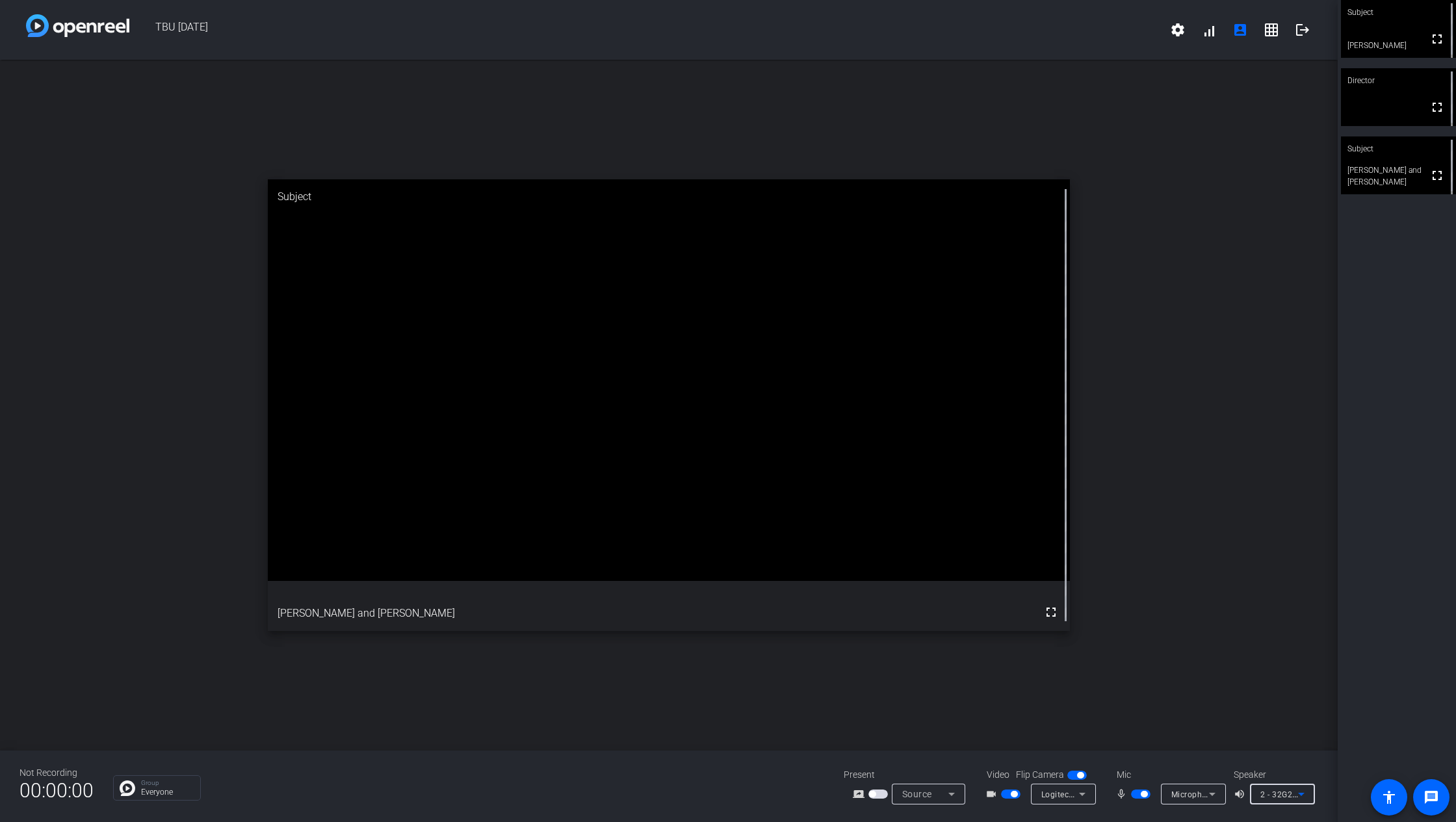
click at [1248, 614] on span "2 - 32G2WG3 (AMD High Definition Audio Device)" at bounding box center [1354, 794] width 187 height 10
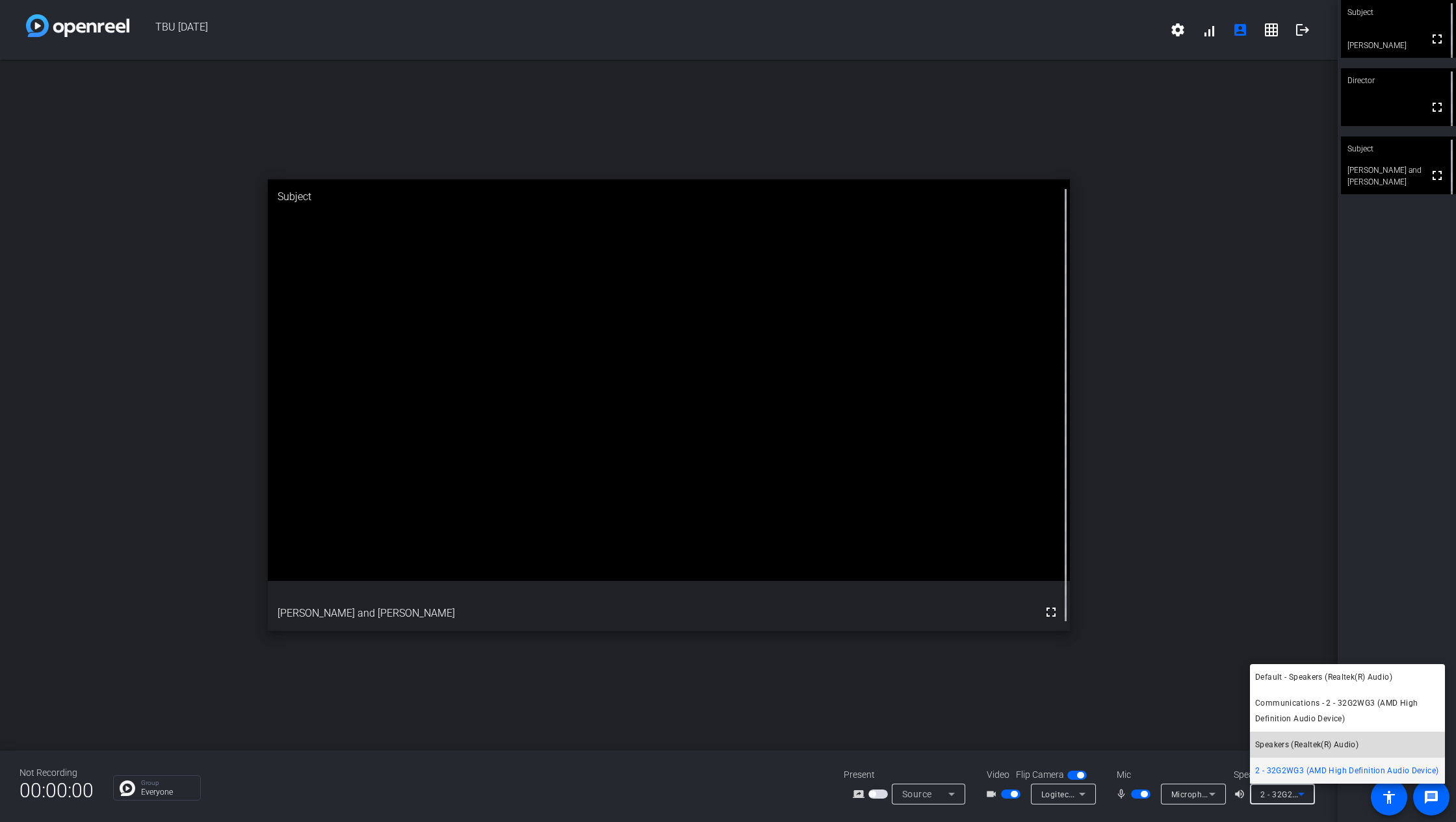
click at [1248, 614] on span "Speakers (Realtek(R) Audio)" at bounding box center [1307, 745] width 104 height 15
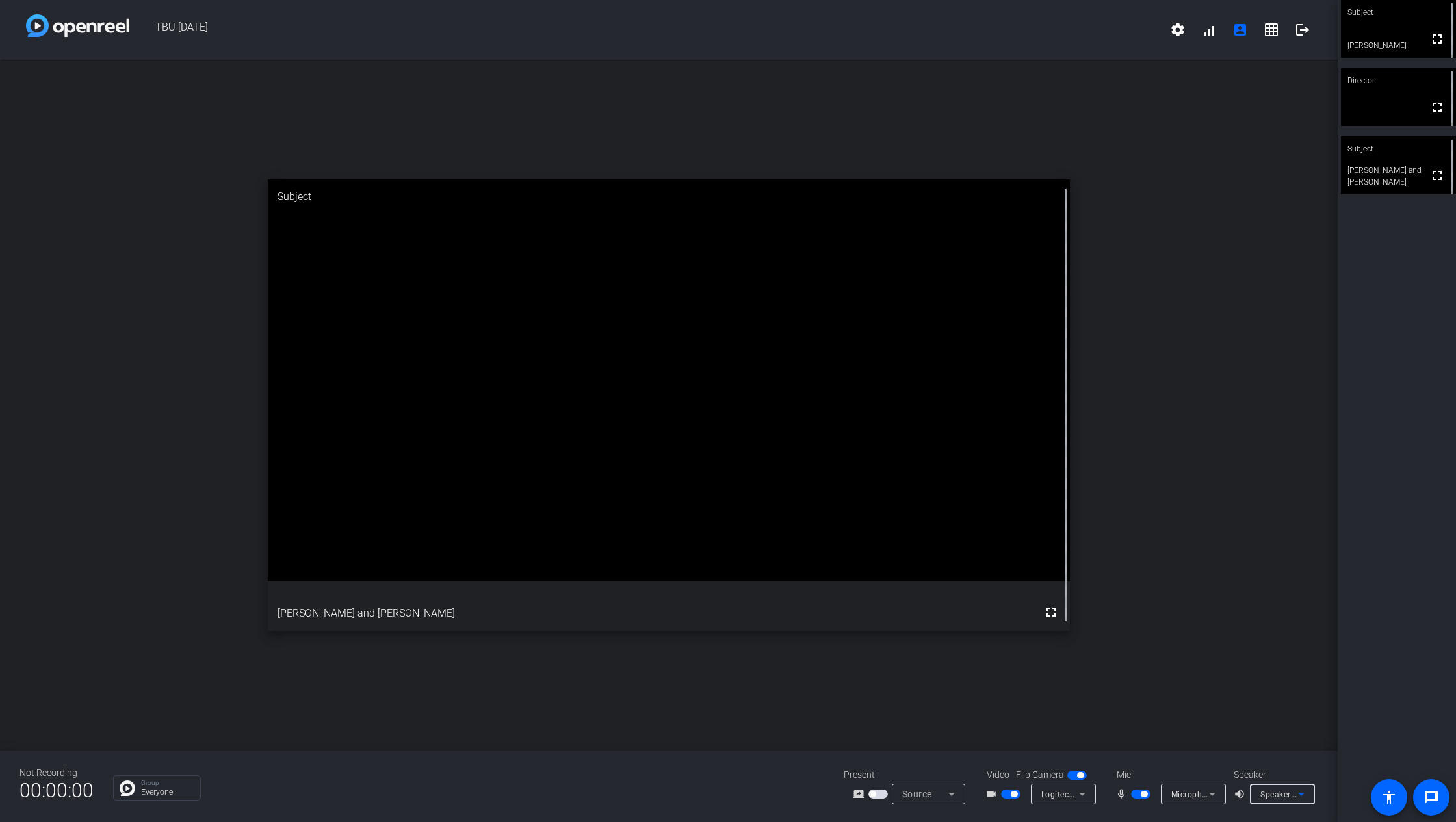
click at [930, 614] on span "Source" at bounding box center [917, 794] width 30 height 10
click at [932, 614] on div at bounding box center [728, 411] width 1456 height 822
click at [1065, 614] on span "Logitech BRIO (046d:085e)" at bounding box center [1092, 794] width 101 height 10
click at [1052, 614] on div at bounding box center [728, 411] width 1456 height 822
click at [1180, 614] on span "Microphone (Logitech BRIO) (046d:085e)" at bounding box center [1248, 794] width 154 height 10
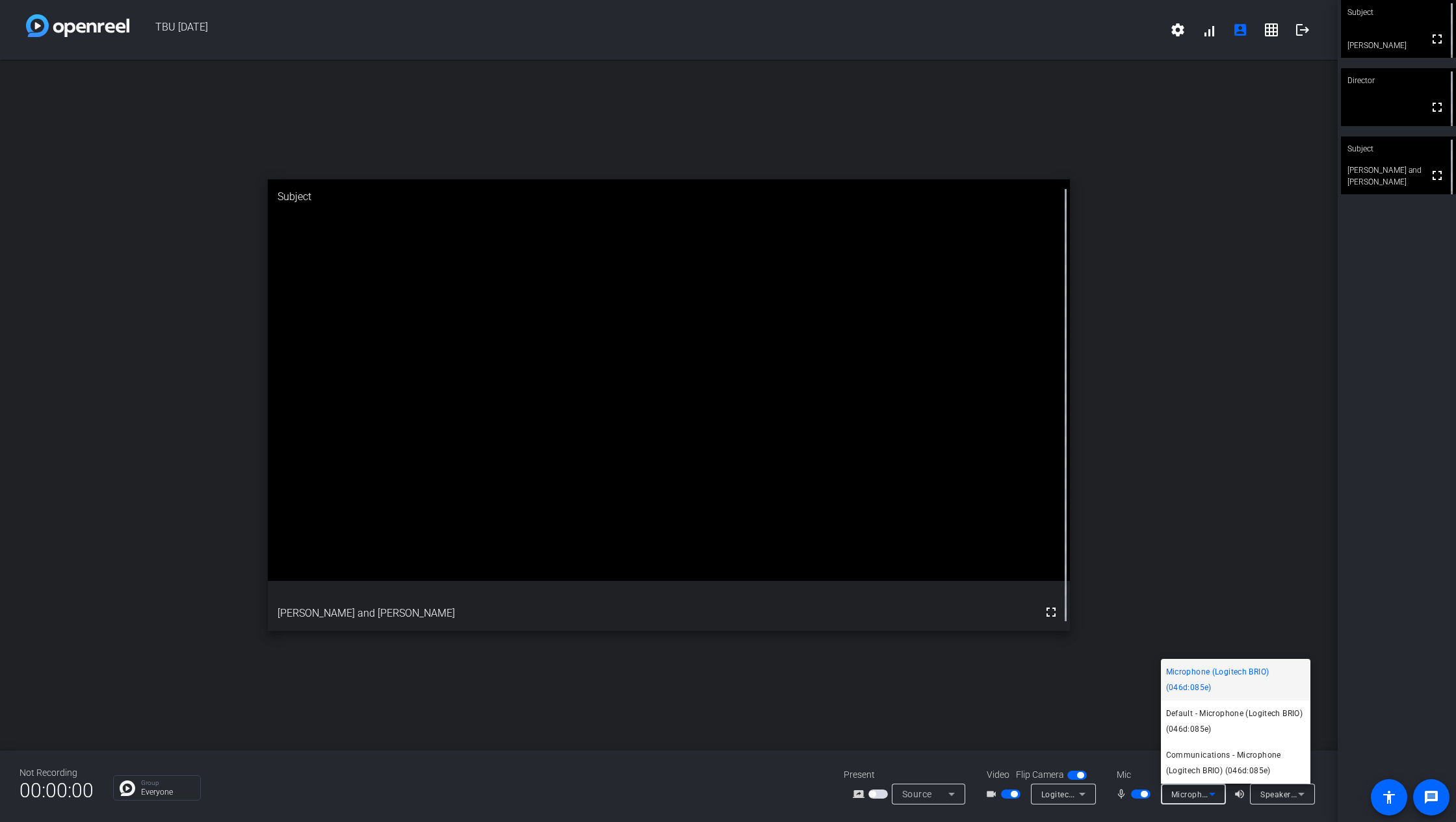
click at [1248, 592] on div at bounding box center [728, 411] width 1456 height 822
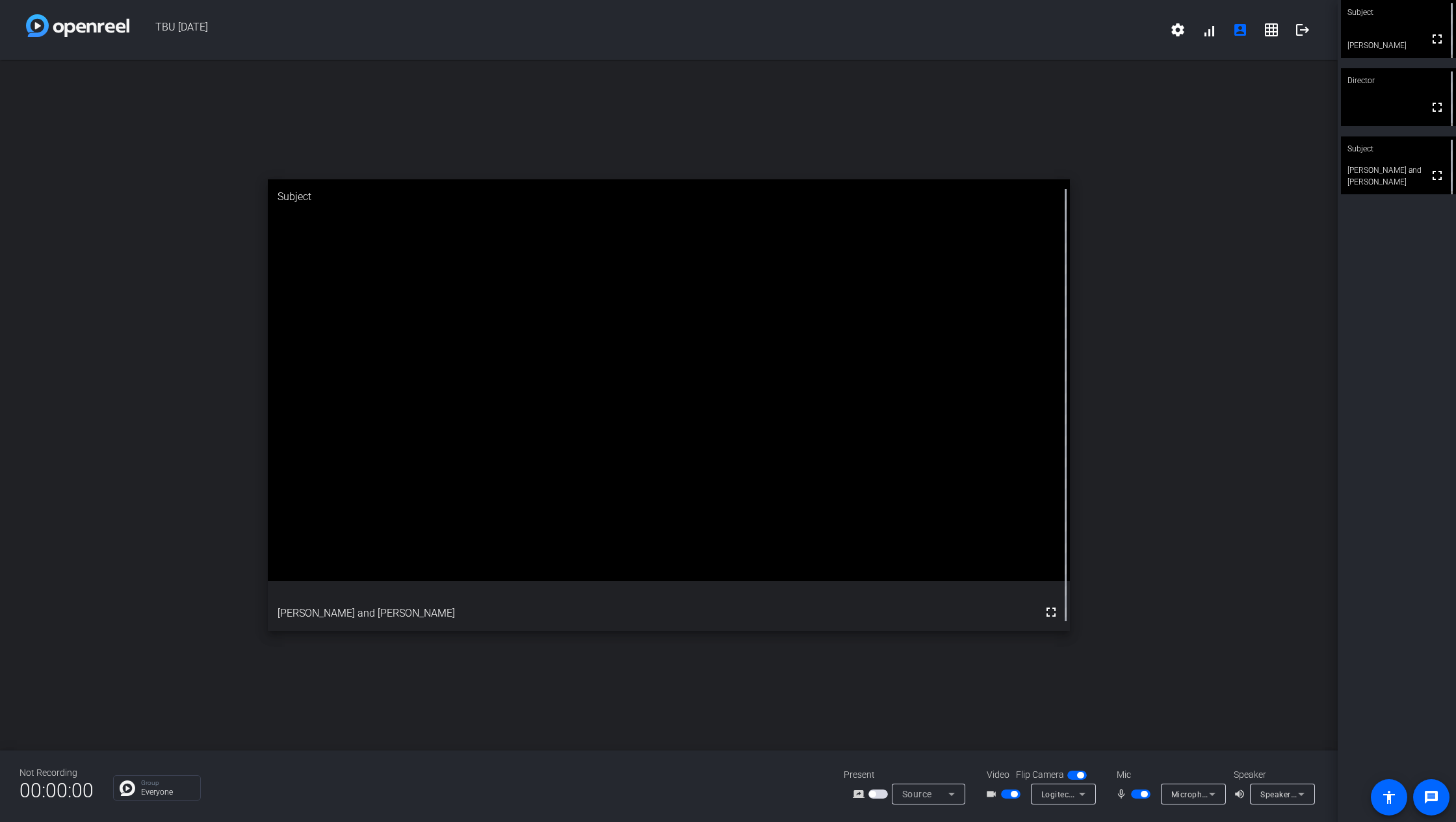
click at [1248, 614] on icon at bounding box center [1301, 794] width 15 height 15
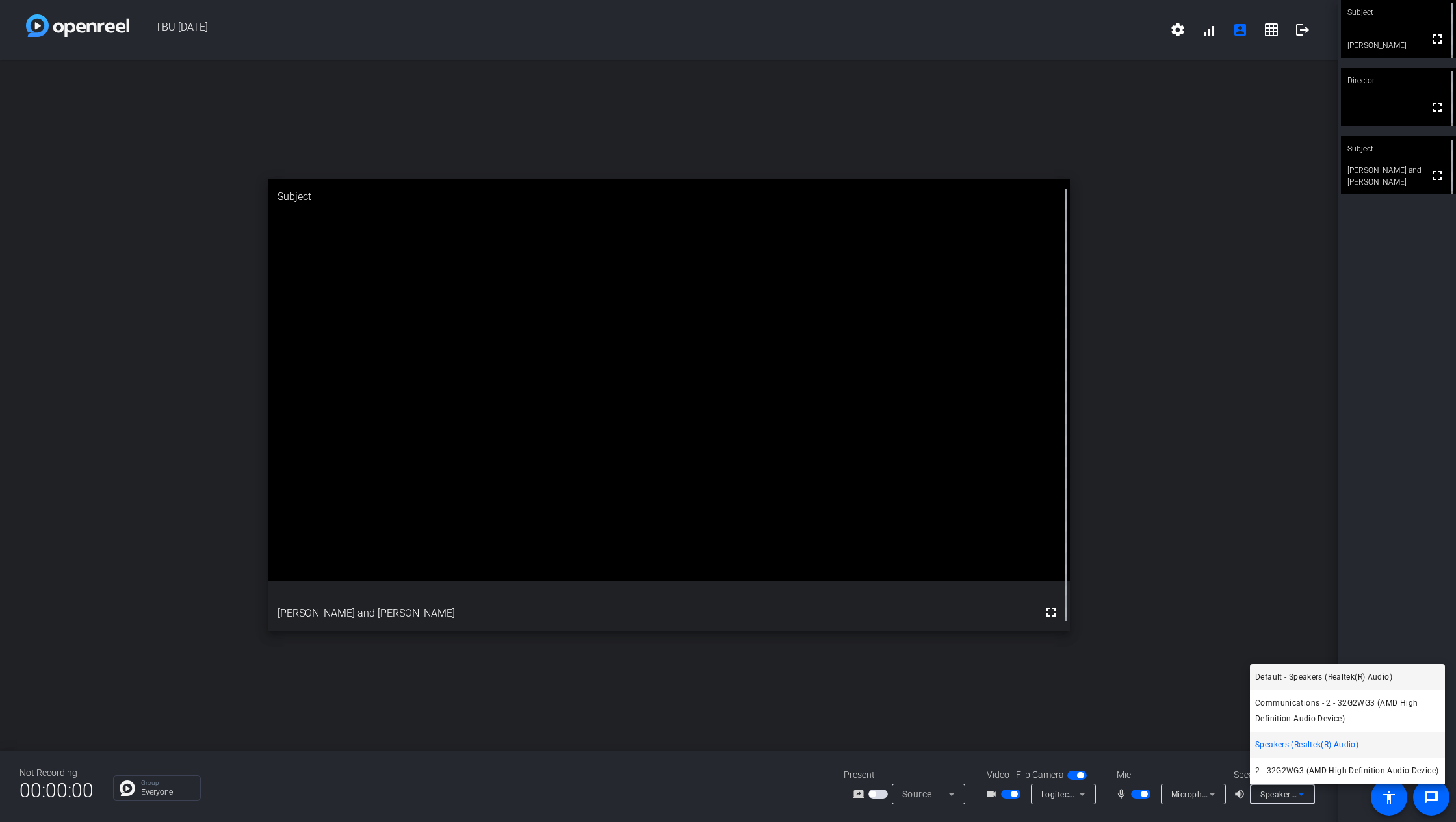
click at [1248, 614] on span "Default - Speakers (Realtek(R) Audio)" at bounding box center [1324, 676] width 138 height 15
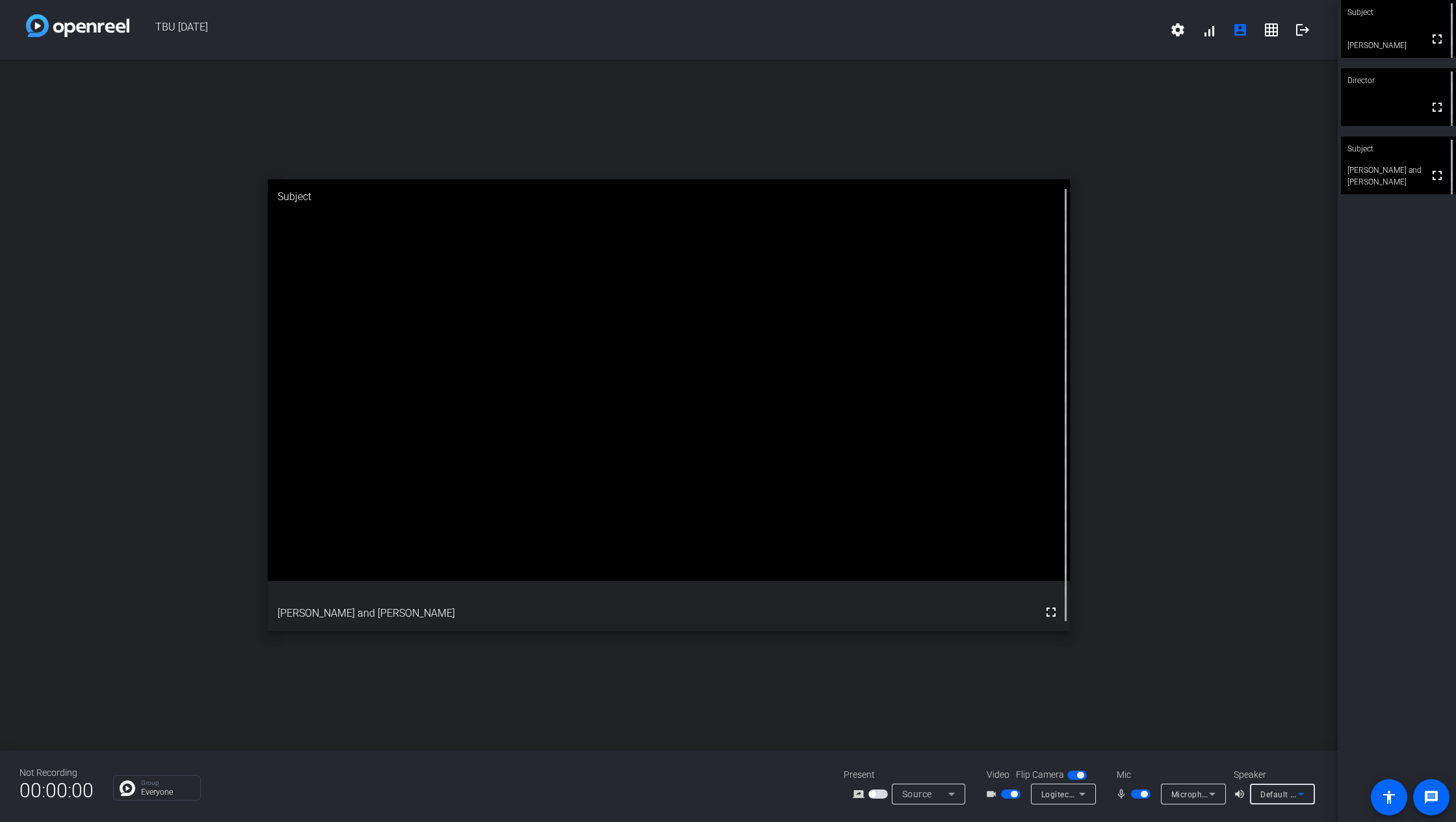
click at [1248, 614] on span "Default - Speakers (Realtek(R) Audio)" at bounding box center [1331, 794] width 141 height 10
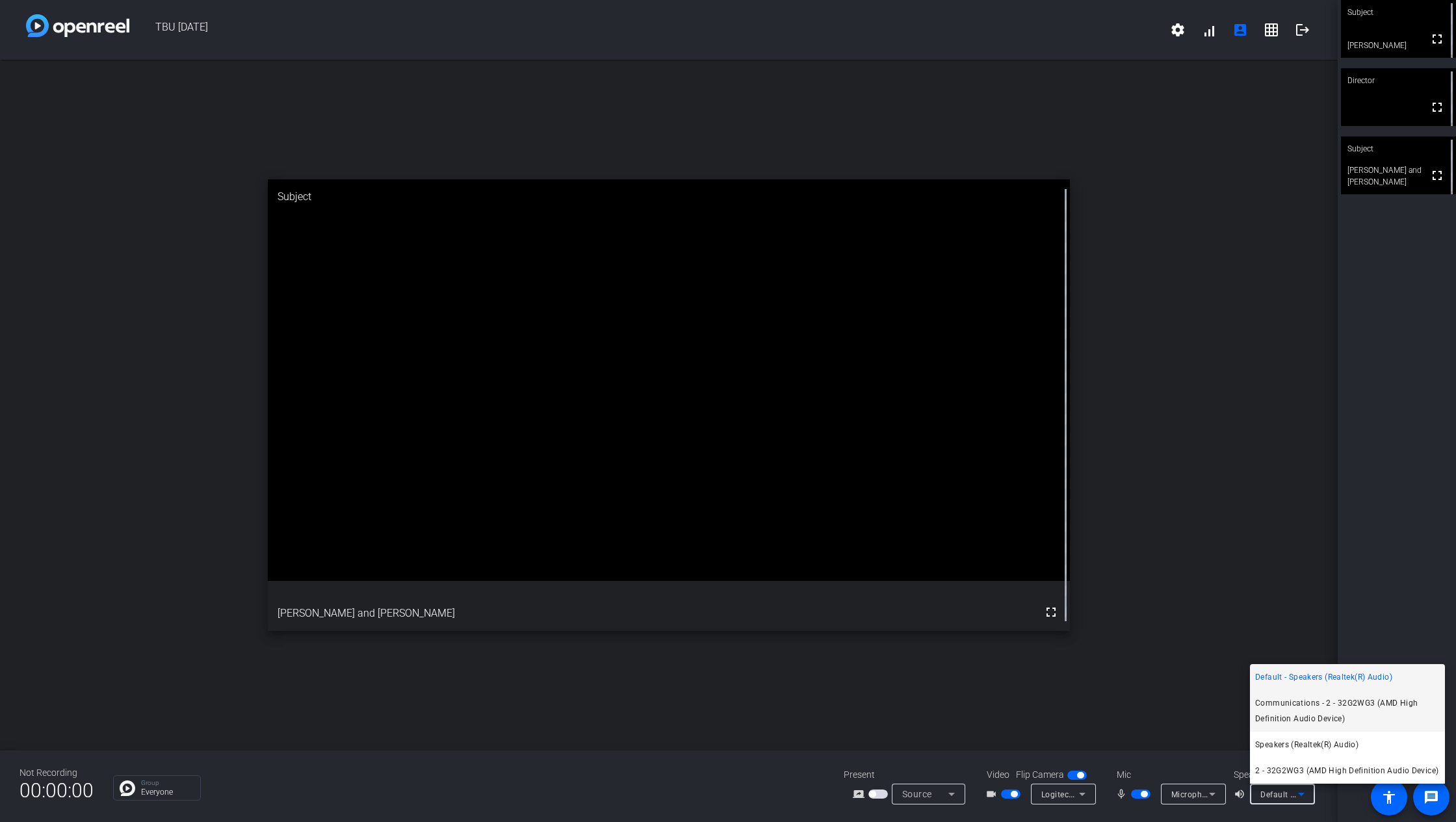
click at [1248, 614] on span "Communications - 2 - 32G2WG3 (AMD High Definition Audio Device)" at bounding box center [1348, 711] width 185 height 31
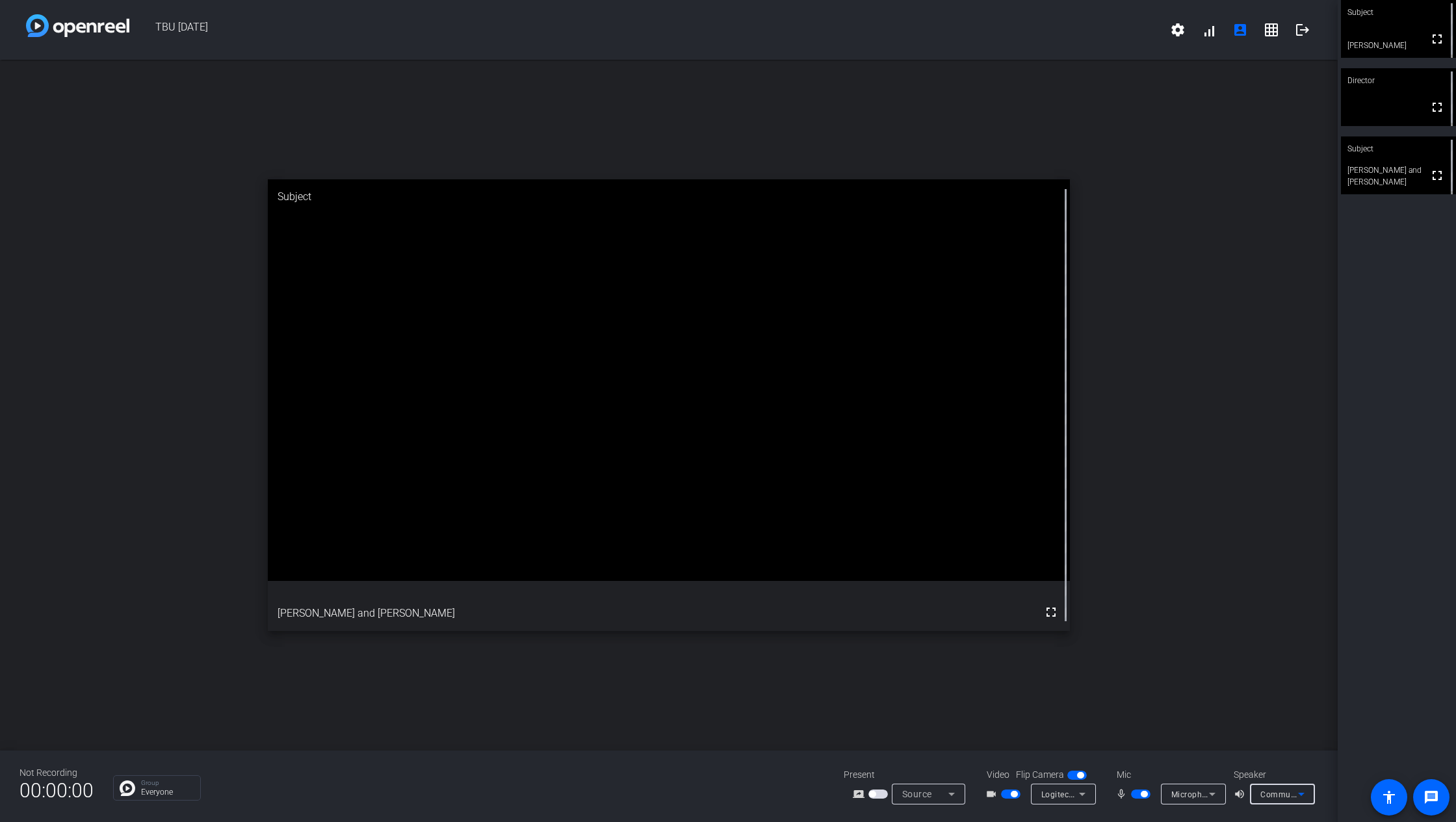
click at [1248, 614] on span "Communications - 2 - 32G2WG3 (AMD High Definition Audio Device)" at bounding box center [1390, 794] width 260 height 10
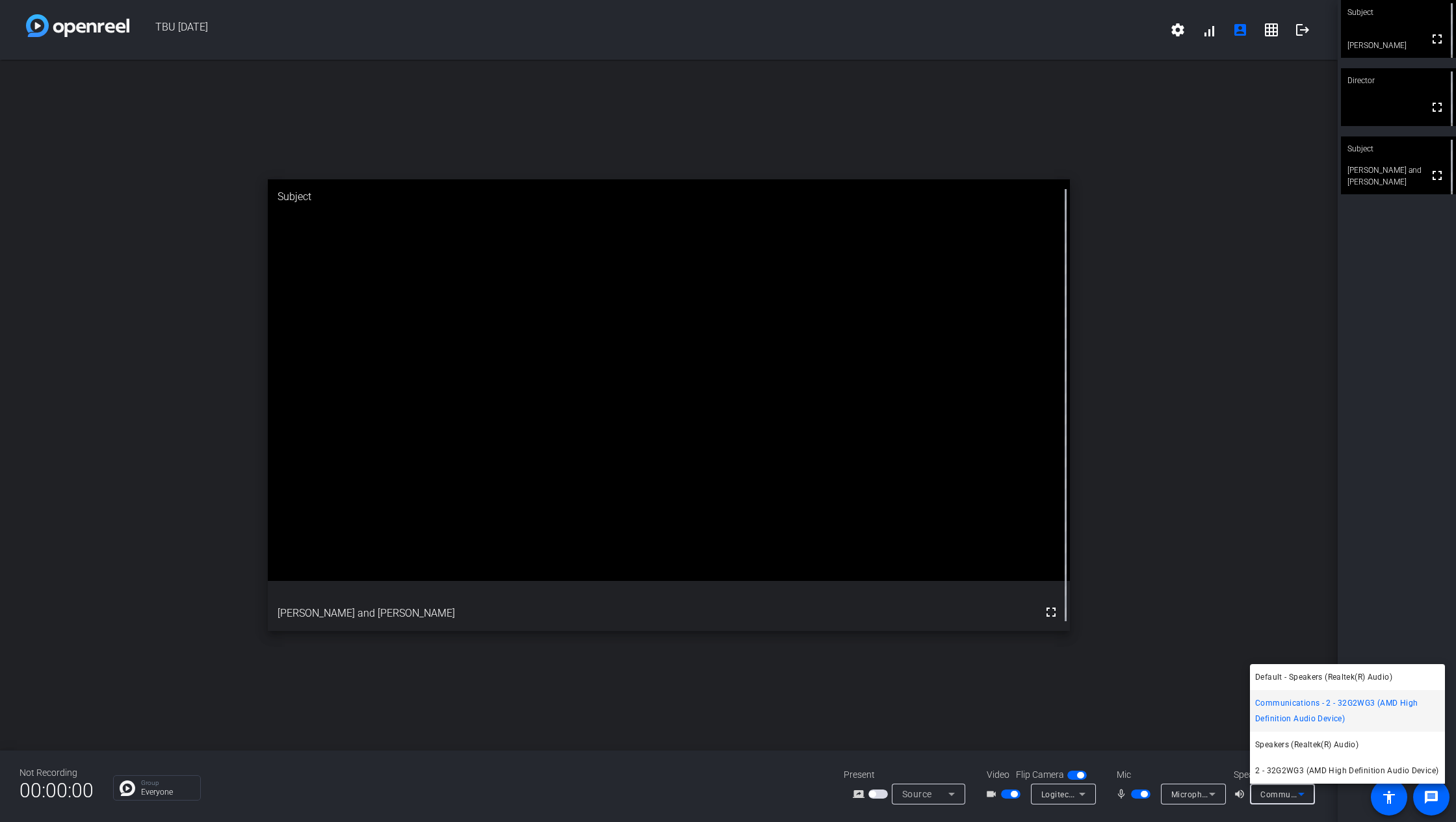
click at [1248, 614] on span "2 - 32G2WG3 (AMD High Definition Audio Device)" at bounding box center [1347, 771] width 183 height 15
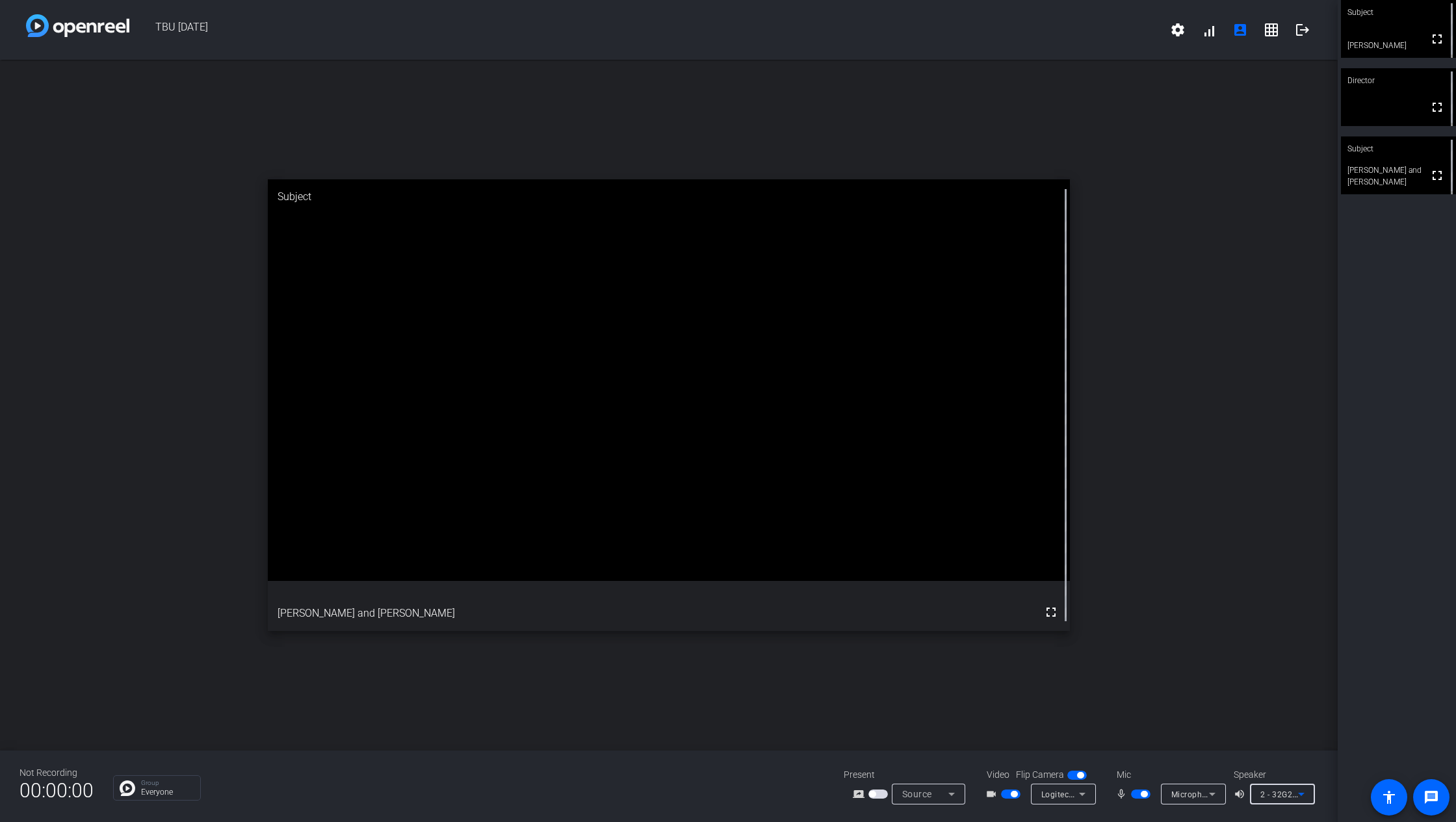
click at [1248, 614] on span "2 - 32G2WG3 (AMD High Definition Audio Device)" at bounding box center [1354, 794] width 187 height 10
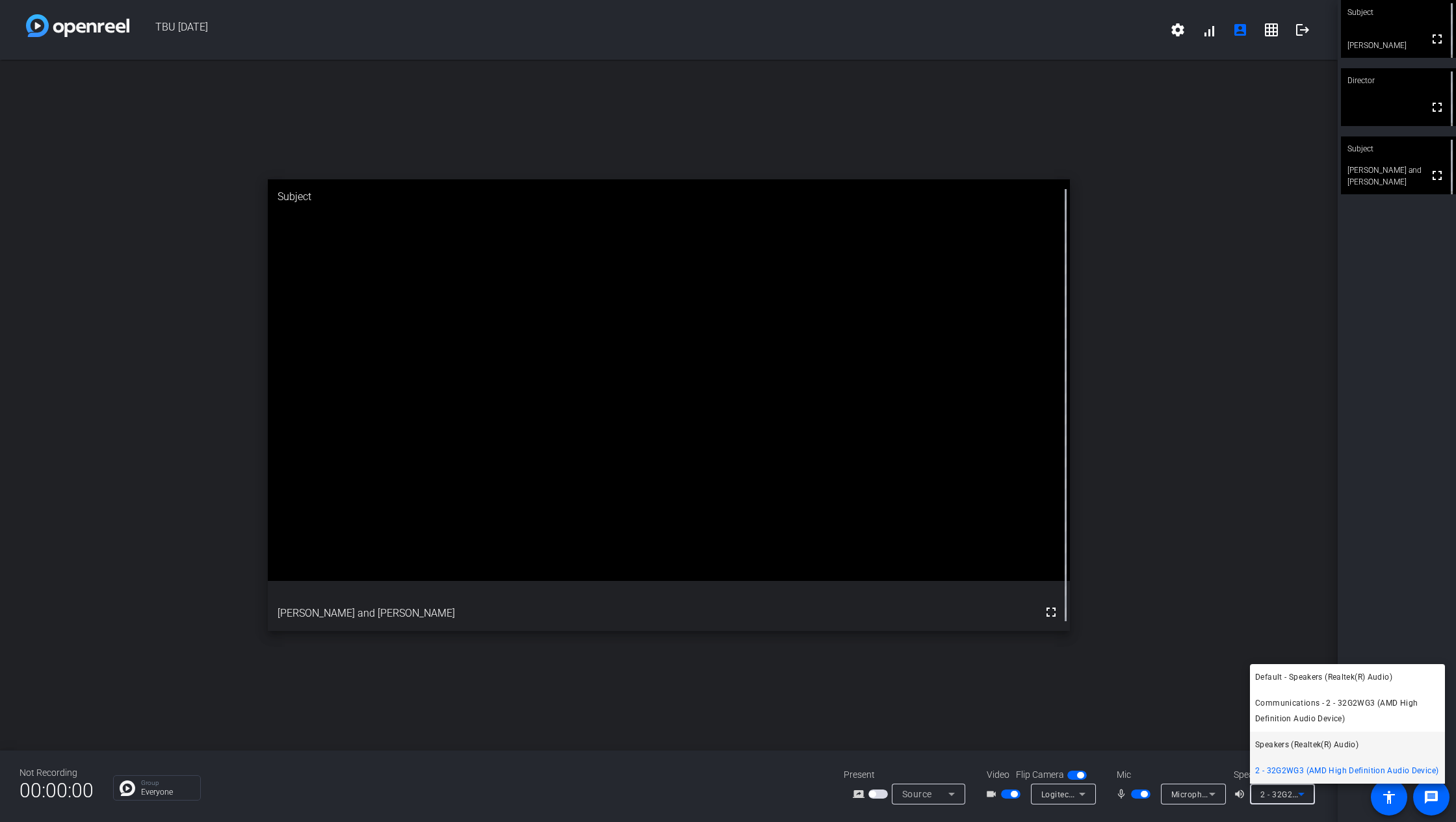
click at [1248, 614] on span "Speakers (Realtek(R) Audio)" at bounding box center [1307, 745] width 104 height 15
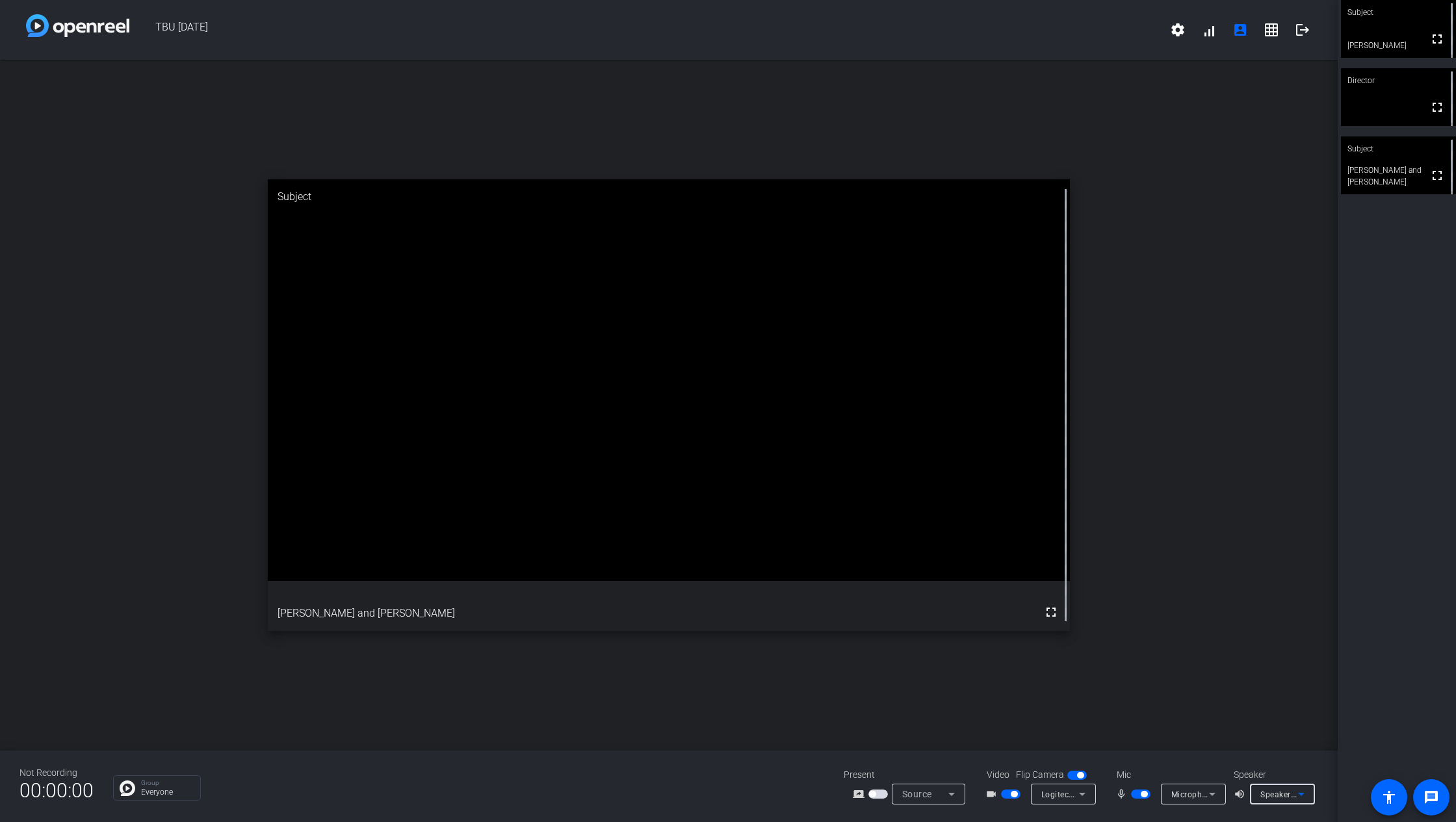
click at [1248, 614] on span "Speakers (Realtek(R) Audio)" at bounding box center [1314, 794] width 106 height 10
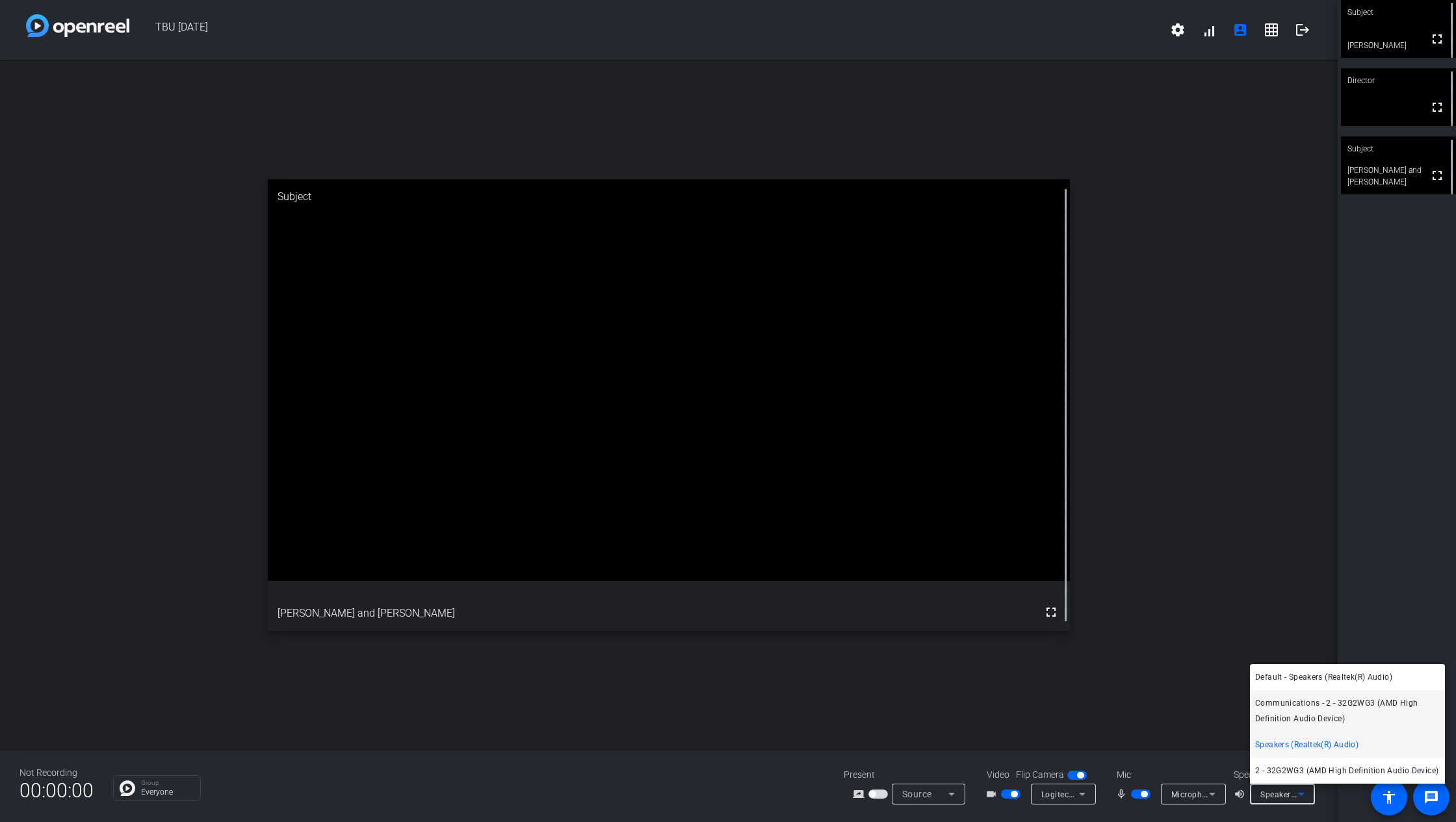
click at [1248, 614] on mat-option "Communications - 2 - 32G2WG3 (AMD High Definition Audio Device)" at bounding box center [1347, 711] width 195 height 42
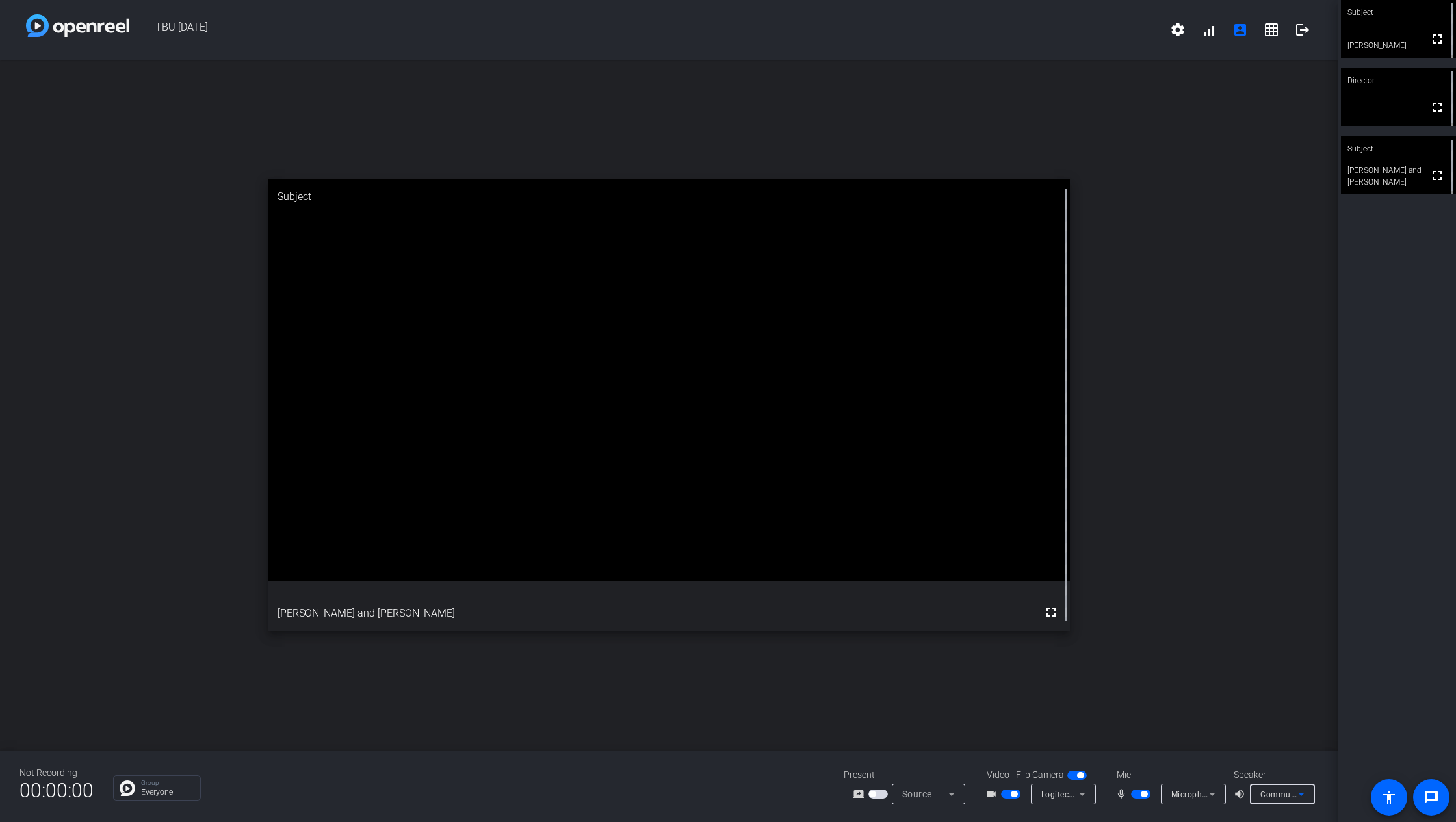
click at [1248, 614] on div "Communications - 2 - 32G2WG3 (AMD High Definition Audio Device)" at bounding box center [1279, 795] width 38 height 16
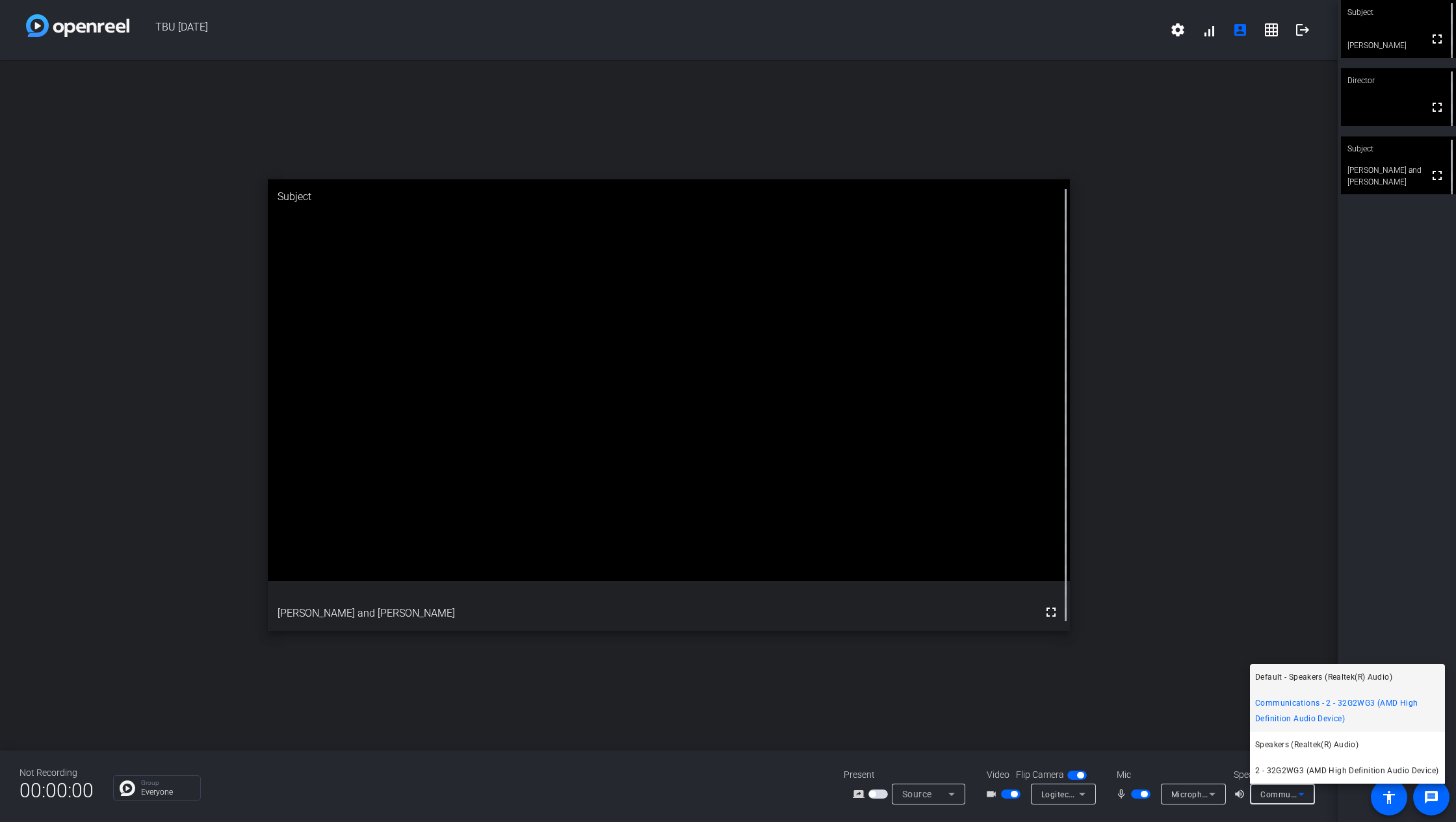
click at [1248, 614] on span "Default - Speakers (Realtek(R) Audio)" at bounding box center [1324, 676] width 138 height 15
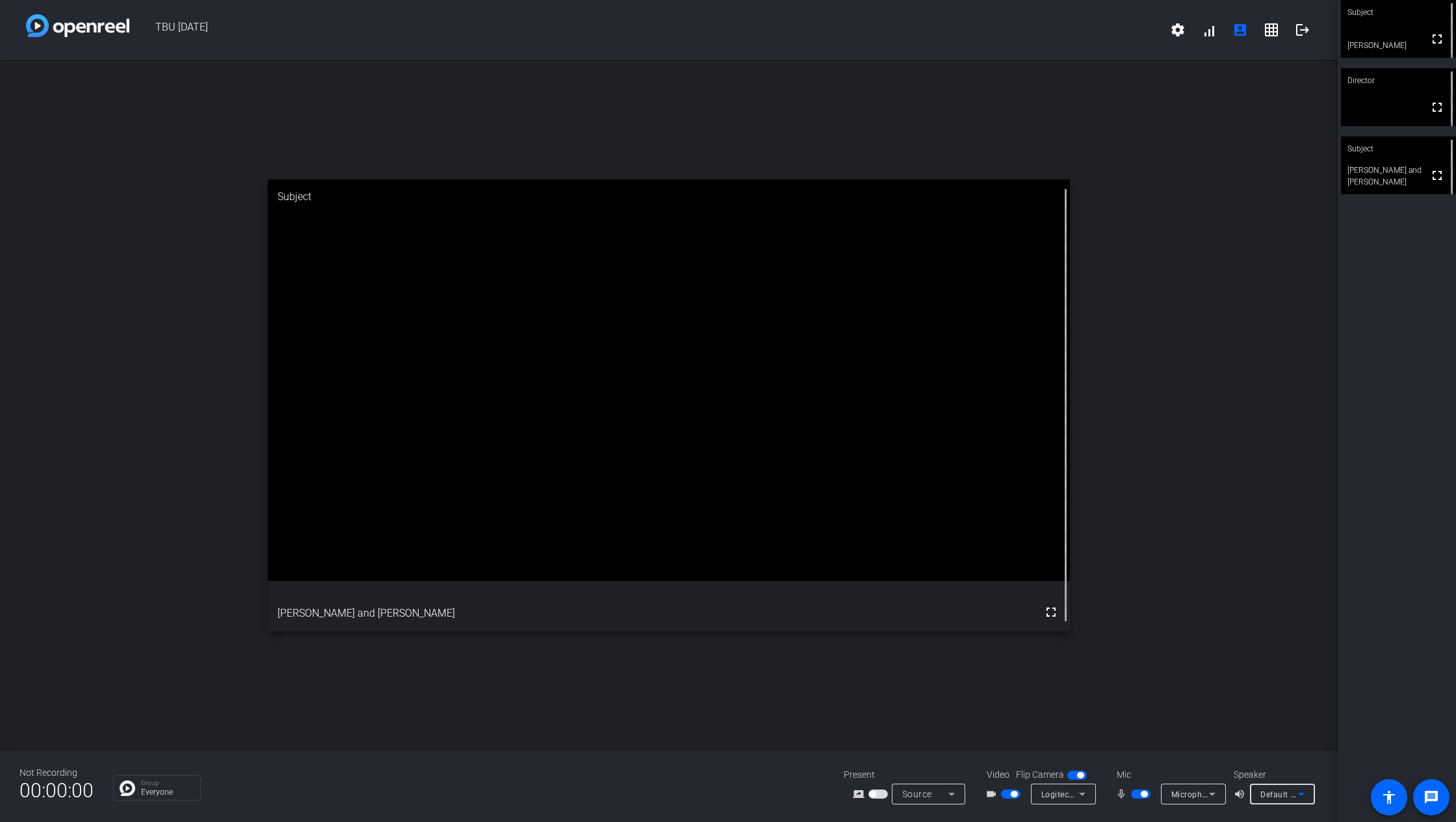
click at [1248, 614] on span "Default - Speakers (Realtek(R) Audio)" at bounding box center [1331, 794] width 141 height 10
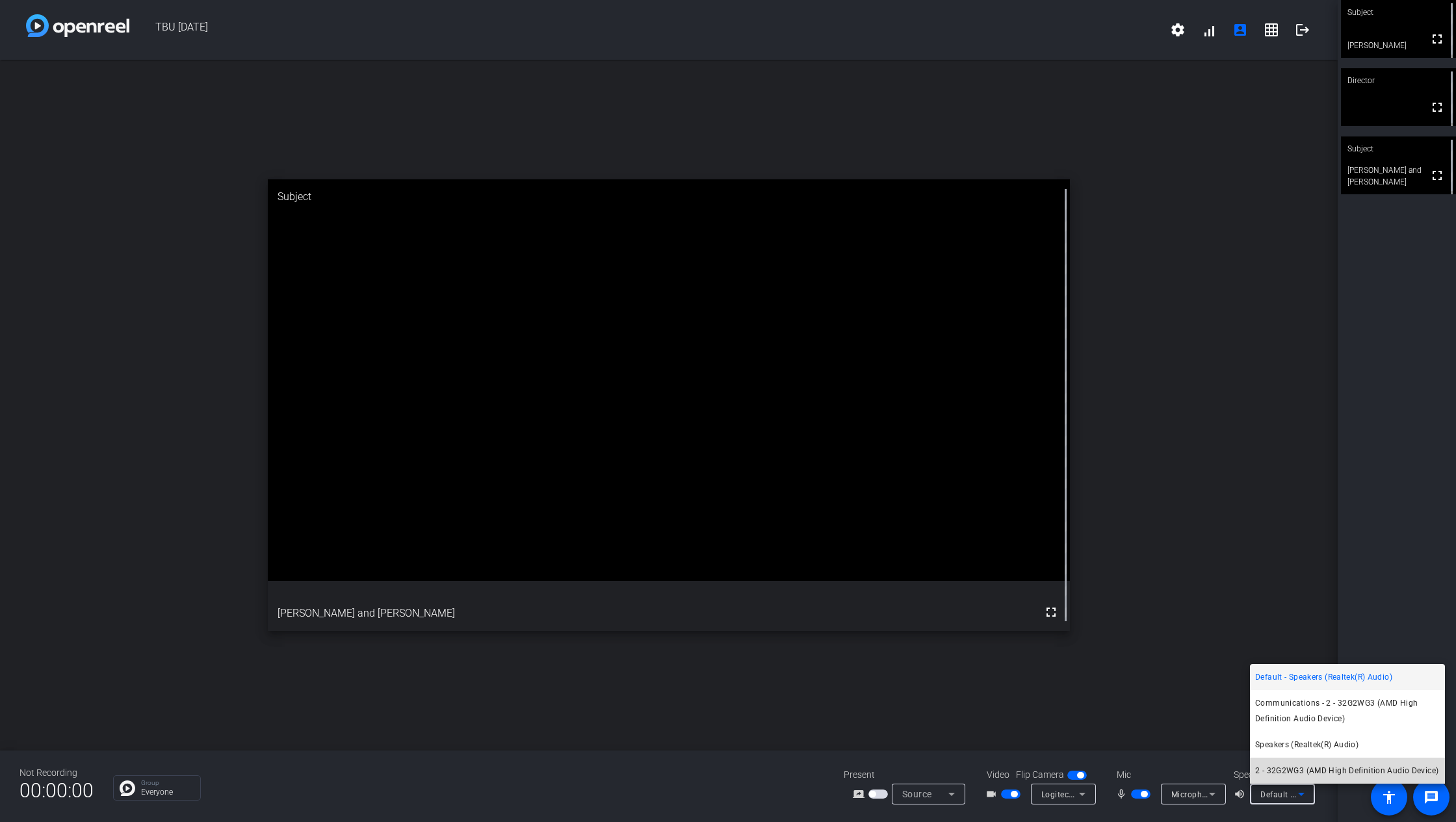
click at [1248, 614] on span "2 - 32G2WG3 (AMD High Definition Audio Device)" at bounding box center [1347, 771] width 183 height 15
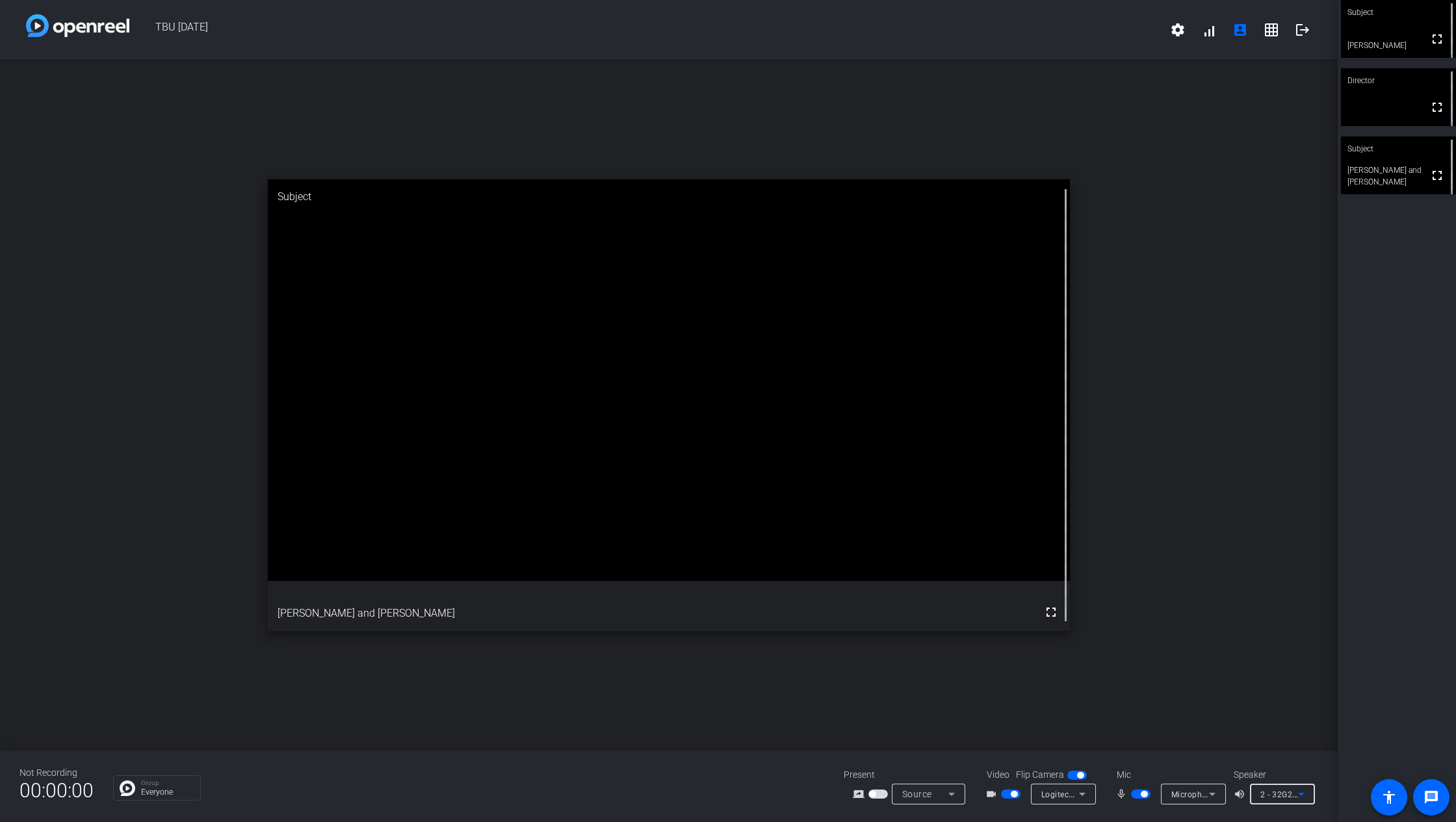
click at [1203, 614] on span "Microphone (Logitech BRIO) (046d:085e)" at bounding box center [1248, 794] width 154 height 10
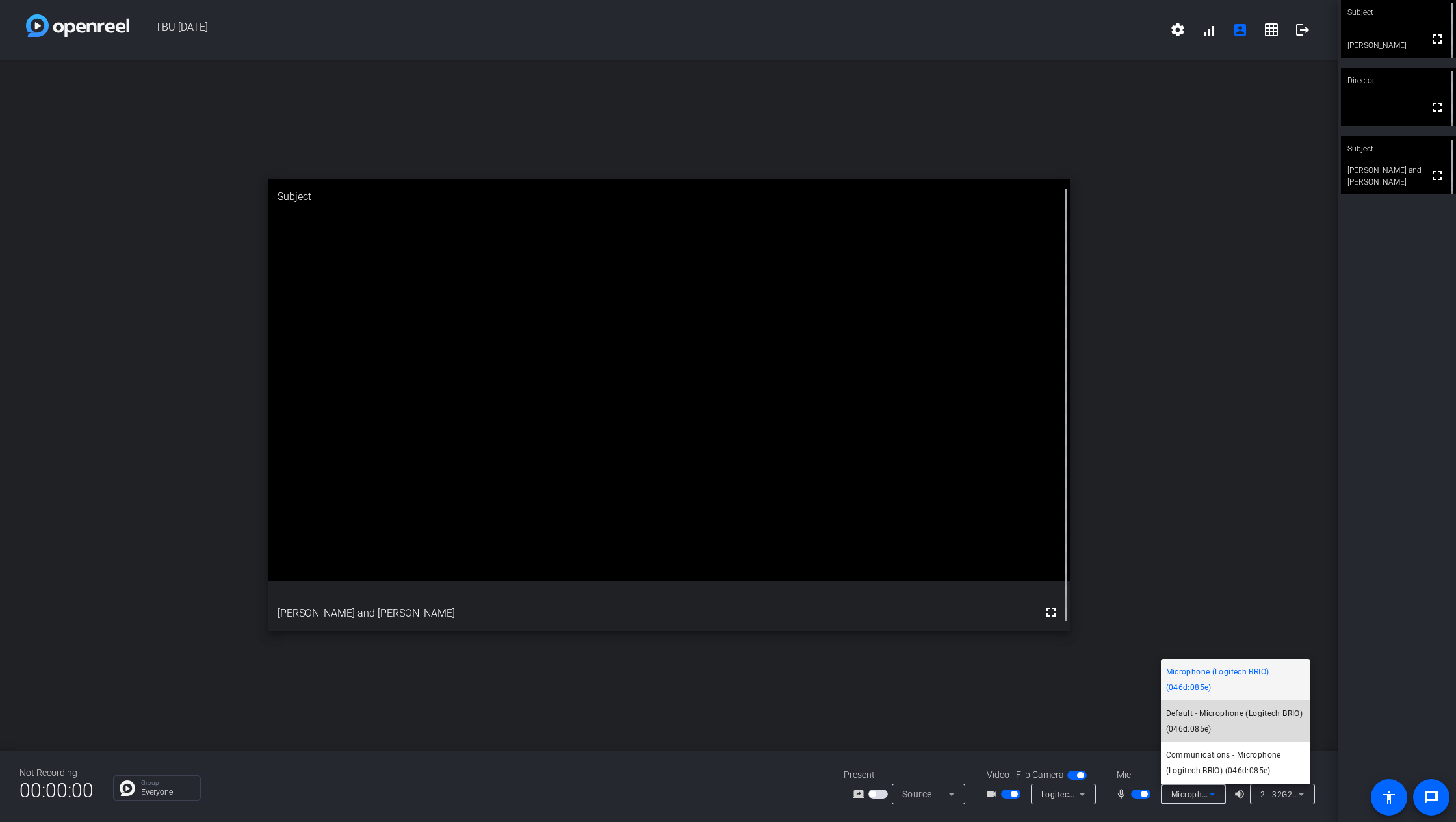
click at [1192, 614] on span "Default - Microphone (Logitech BRIO) (046d:085e)" at bounding box center [1236, 721] width 139 height 31
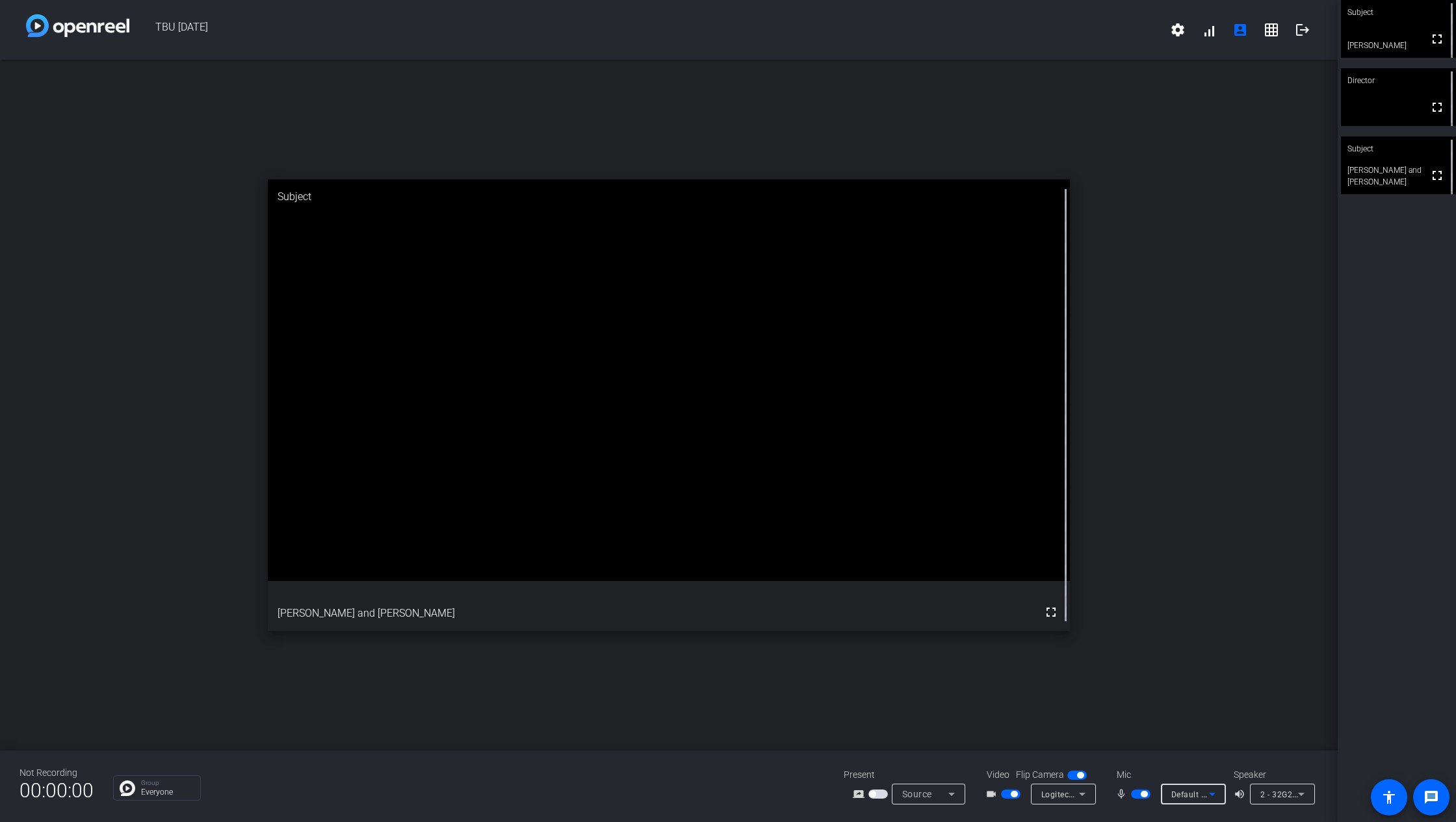
click at [1200, 614] on span "Default - Microphone (Logitech BRIO) (046d:085e)" at bounding box center [1265, 794] width 188 height 10
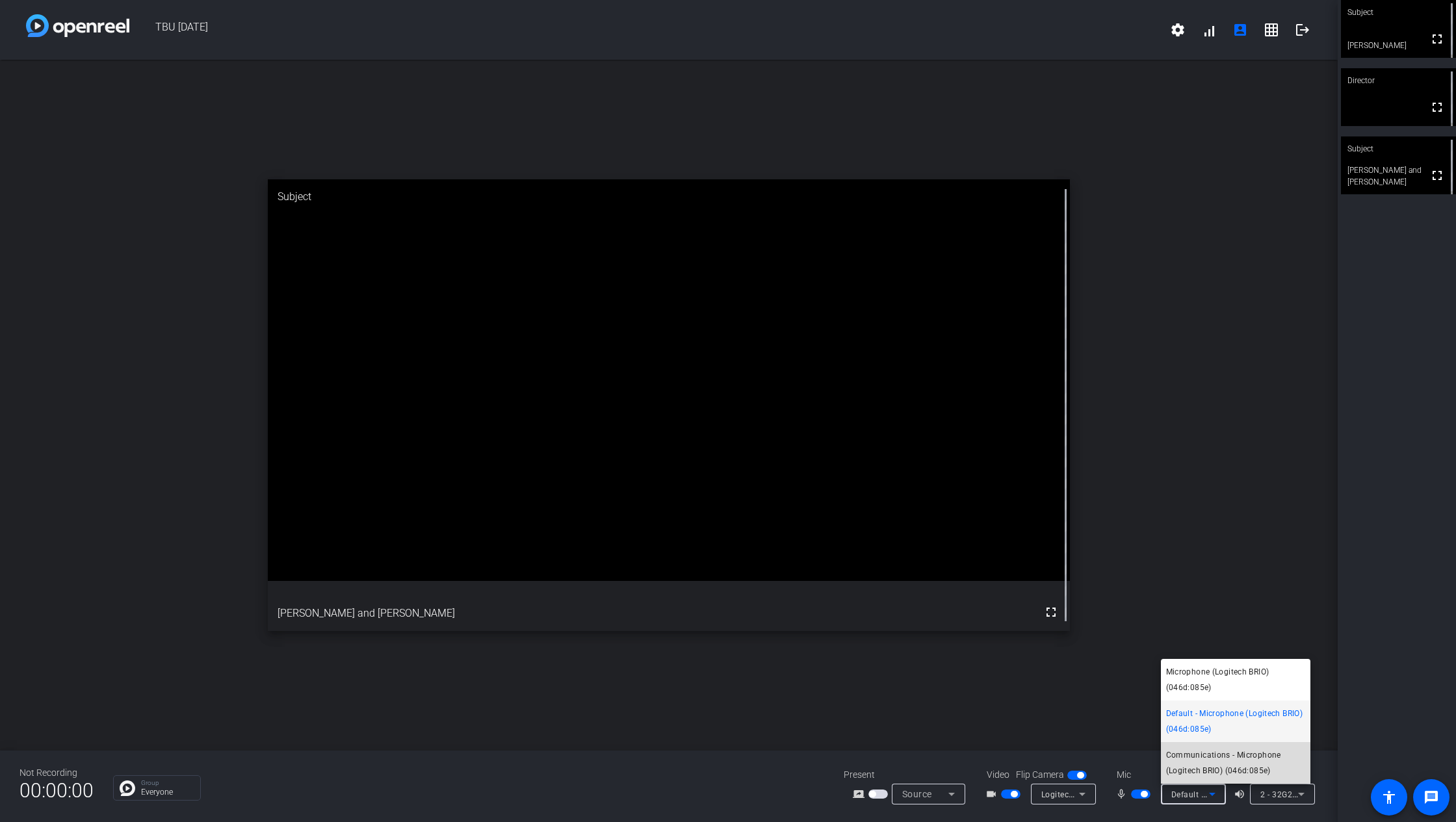
click at [1203, 614] on mat-option "Communications - Microphone (Logitech BRIO) (046d:085e)" at bounding box center [1236, 763] width 150 height 42
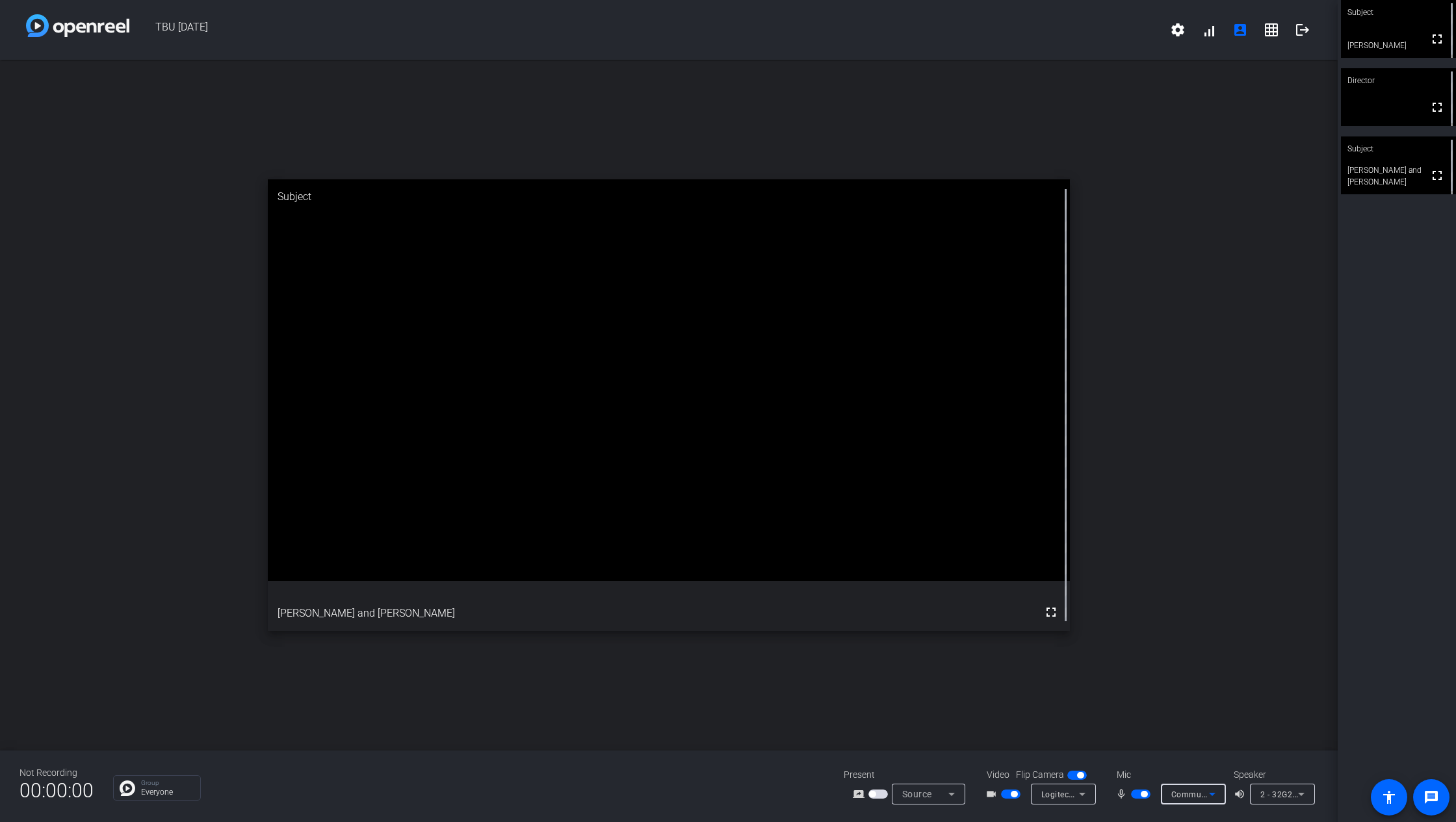
click at [1248, 614] on span "2 - 32G2WG3 (AMD High Definition Audio Device)" at bounding box center [1354, 794] width 187 height 10
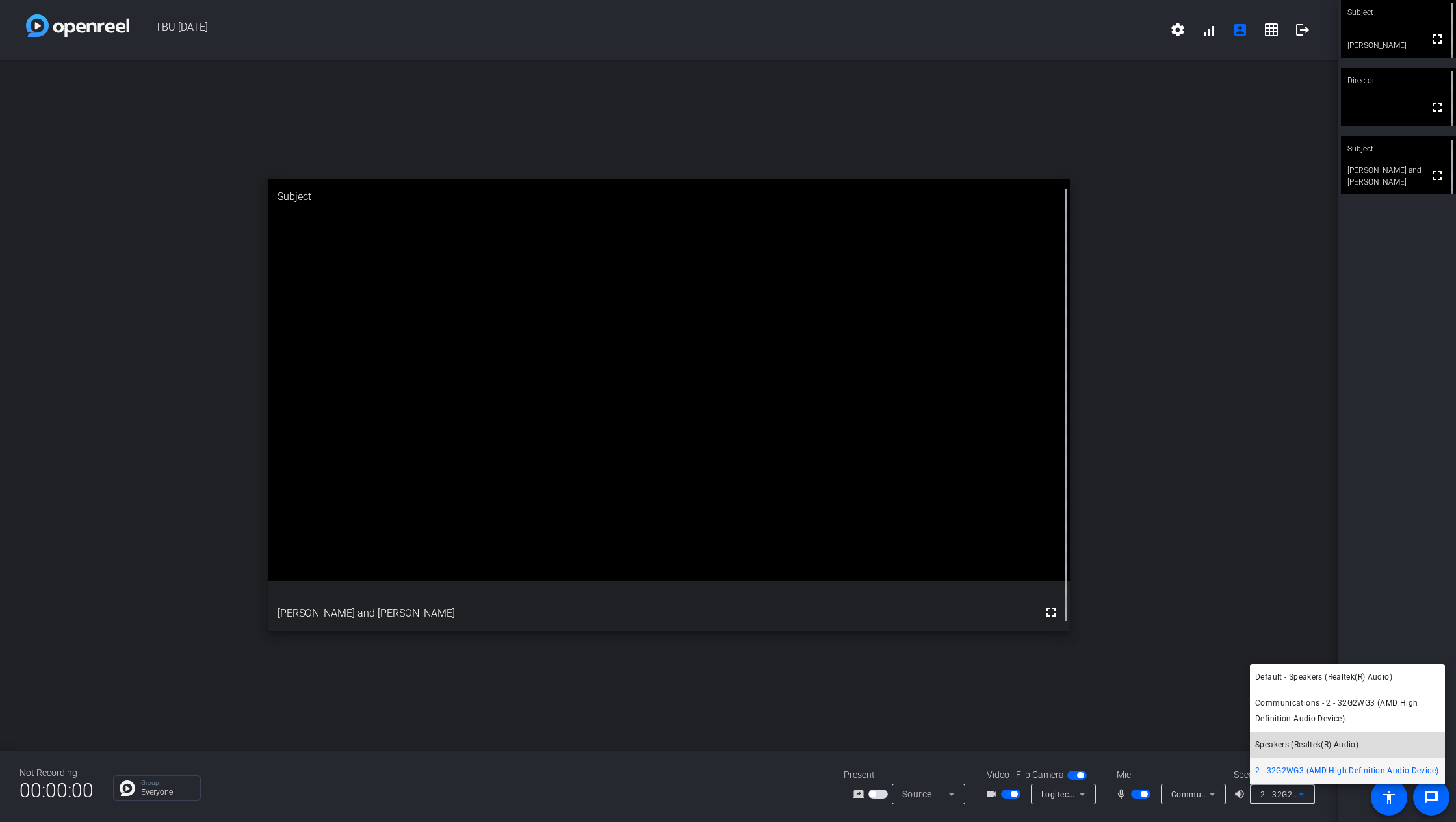
click at [1248, 614] on mat-option "Speakers (Realtek(R) Audio)" at bounding box center [1347, 745] width 195 height 26
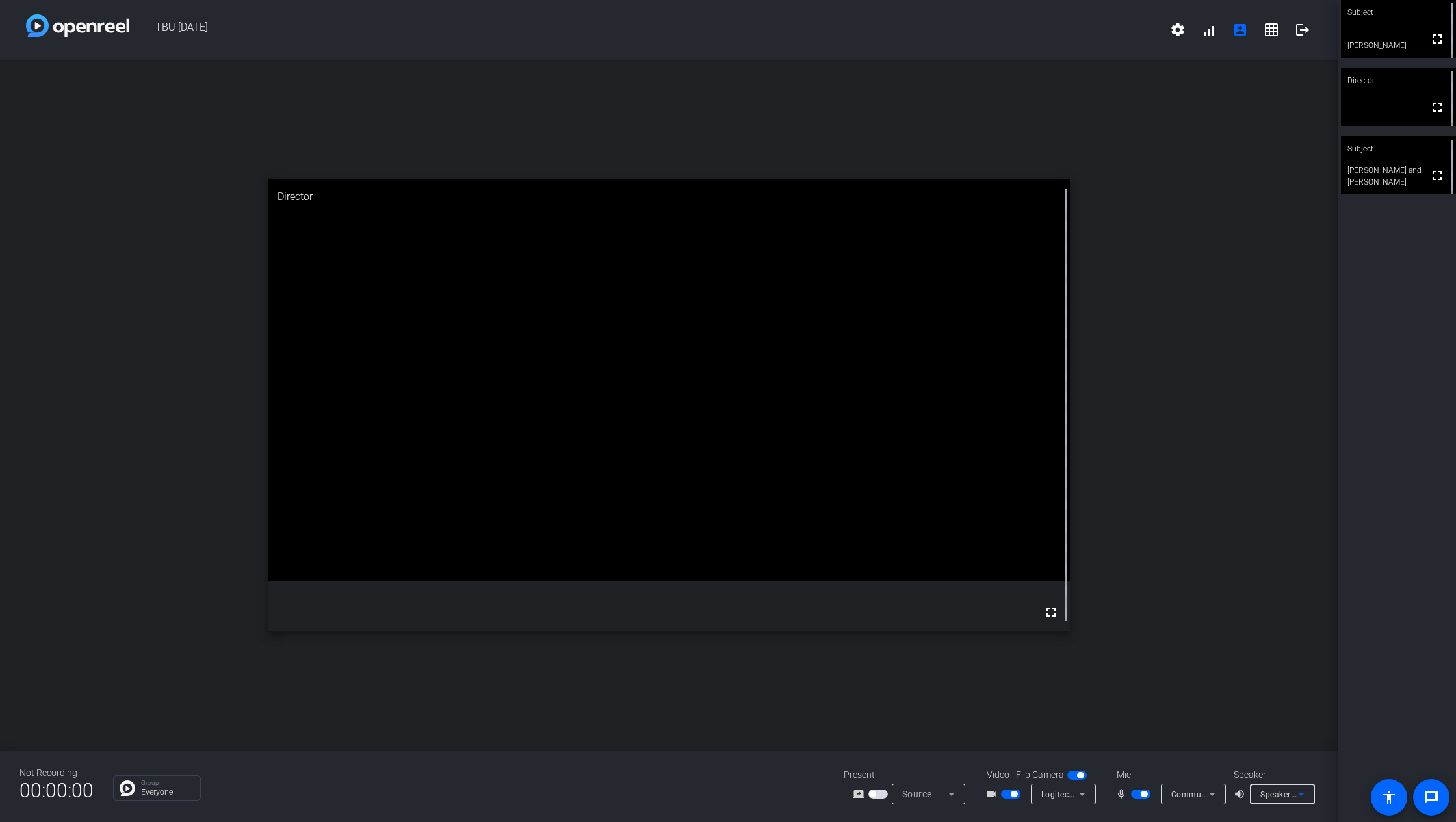
click at [1248, 614] on icon at bounding box center [1301, 794] width 15 height 15
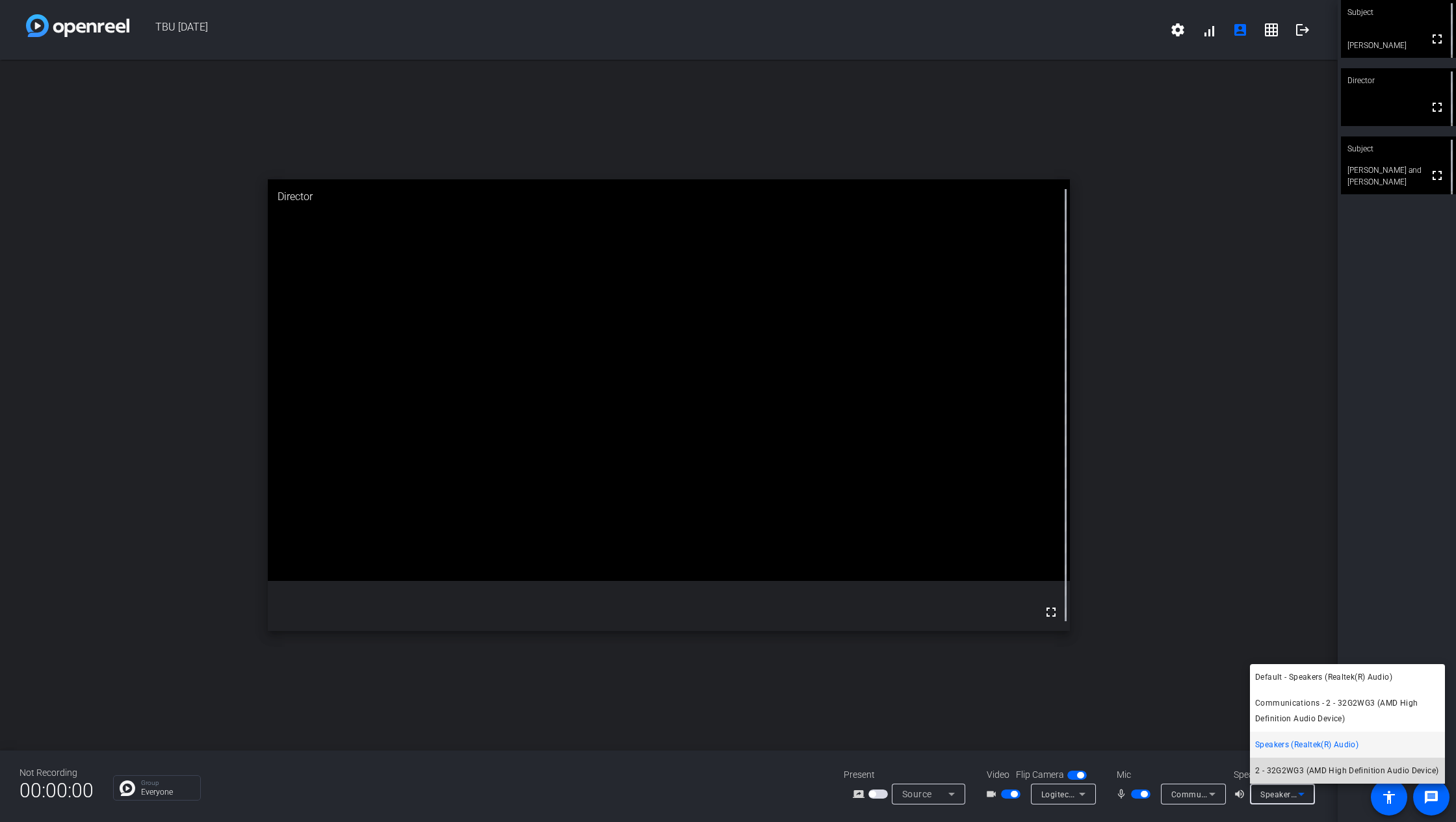
click at [1248, 614] on span "2 - 32G2WG3 (AMD High Definition Audio Device)" at bounding box center [1347, 771] width 183 height 15
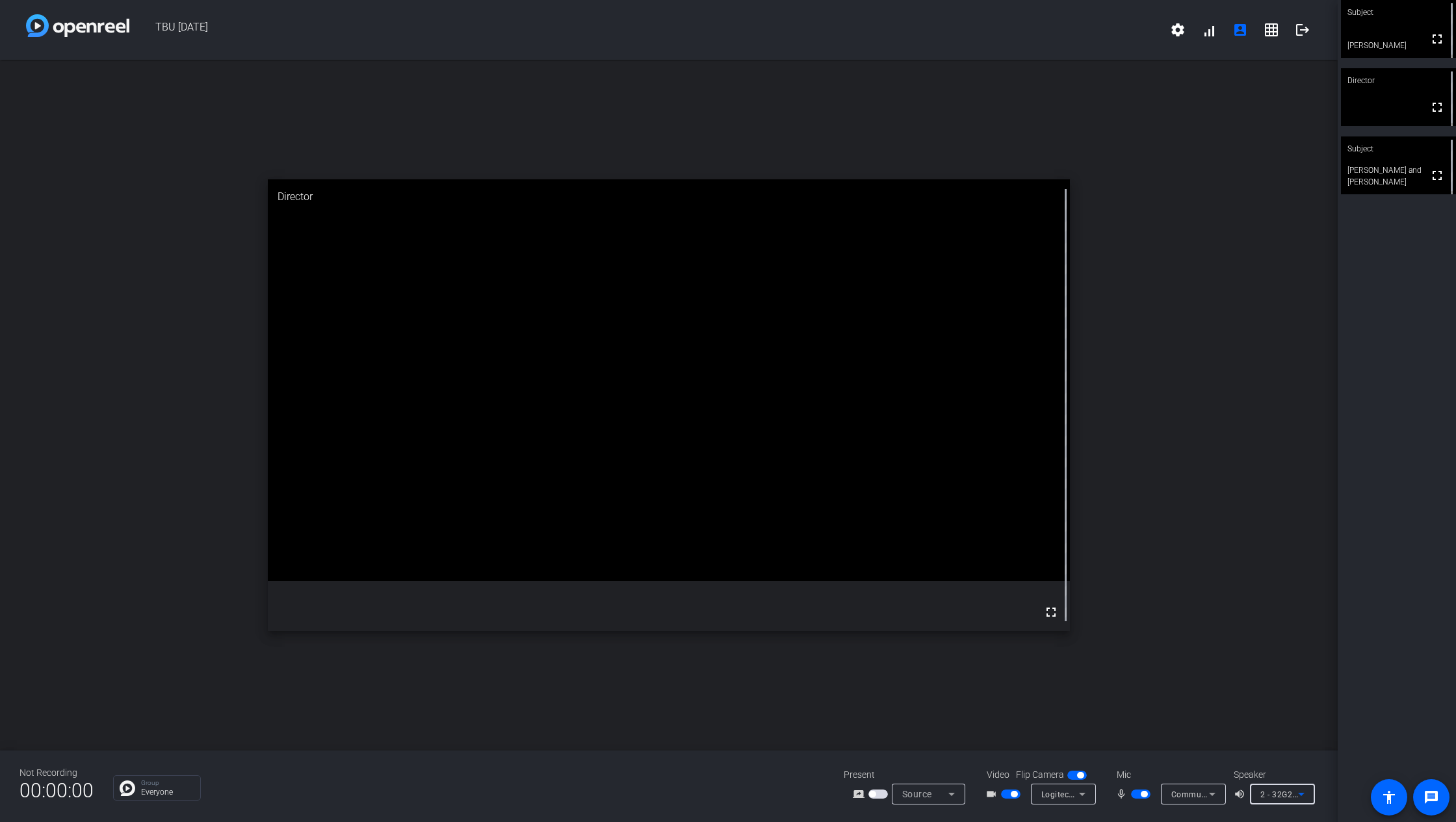
click at [1248, 614] on span "2 - 32G2WG3 (AMD High Definition Audio Device)" at bounding box center [1354, 794] width 187 height 10
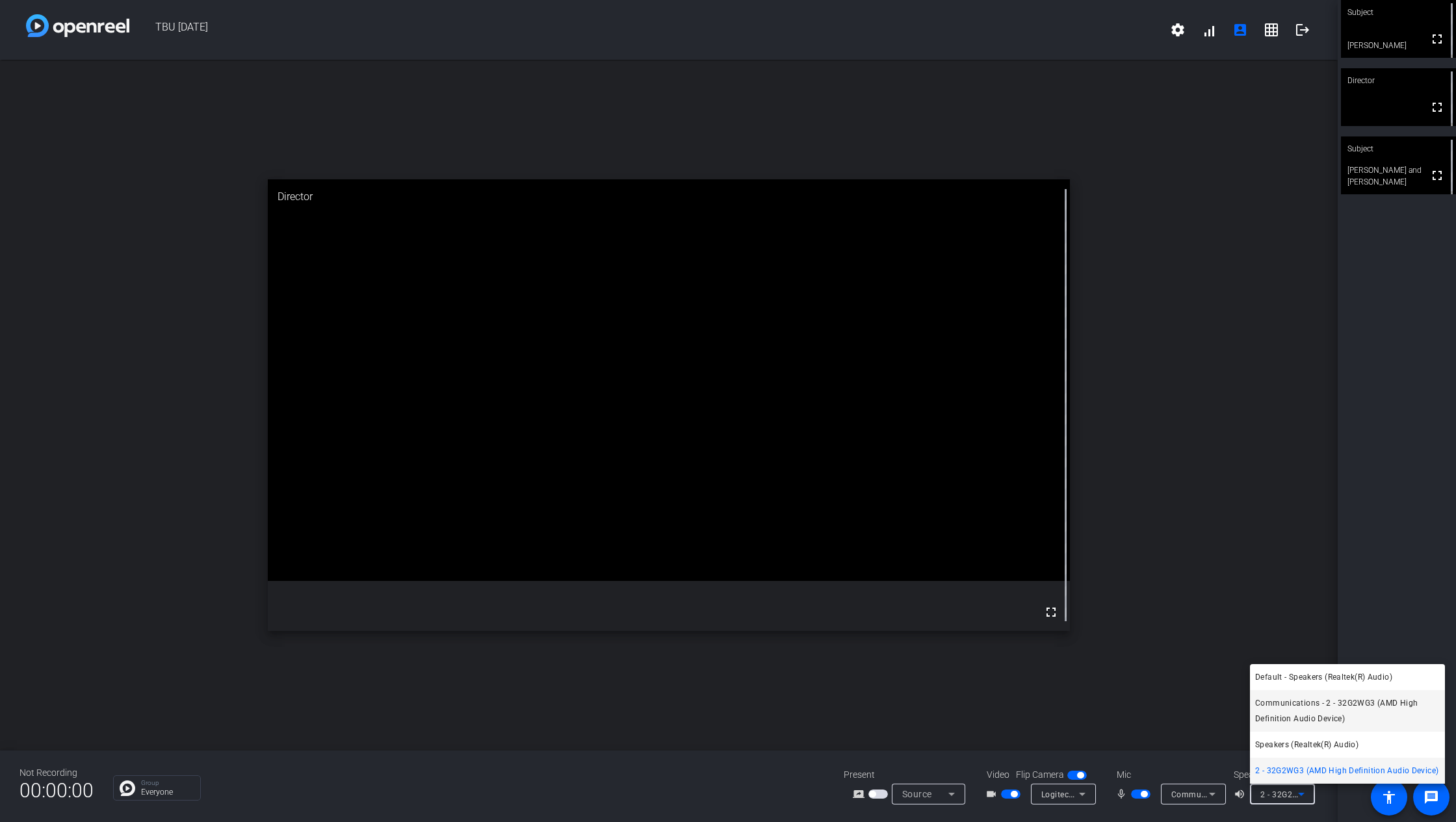
click at [1248, 614] on span "Communications - 2 - 32G2WG3 (AMD High Definition Audio Device)" at bounding box center [1348, 711] width 185 height 31
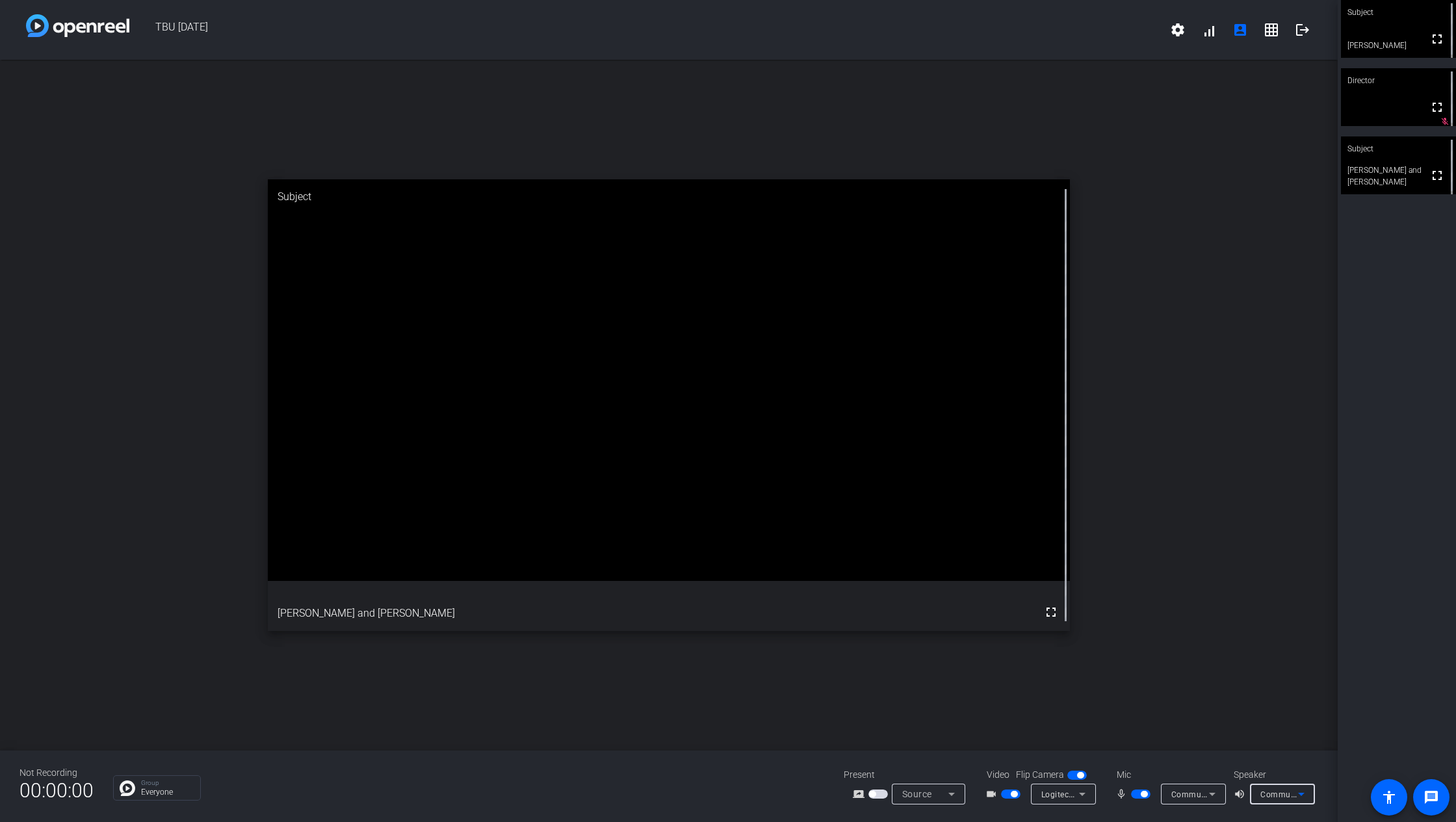
click at [1248, 614] on span "Communications - 2 - 32G2WG3 (AMD High Definition Audio Device)" at bounding box center [1390, 794] width 260 height 10
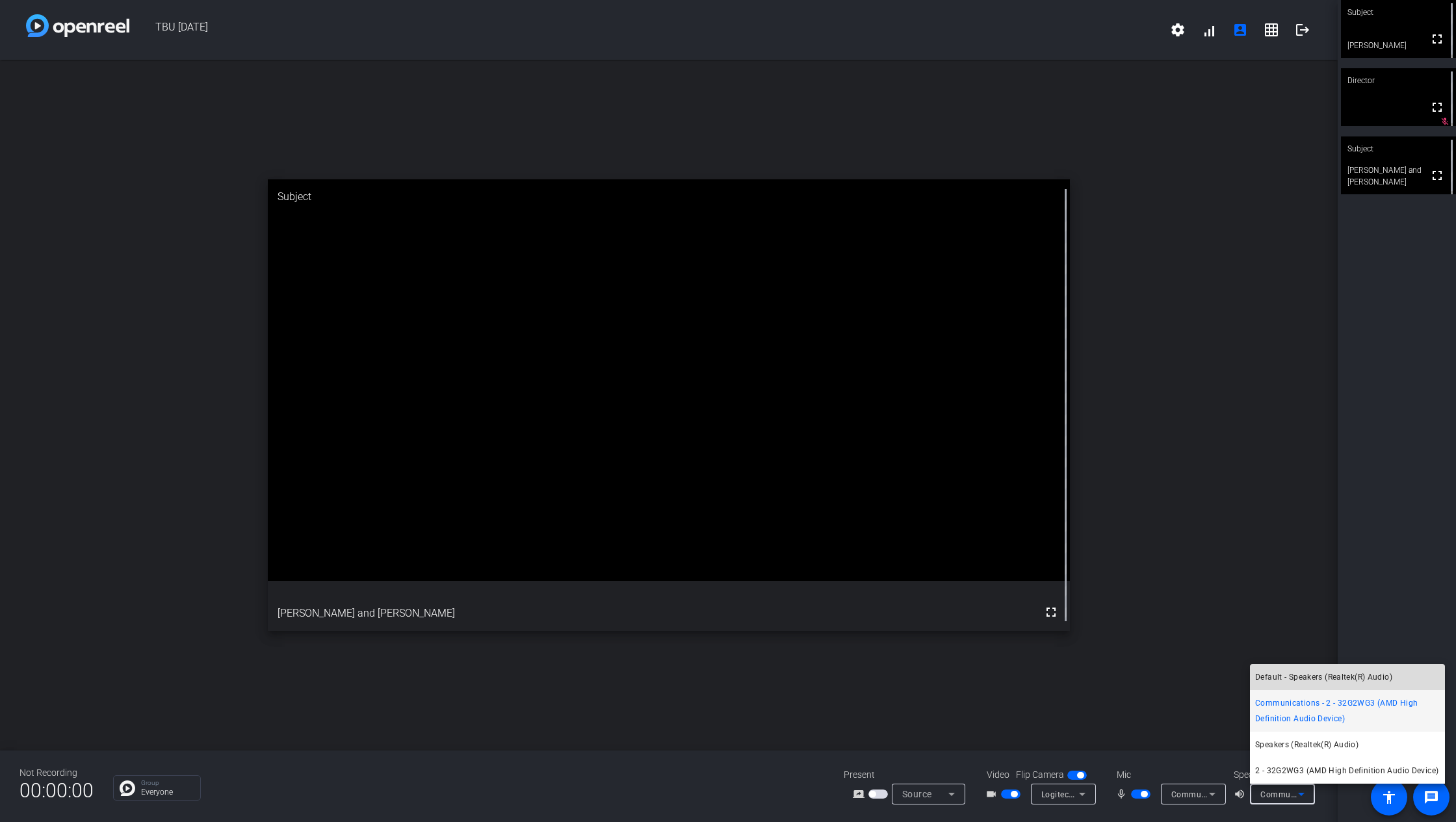
click at [1248, 614] on span "Default - Speakers (Realtek(R) Audio)" at bounding box center [1324, 676] width 138 height 15
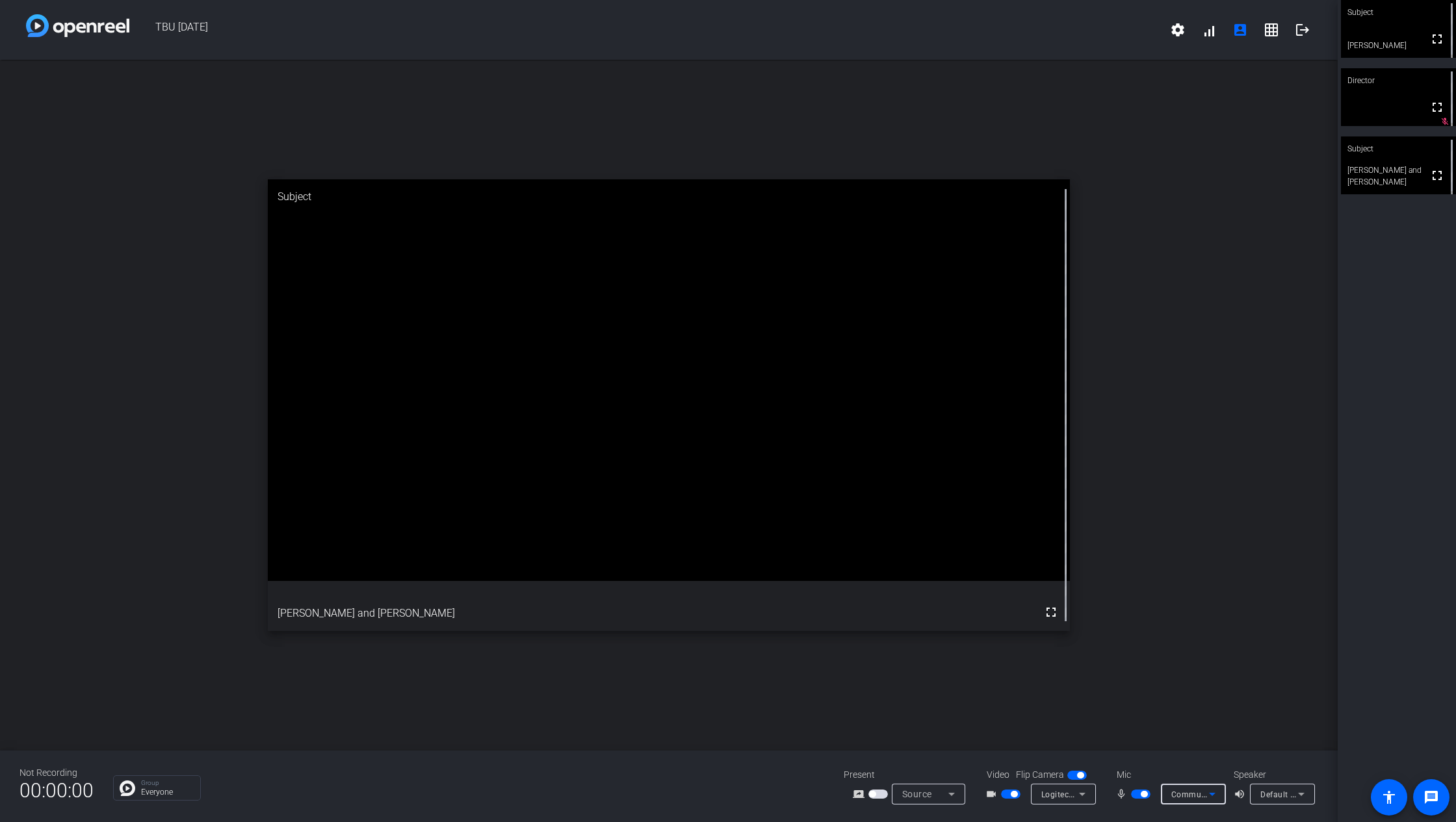
click at [1194, 614] on span "Communications - Microphone (Logitech BRIO) (046d:085e)" at bounding box center [1285, 794] width 227 height 10
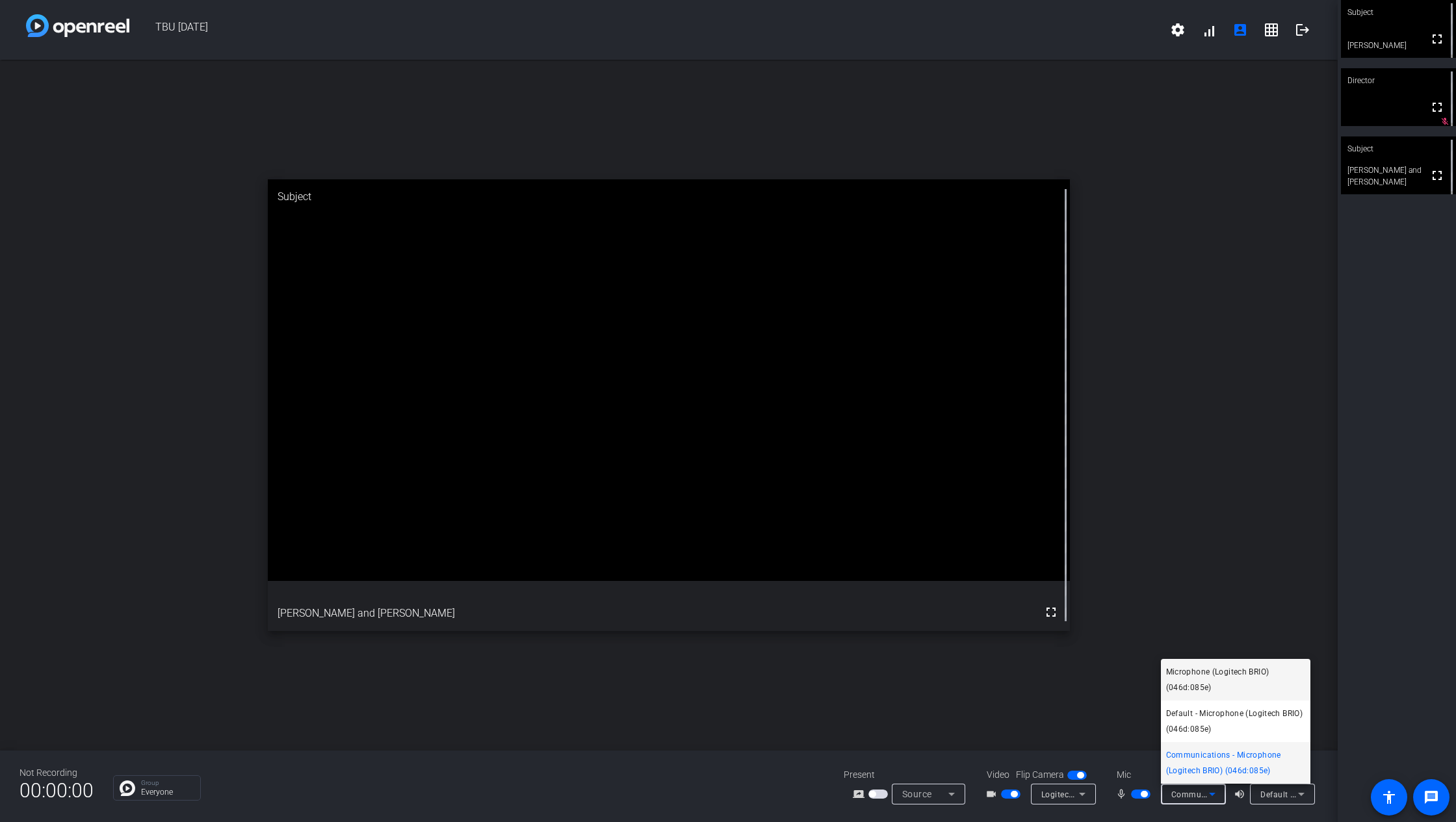
click at [1191, 614] on span "Microphone (Logitech BRIO) (046d:085e)" at bounding box center [1236, 680] width 139 height 31
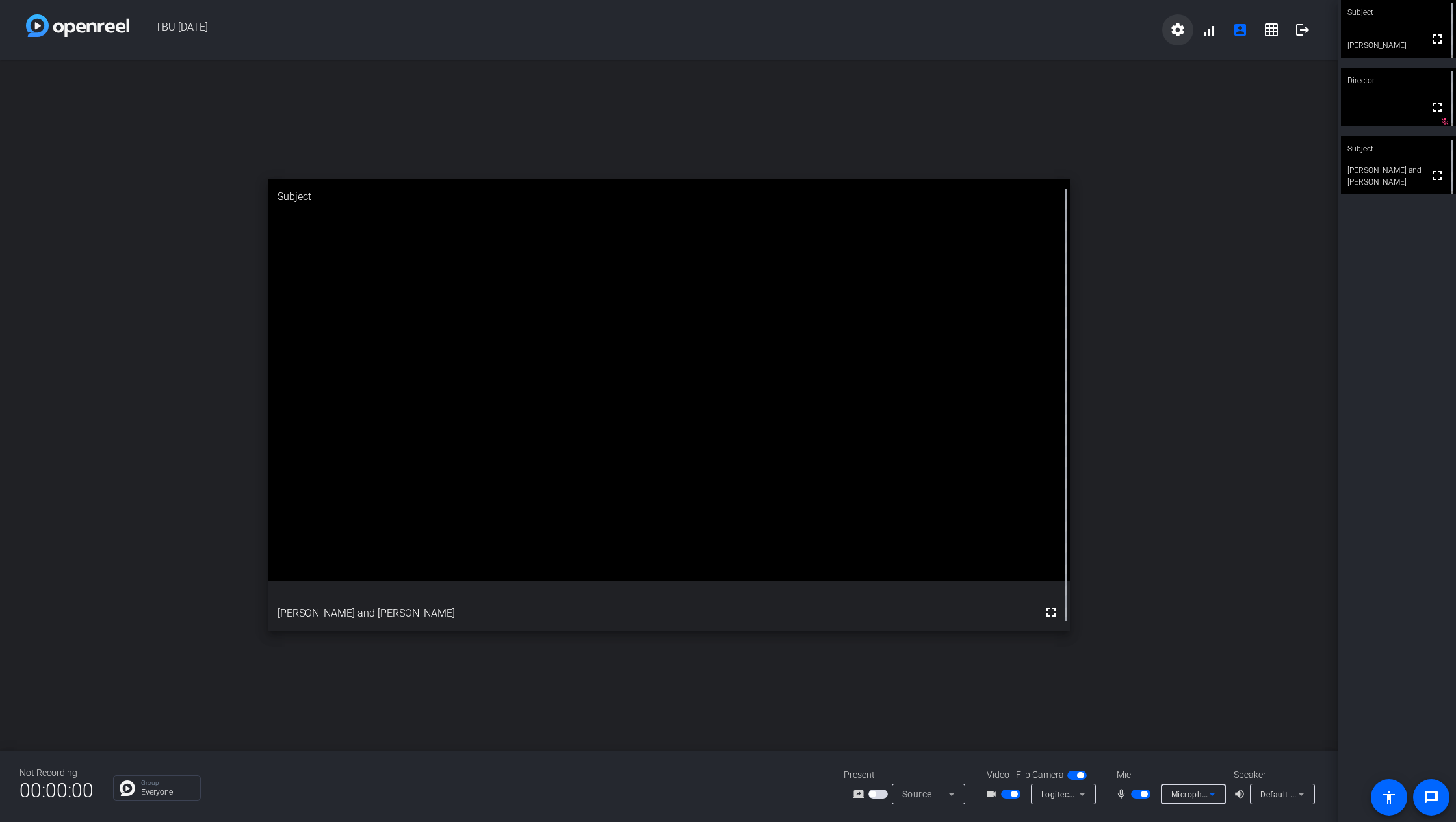
click at [1189, 31] on span at bounding box center [1178, 30] width 31 height 31
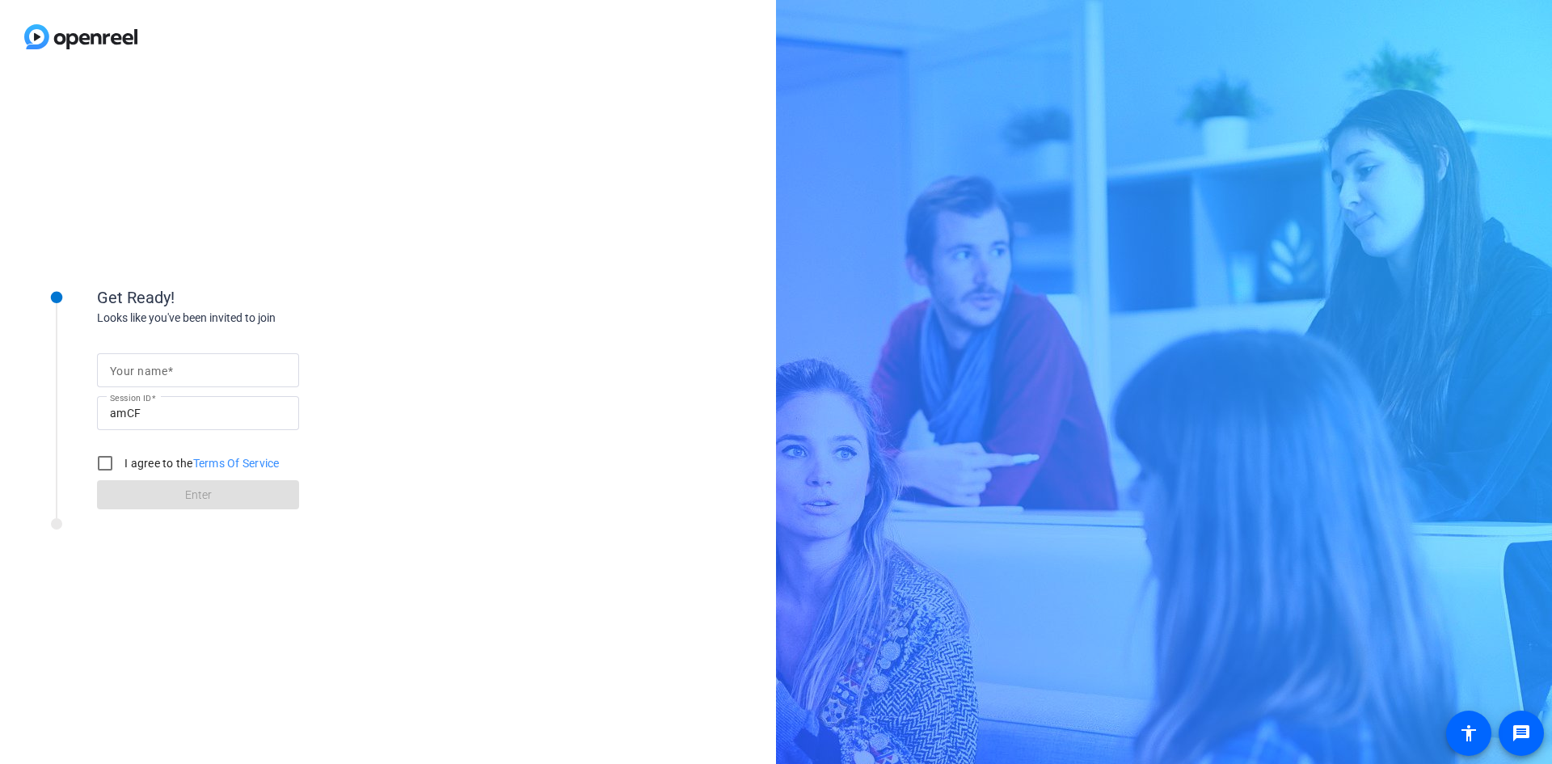
click at [175, 377] on input "Your name" at bounding box center [198, 369] width 176 height 19
type input "[PERSON_NAME]"
click at [87, 468] on div at bounding box center [105, 463] width 39 height 39
checkbox input "true"
click at [166, 500] on span at bounding box center [198, 494] width 202 height 39
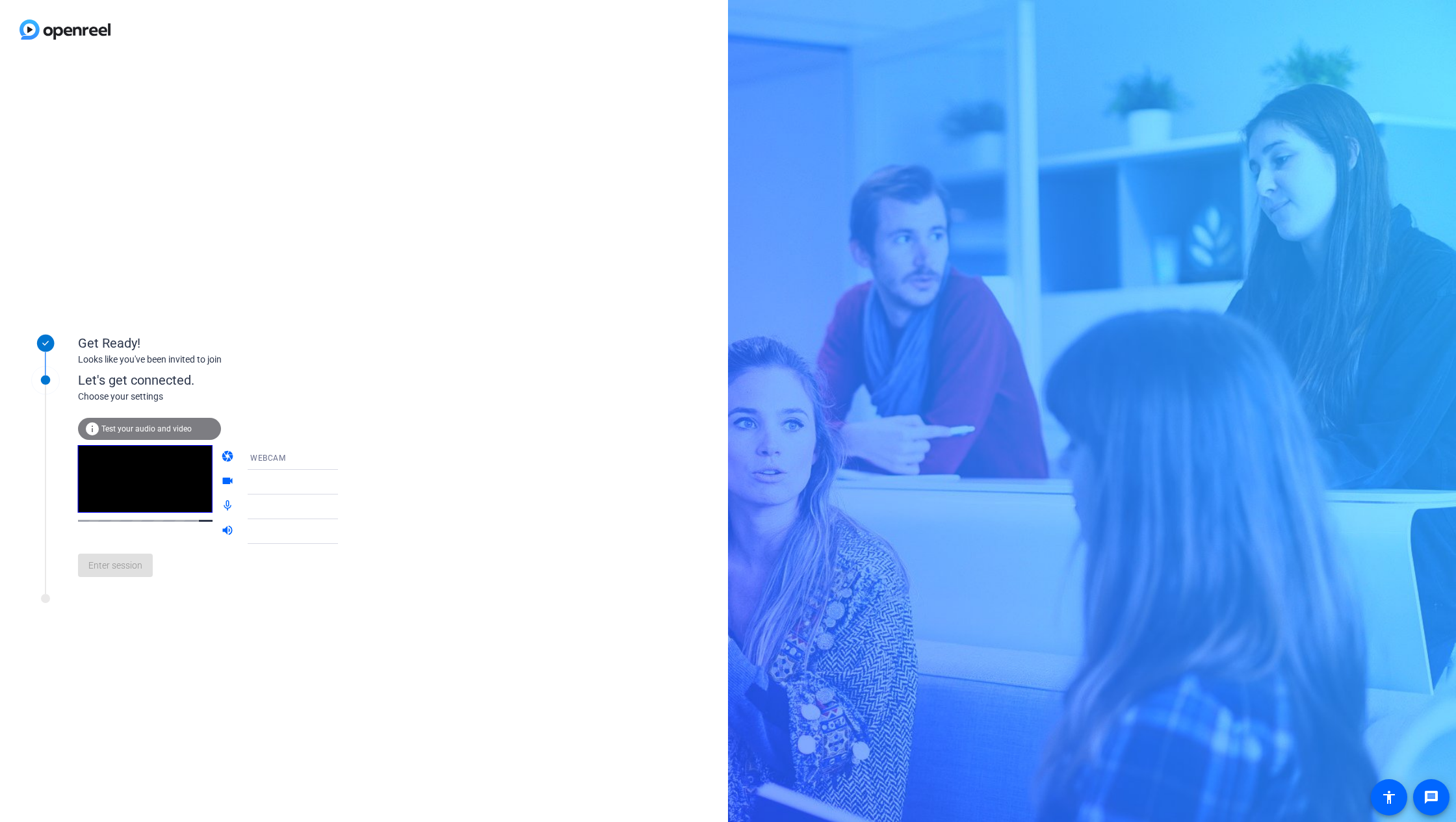
click at [277, 512] on div at bounding box center [298, 507] width 97 height 15
click at [297, 532] on div "camera WEBCAM videocam Logitech BRIO (046d:085e) mic_none Microphone (Logitech …" at bounding box center [293, 495] width 143 height 99
click at [297, 537] on div "Default - Speakers (Realtek(R) Audio)" at bounding box center [298, 532] width 97 height 16
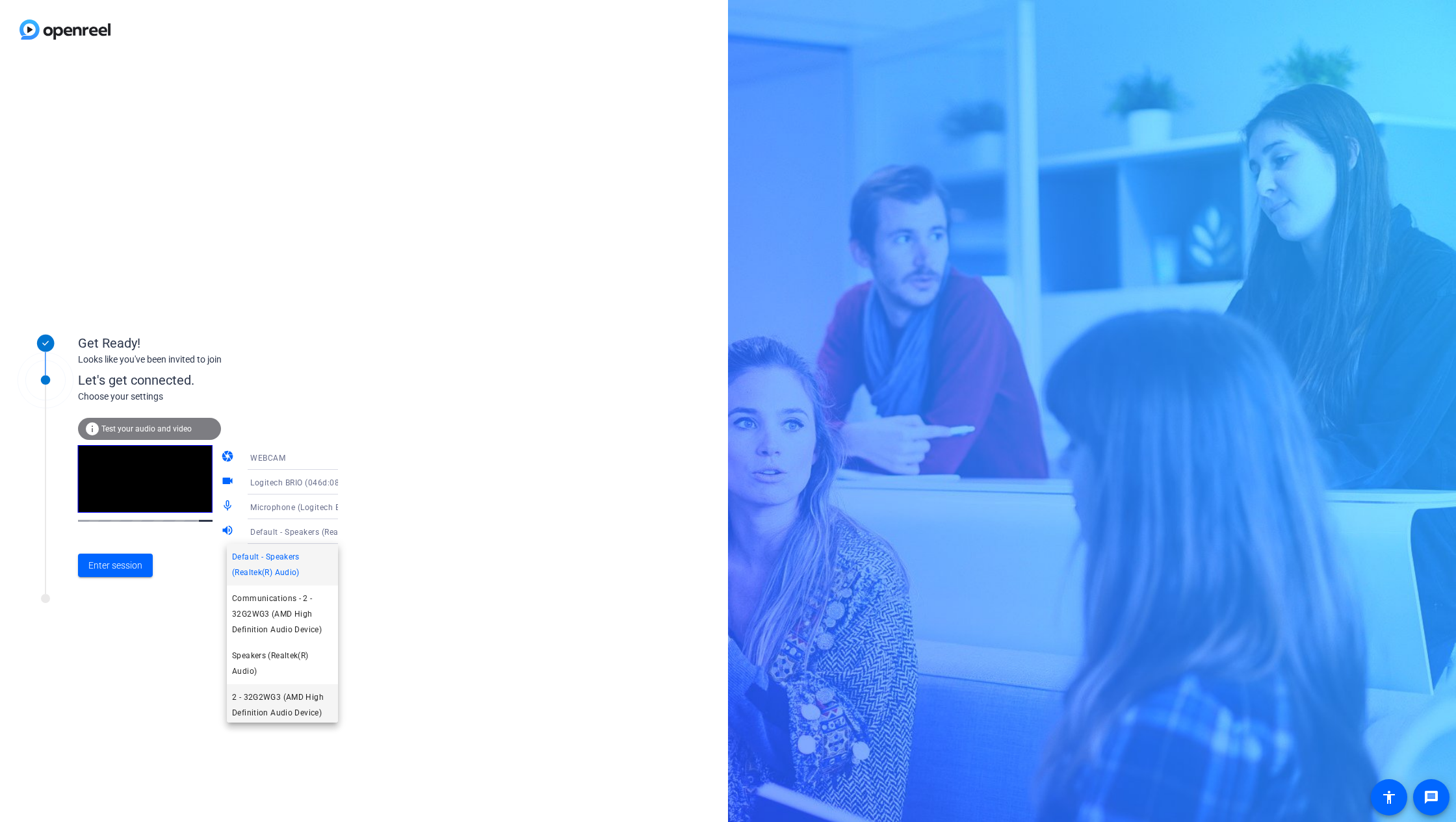
scroll to position [3, 0]
click at [273, 614] on span "Speakers (Realtek(R) Audio)" at bounding box center [282, 660] width 101 height 31
click at [144, 565] on span at bounding box center [115, 565] width 75 height 31
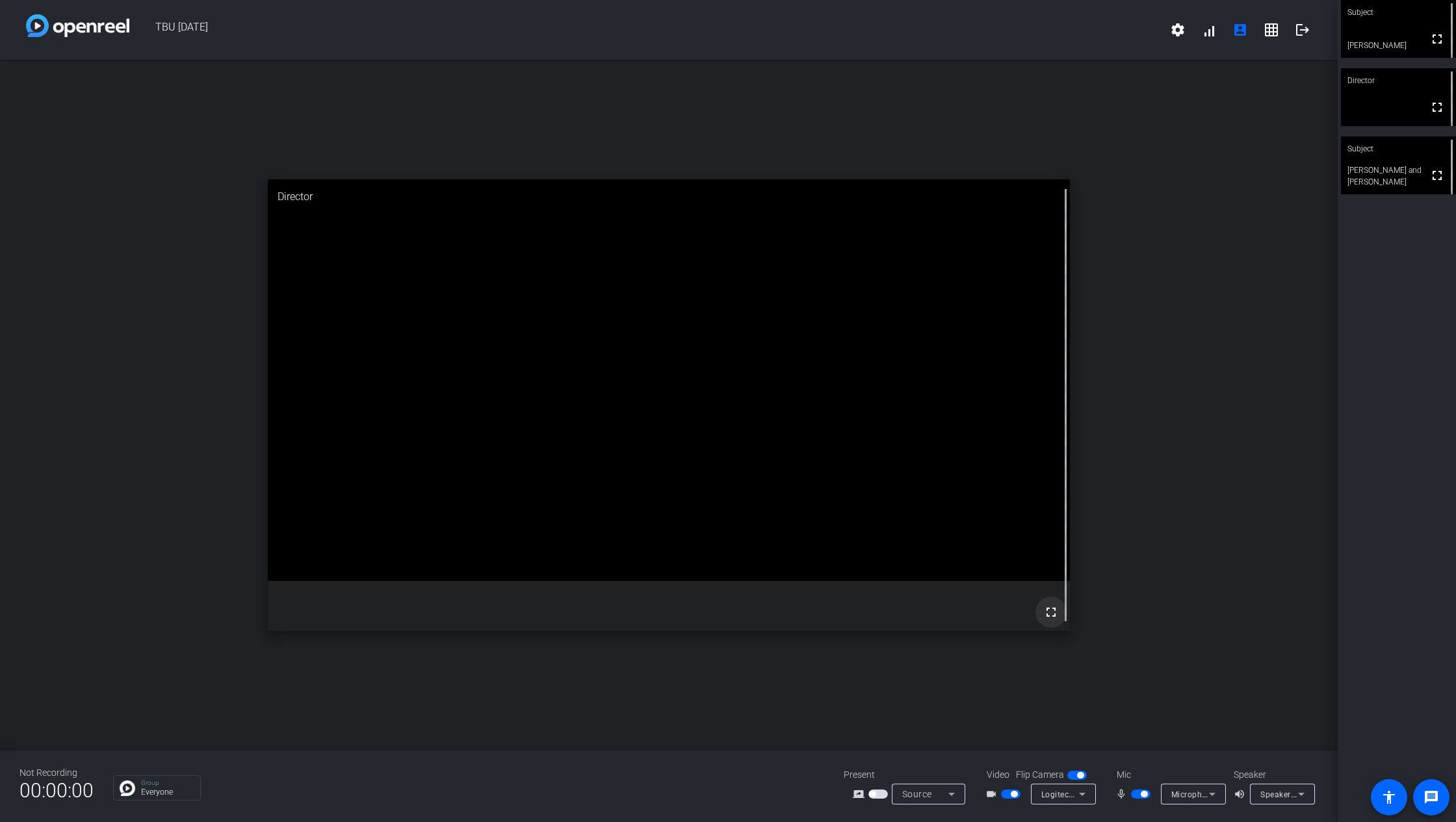
click at [1047, 612] on mat-icon "fullscreen" at bounding box center [1051, 612] width 15 height 15
